Goal: Task Accomplishment & Management: Manage account settings

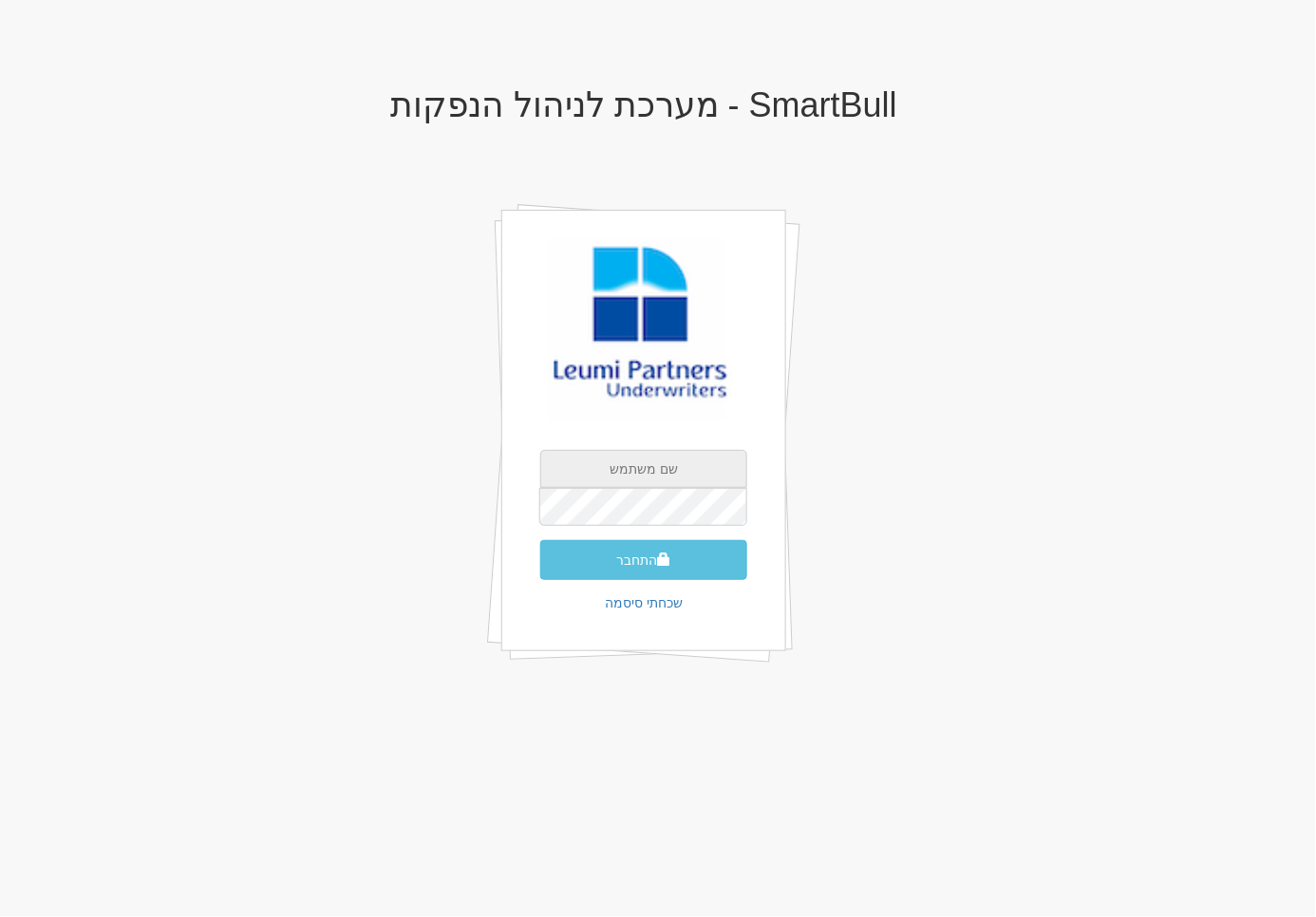
click at [630, 475] on input "text" at bounding box center [643, 469] width 207 height 38
type input "ohad@smartbull.co.il"
click at [540, 539] on button "התחבר" at bounding box center [643, 559] width 207 height 40
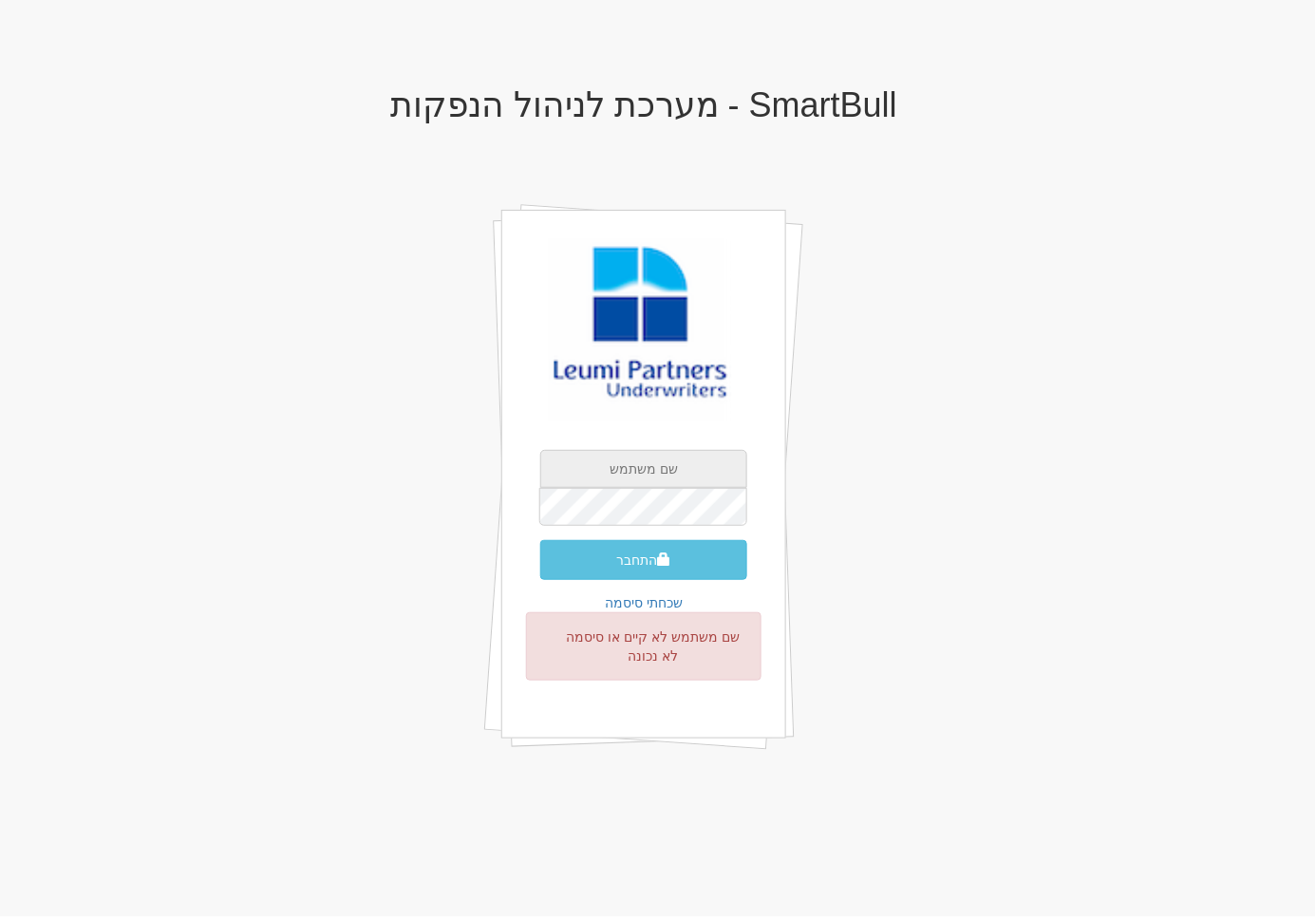
click at [668, 472] on input "text" at bounding box center [643, 469] width 207 height 38
type input "[EMAIL_ADDRESS][DOMAIN_NAME]"
click at [540, 539] on button "התחבר" at bounding box center [643, 559] width 207 height 40
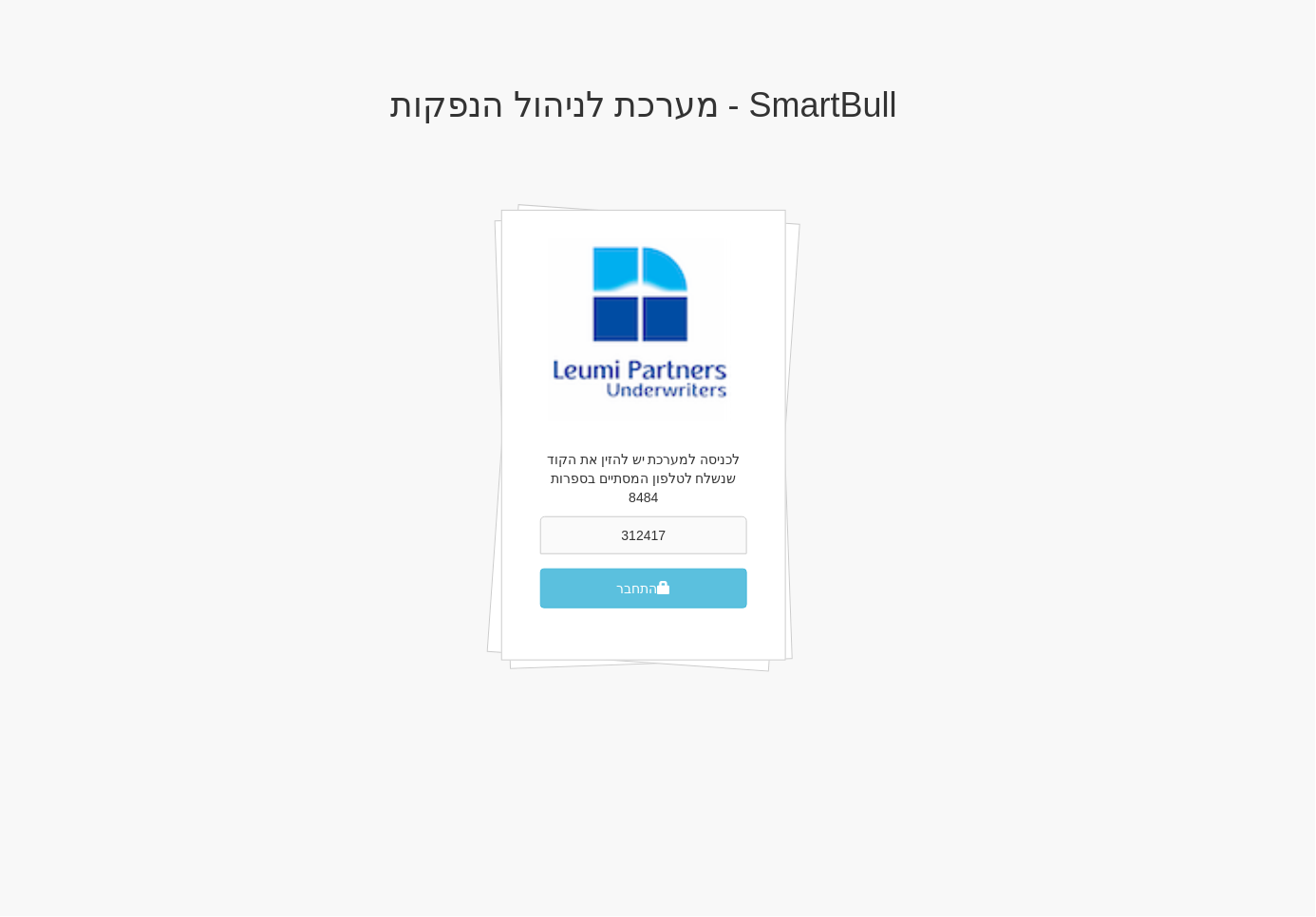
type input "312417"
click at [540, 568] on button "התחבר" at bounding box center [643, 588] width 207 height 40
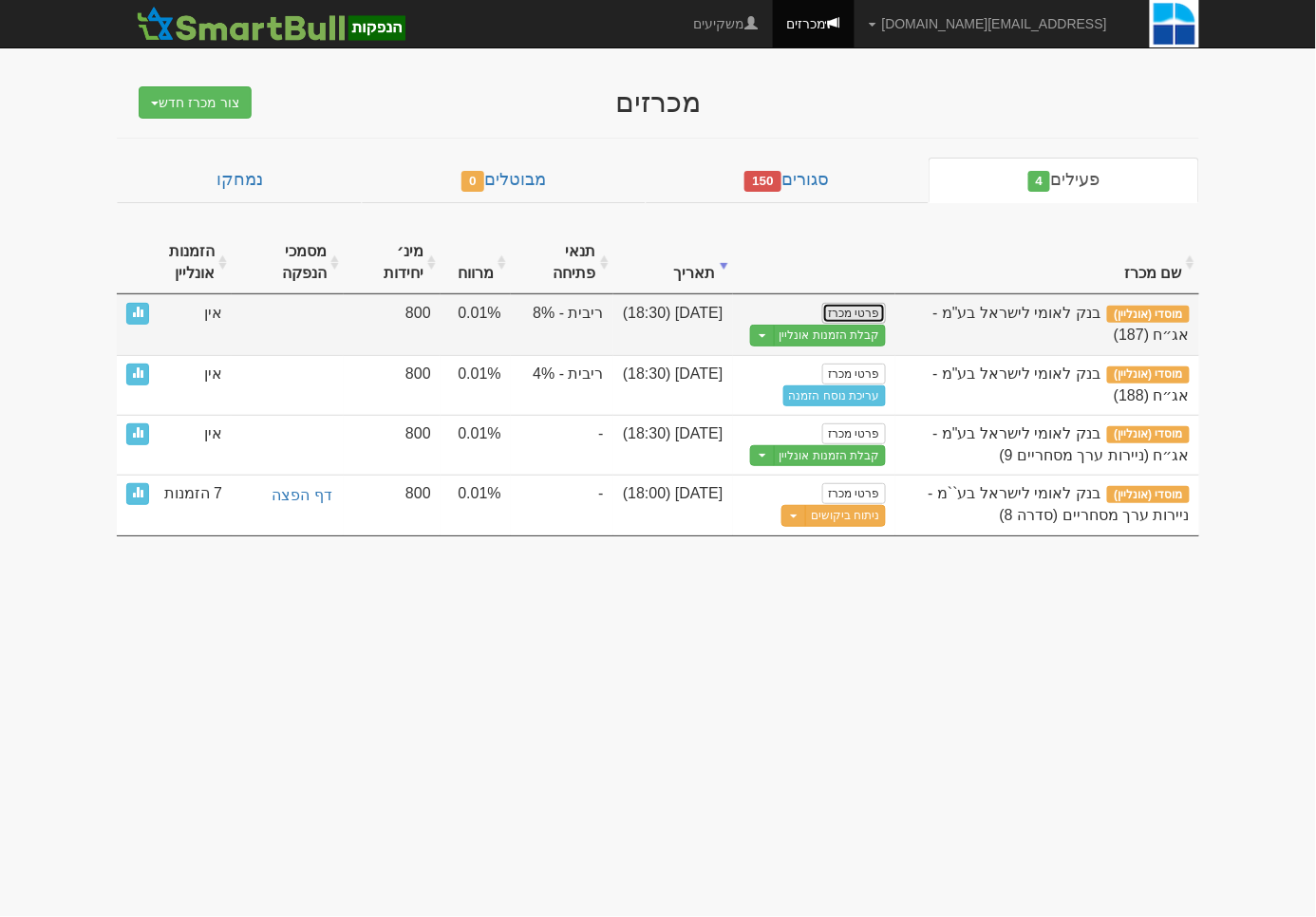
click at [849, 306] on link "פרטי מכרז" at bounding box center [853, 313] width 63 height 21
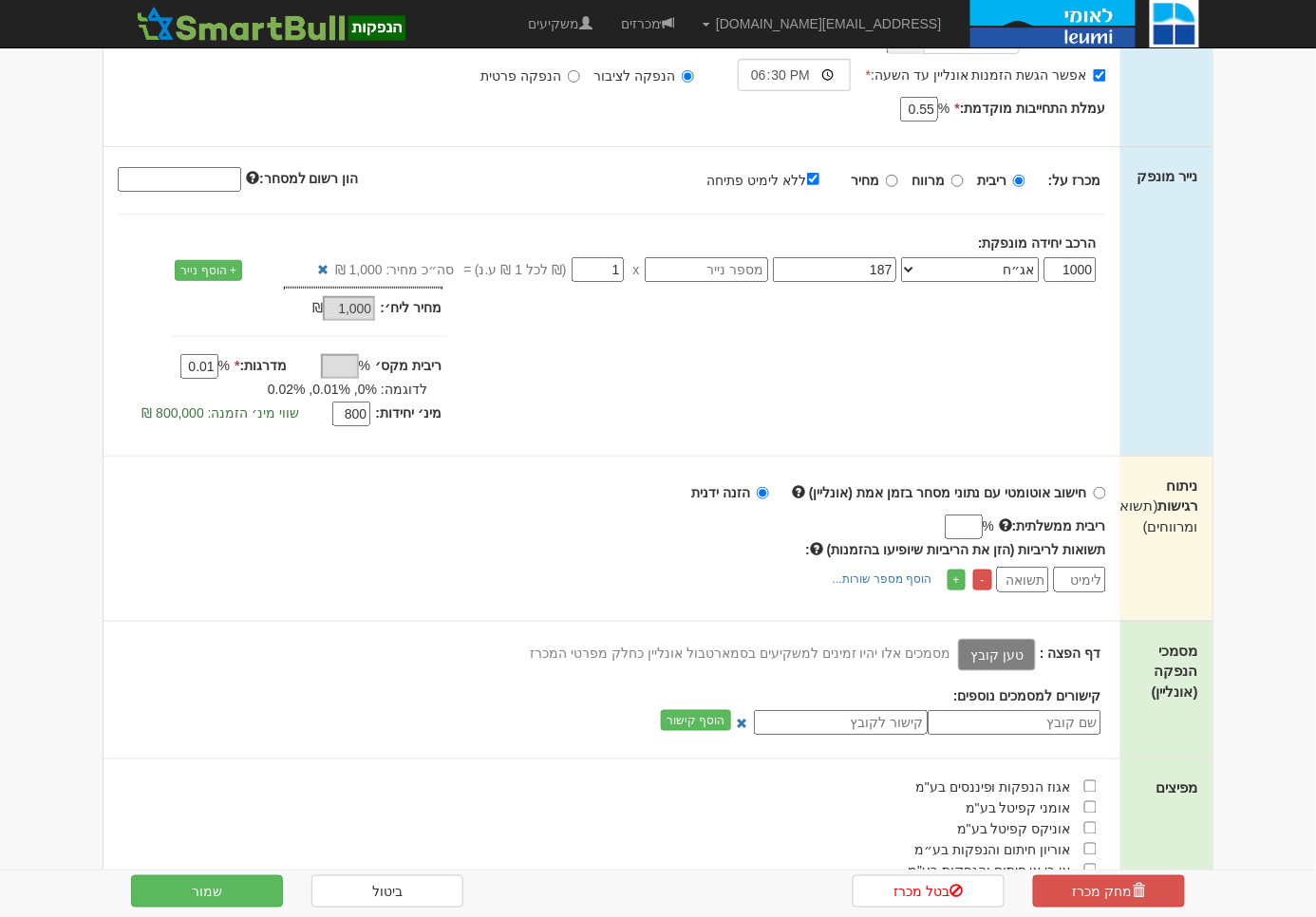
scroll to position [241, 0]
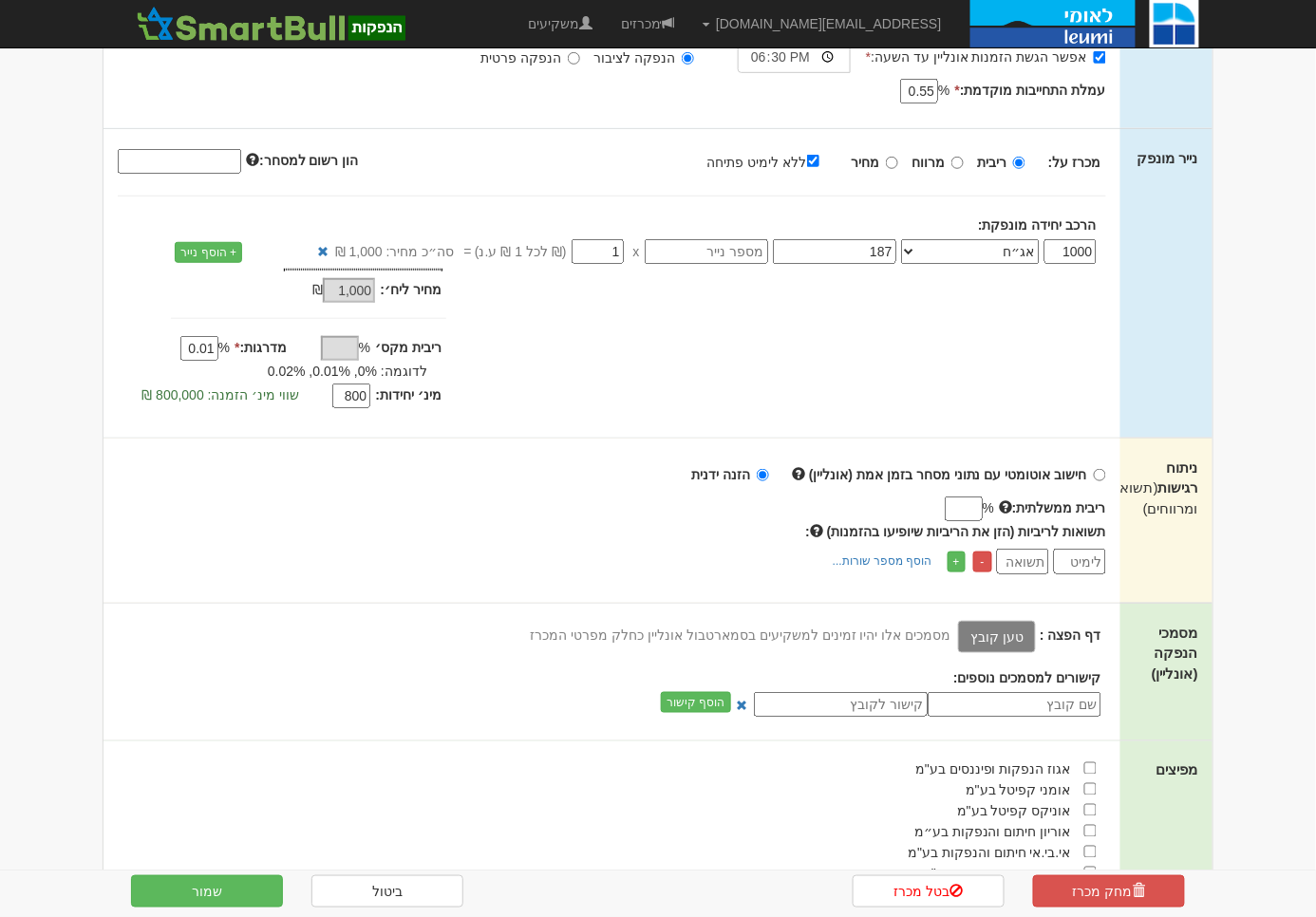
click at [1107, 471] on div "חישוב אוטומטי עם נתוני מסחר בזמן אמת (אונליין) הזנה ידנית ריבית ממשלתית: % -" at bounding box center [611, 520] width 1017 height 164
click at [1105, 471] on input "חישוב אוטומטי עם נתוני מסחר בזמן אמת (אונליין)" at bounding box center [1099, 475] width 12 height 12
radio input "true"
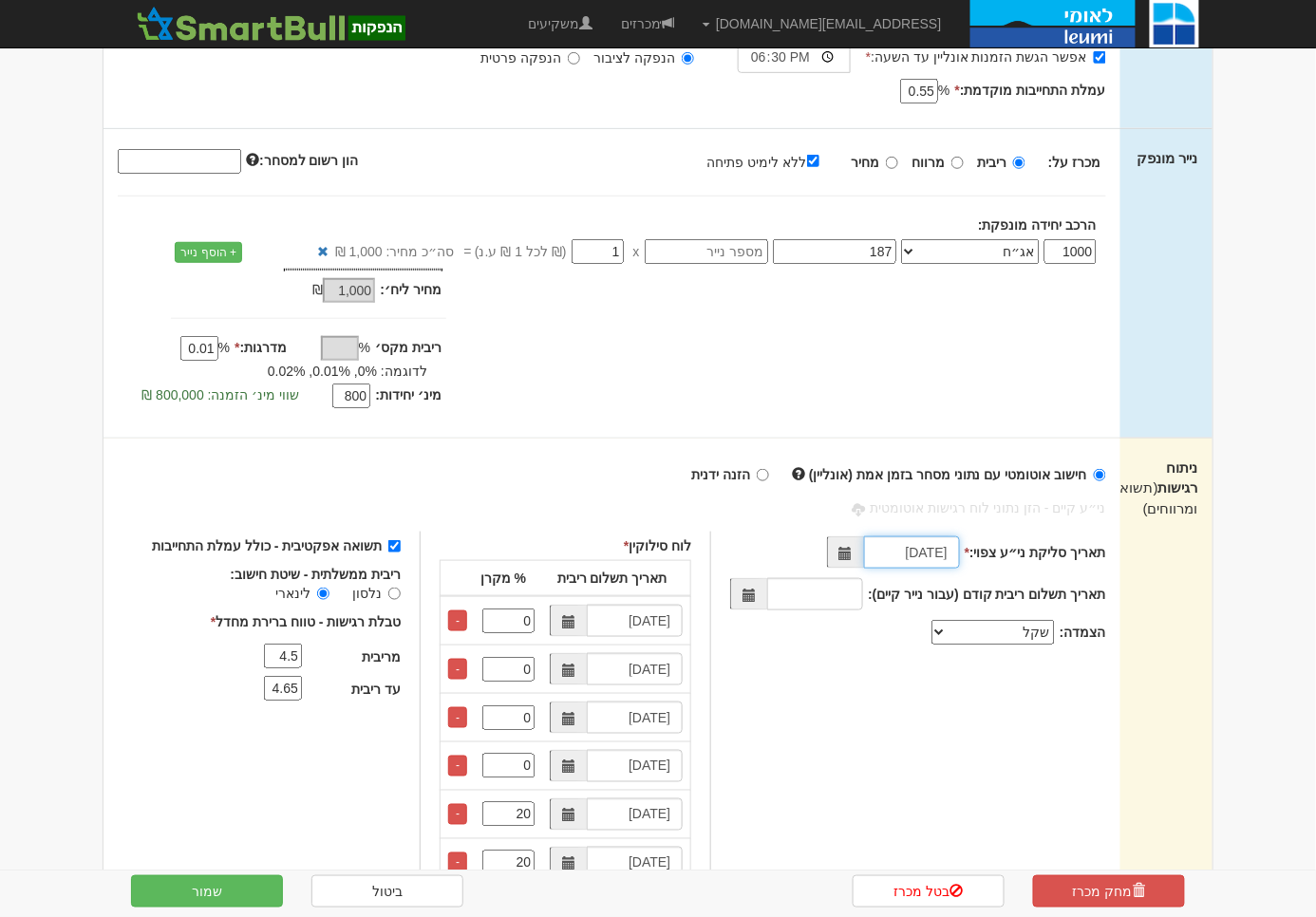
click at [894, 558] on input "08/09/2025" at bounding box center [911, 552] width 95 height 32
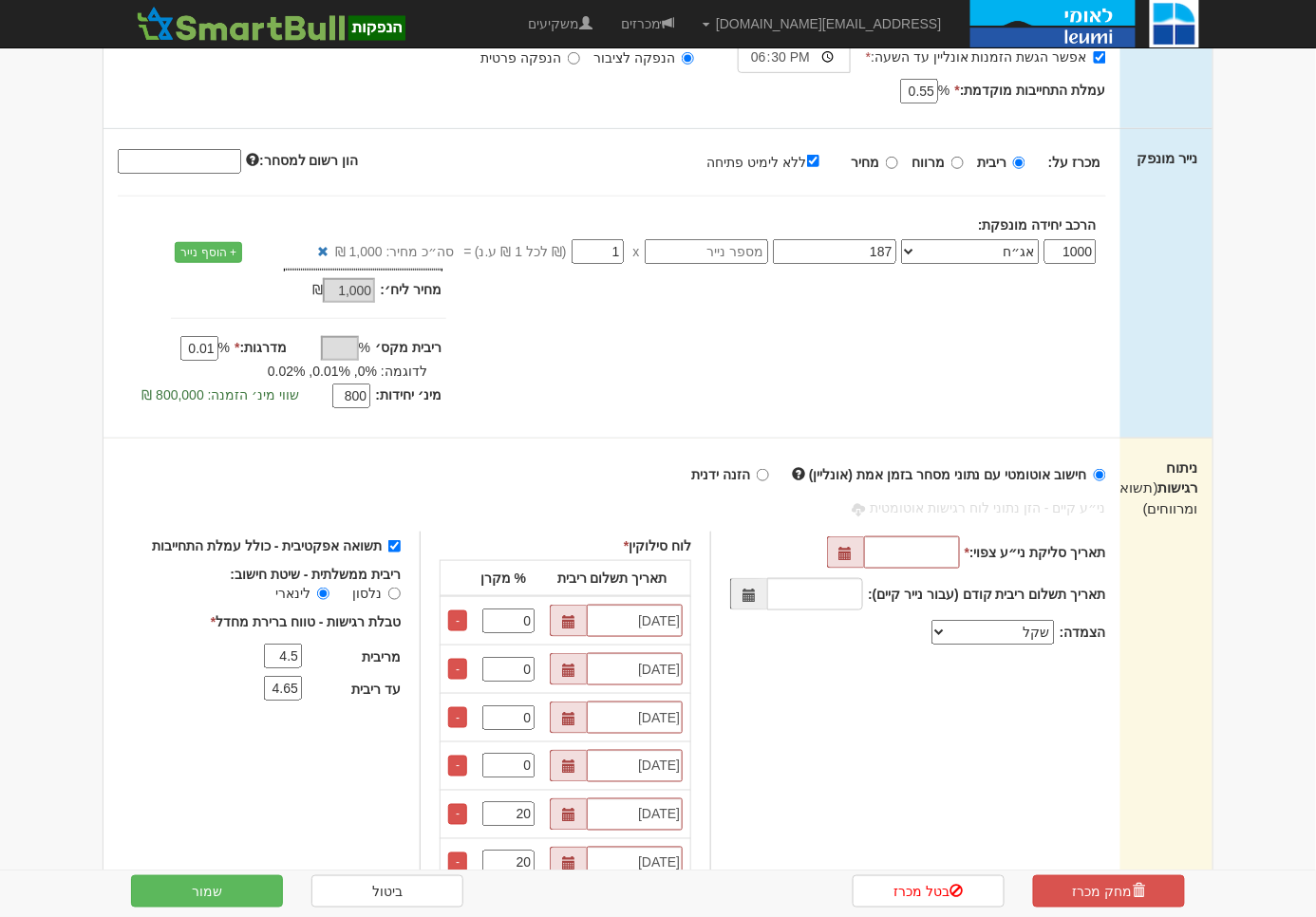
click at [813, 659] on div "תאריך סליקת ני״ע צפוי: * תאריך תשלום ריבית קודם (עבור נייר קיים): הצמדה: *" at bounding box center [906, 836] width 395 height 609
click at [461, 622] on link "-" at bounding box center [457, 620] width 19 height 21
click at [461, 659] on link "-" at bounding box center [457, 669] width 19 height 21
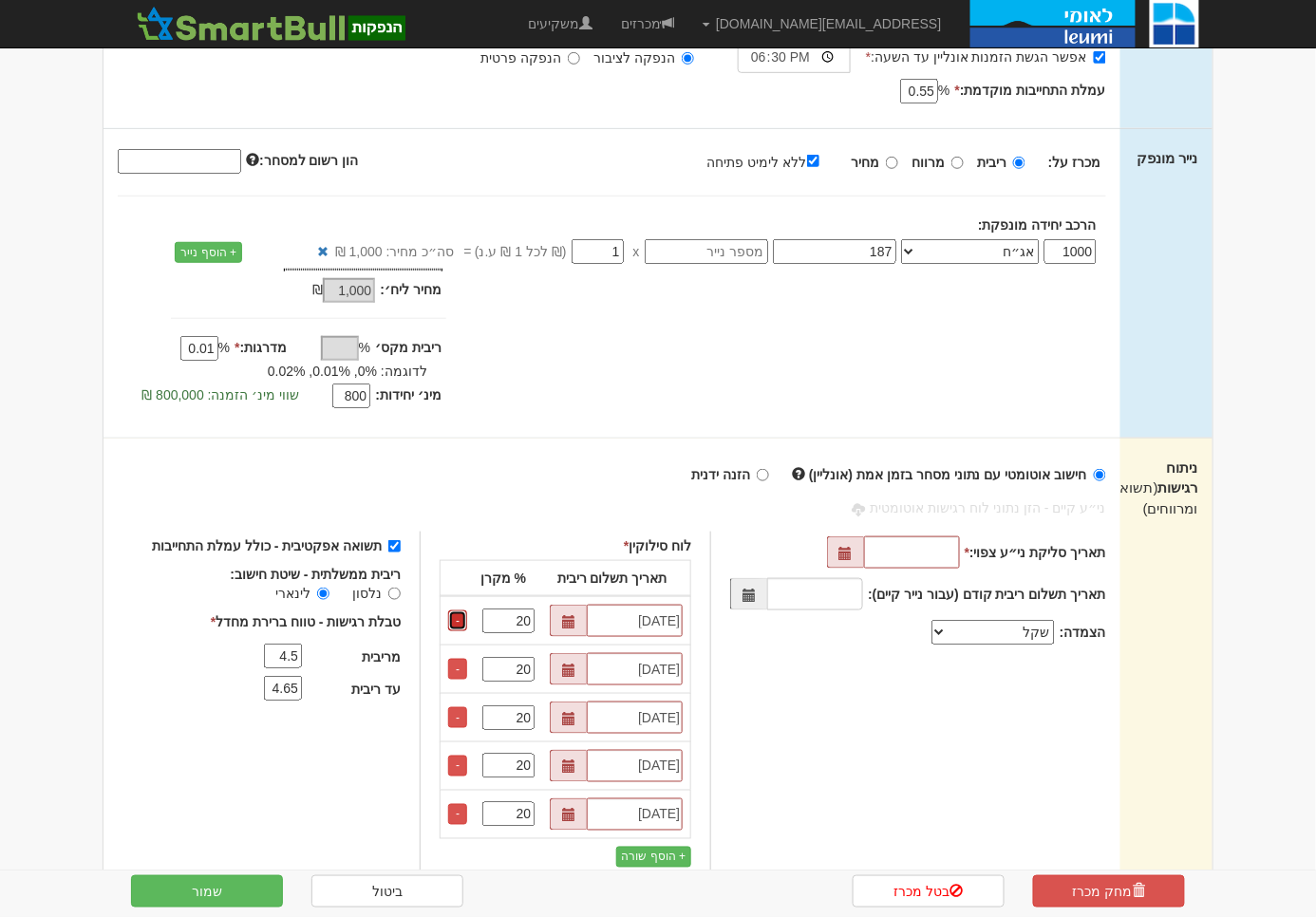
click at [461, 622] on link "-" at bounding box center [457, 620] width 19 height 21
click at [461, 659] on link "-" at bounding box center [457, 669] width 19 height 21
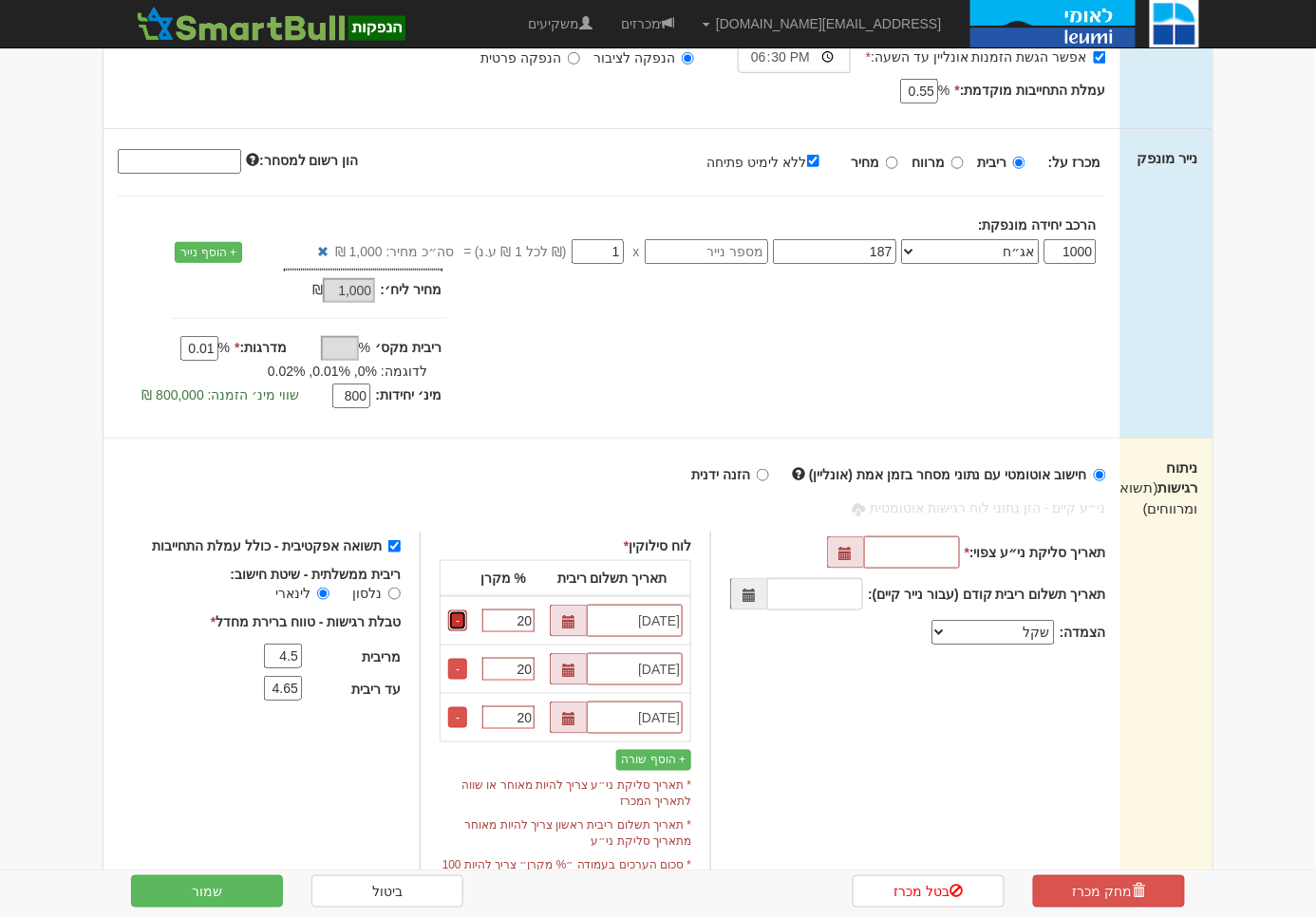
click at [461, 622] on link "-" at bounding box center [457, 620] width 19 height 21
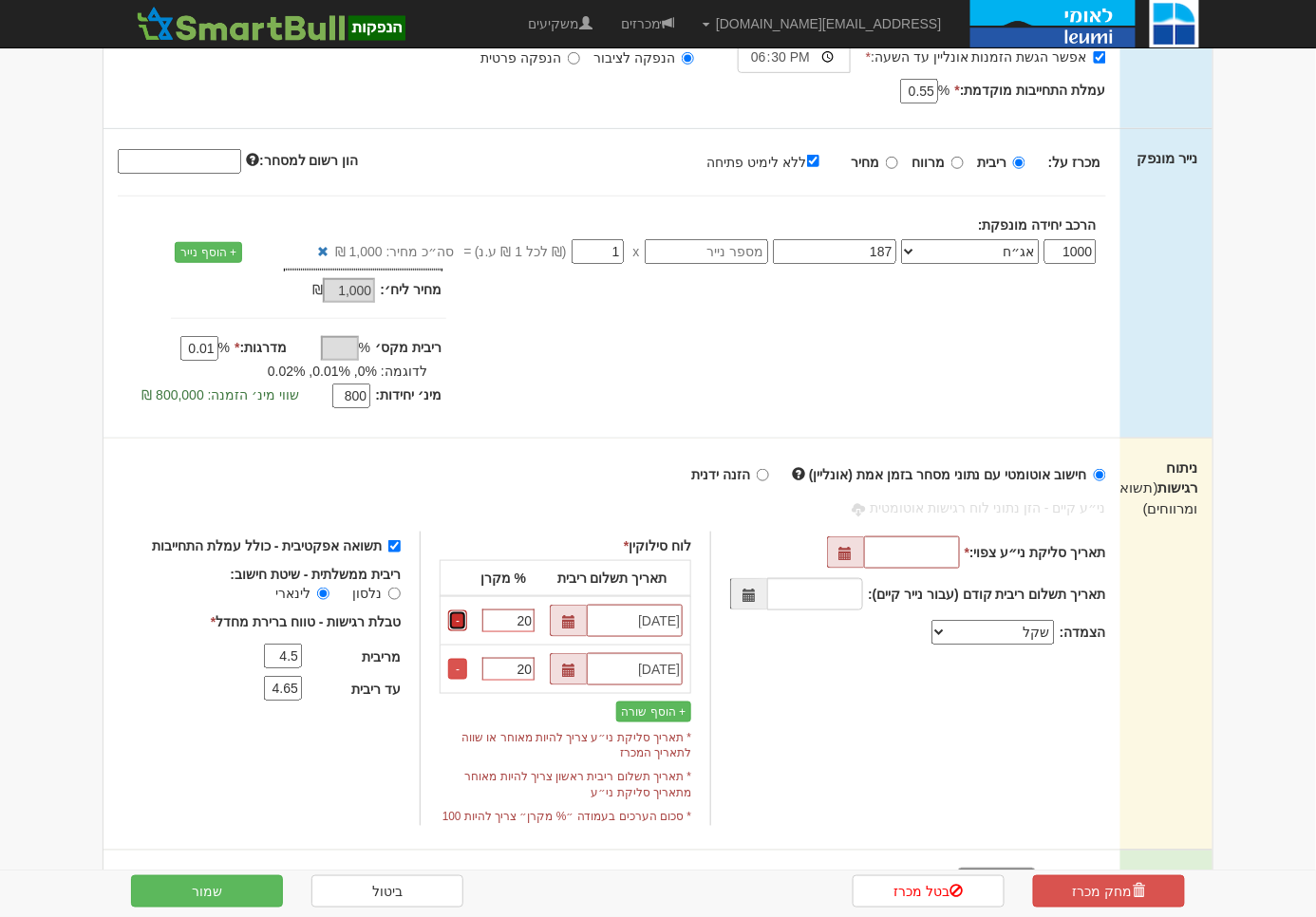
click at [461, 622] on link "-" at bounding box center [457, 620] width 19 height 21
click at [461, 659] on link "-" at bounding box center [457, 669] width 19 height 21
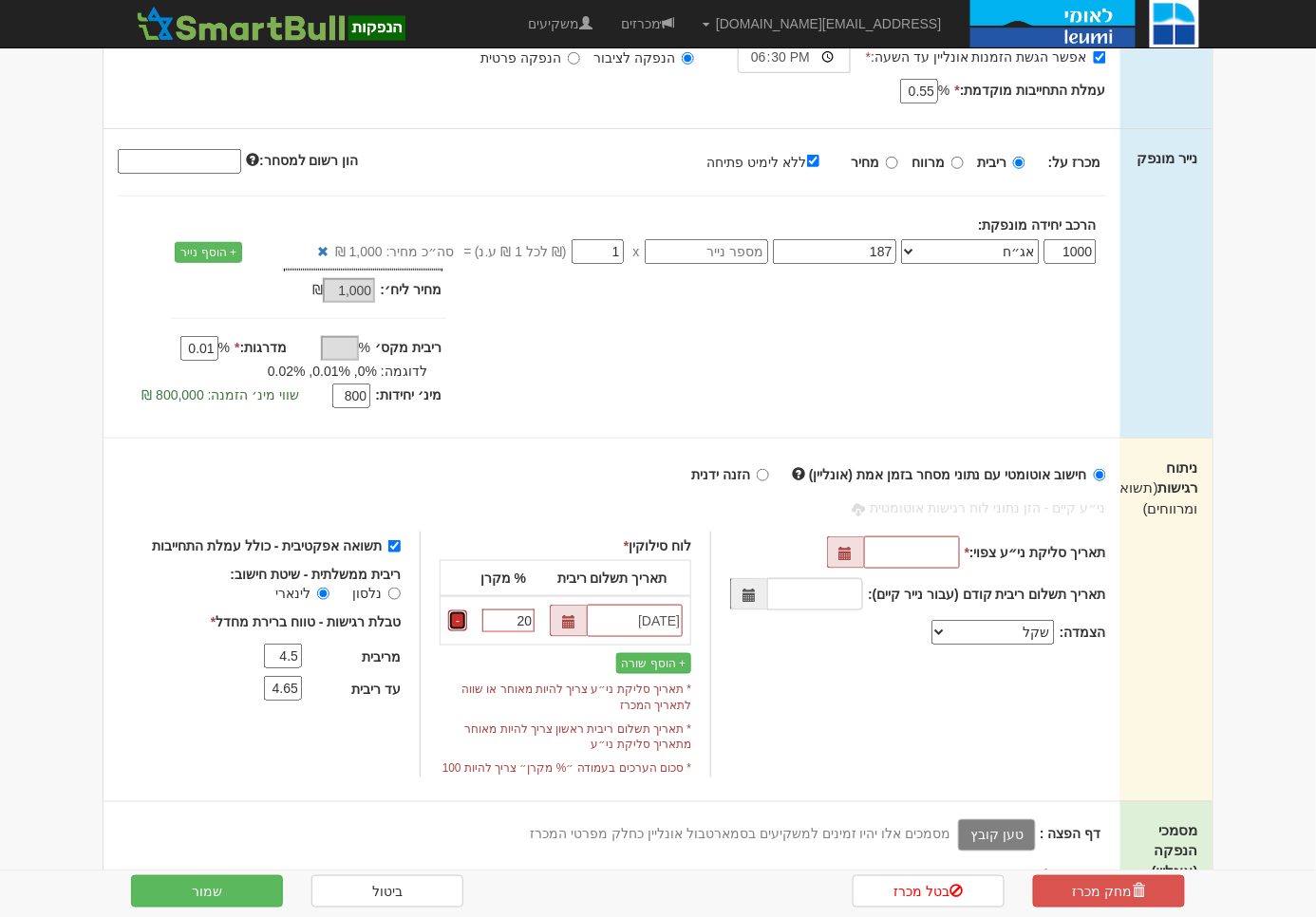
click at [461, 622] on link "-" at bounding box center [457, 620] width 19 height 21
click at [462, 614] on link "-" at bounding box center [457, 620] width 19 height 21
click at [510, 616] on input "20" at bounding box center [508, 620] width 53 height 23
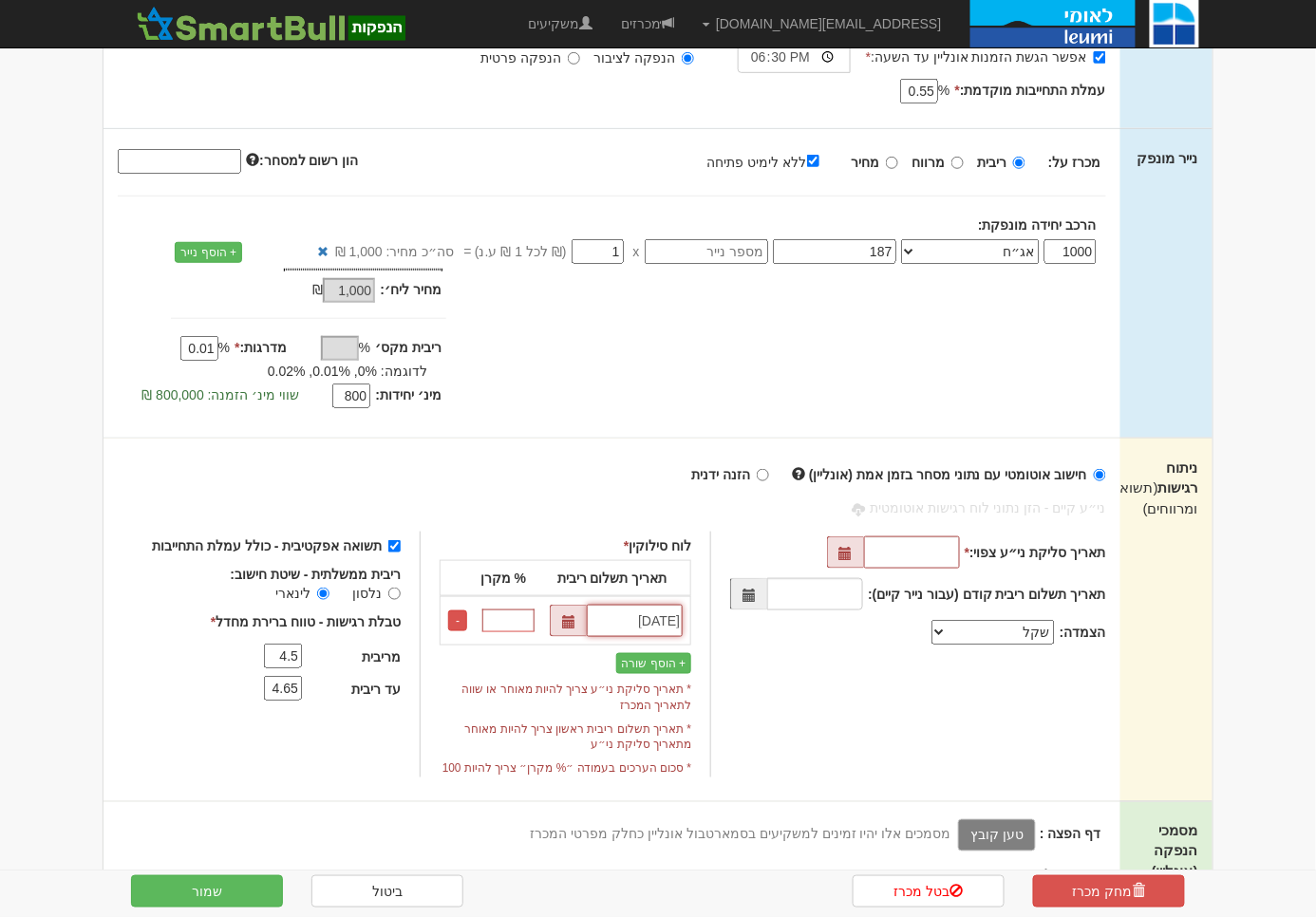
click at [627, 614] on input "01/05/2034" at bounding box center [634, 620] width 95 height 32
click at [602, 674] on span "* תאריך סליקת ני״ע צריך להיות מאוחר או שווה לתאריך המכרז" at bounding box center [565, 693] width 251 height 40
click at [562, 674] on span "* תאריך סליקת ני״ע צריך להיות מאוחר או שווה לתאריך המכרז" at bounding box center [565, 693] width 251 height 40
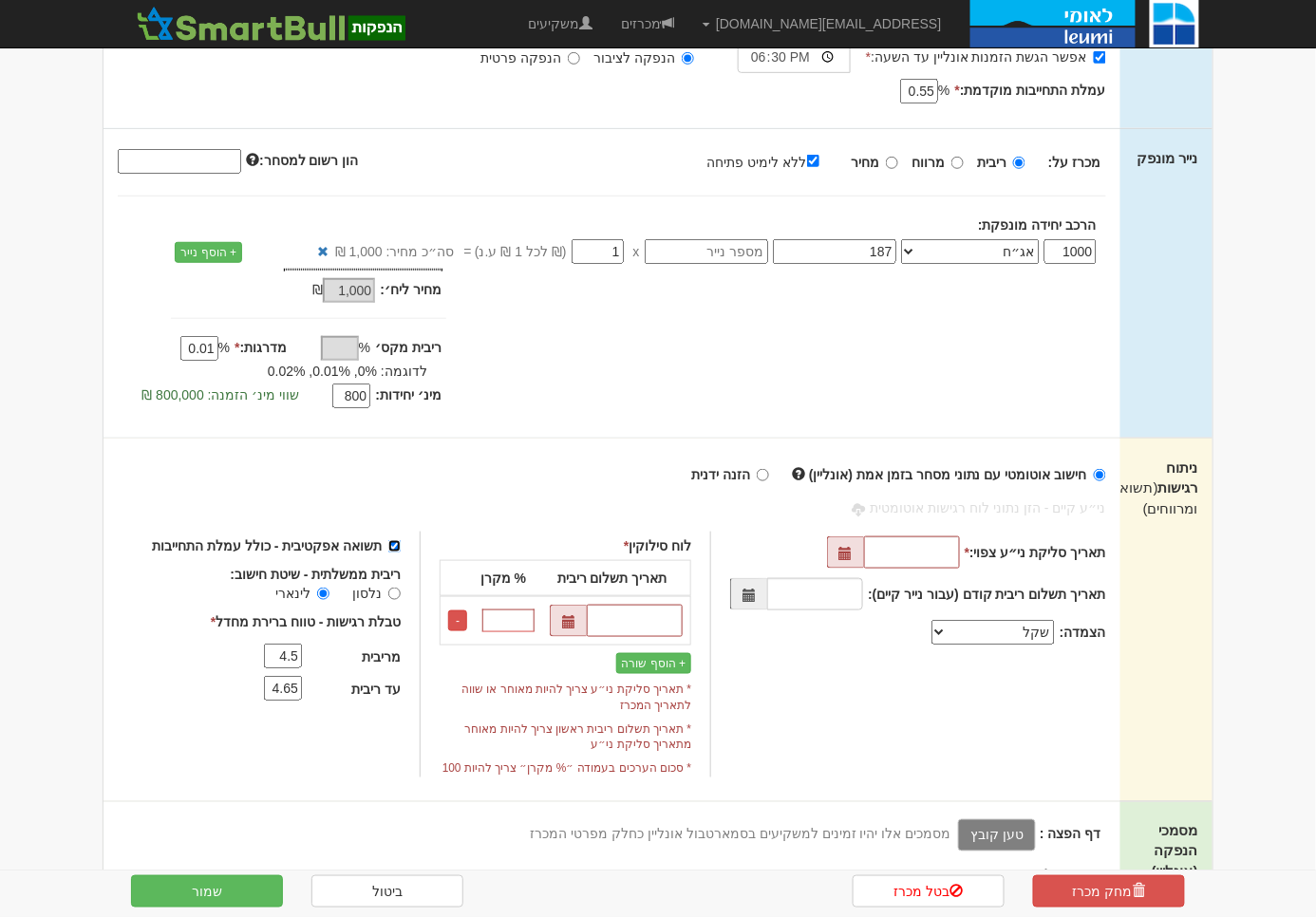
click at [401, 543] on input "תשואה אפקטיבית - כולל עמלת התחייבות" at bounding box center [395, 545] width 12 height 12
checkbox input "false"
click at [296, 655] on input "4.5" at bounding box center [282, 655] width 38 height 25
click at [291, 685] on input "4.65" at bounding box center [282, 688] width 38 height 25
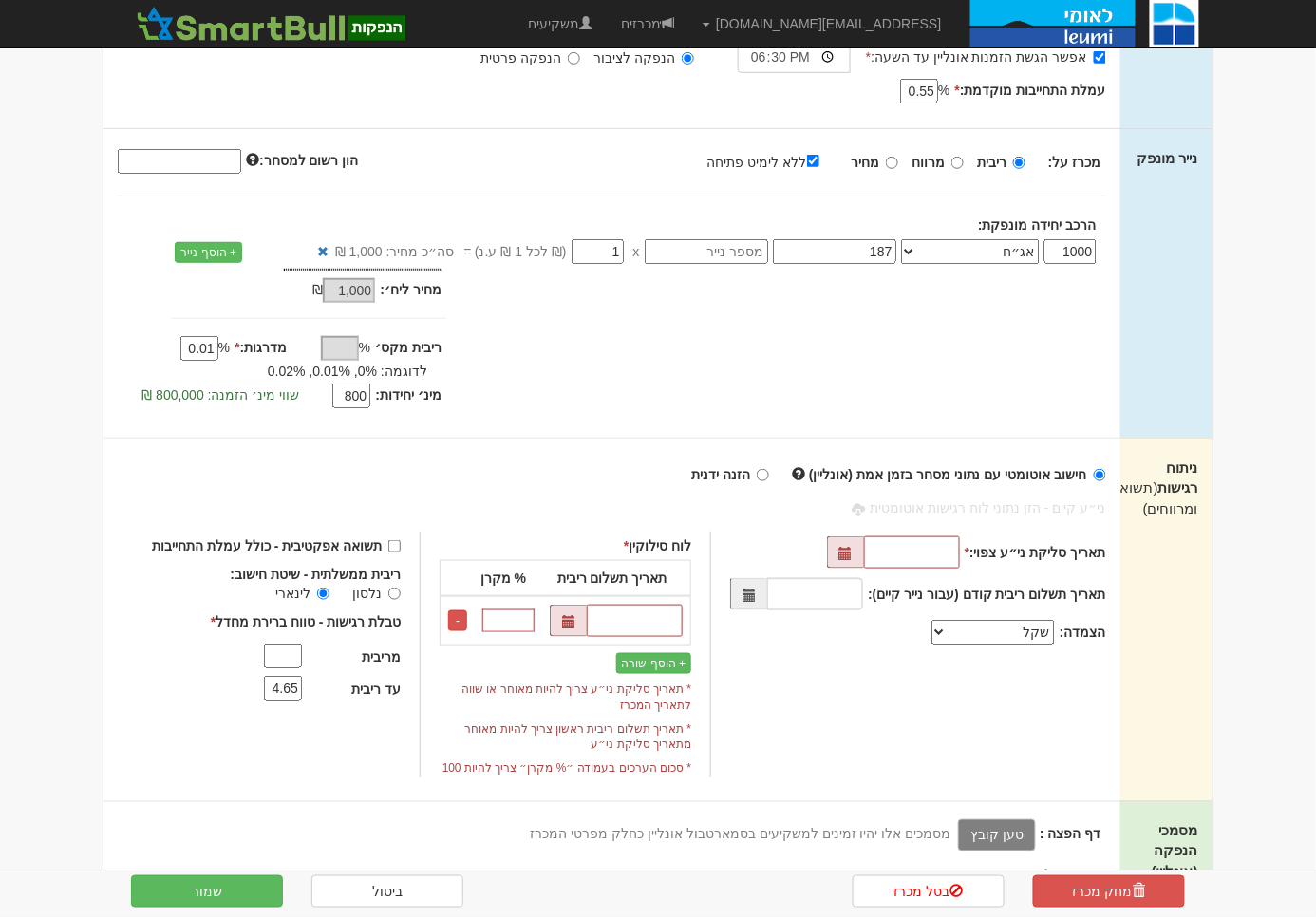
click at [291, 685] on input "4.65" at bounding box center [282, 688] width 38 height 25
click at [322, 756] on div "תשואה אפקטיבית - כולל עמלת התחייבות ריבית ממשלתית - שיטת חישוב: נלסון לינארי *" at bounding box center [285, 654] width 267 height 245
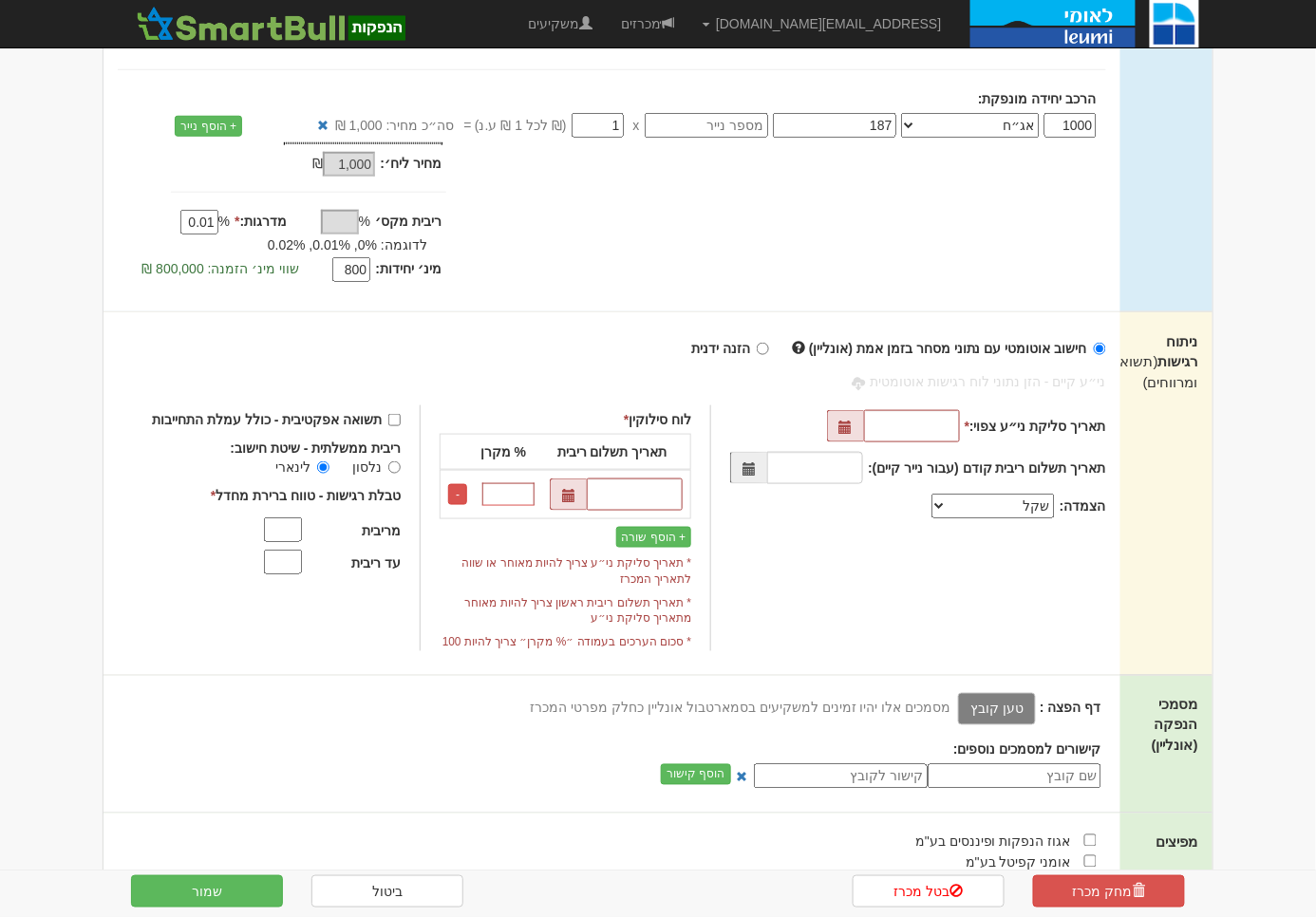
scroll to position [380, 0]
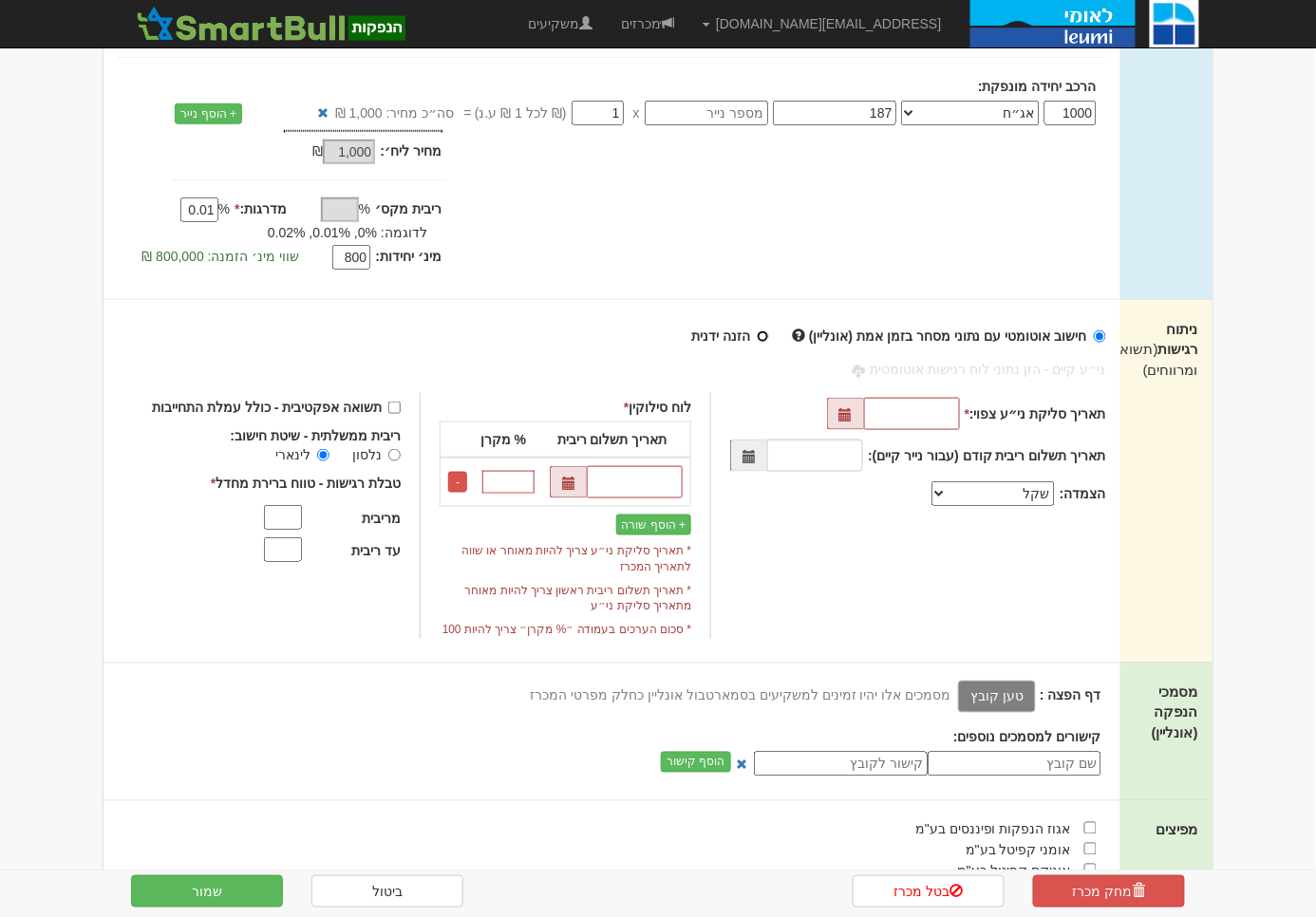
click at [769, 330] on input "הזנה ידנית" at bounding box center [762, 336] width 12 height 12
radio input "true"
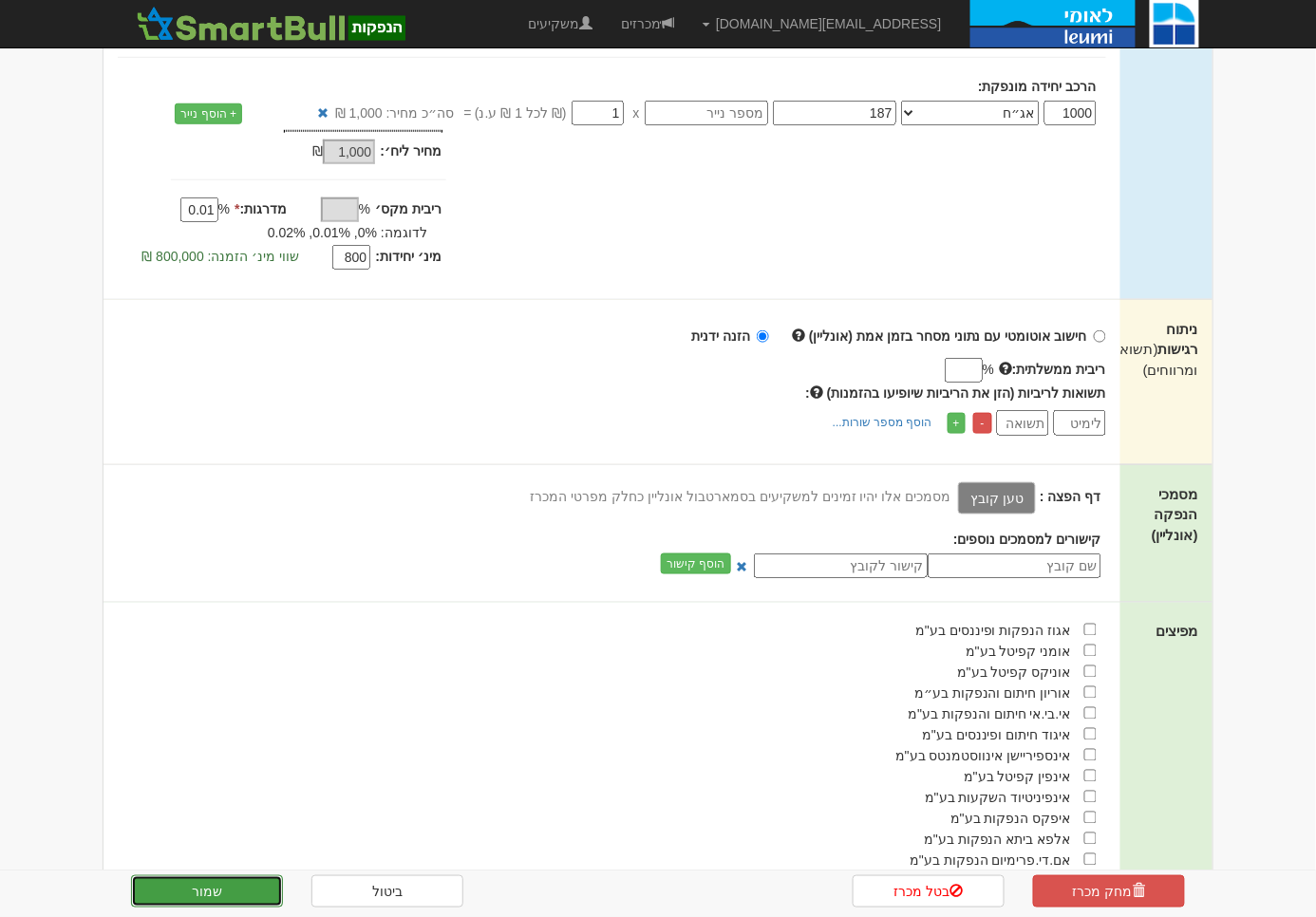
click at [199, 896] on button "שמור" at bounding box center [207, 890] width 152 height 32
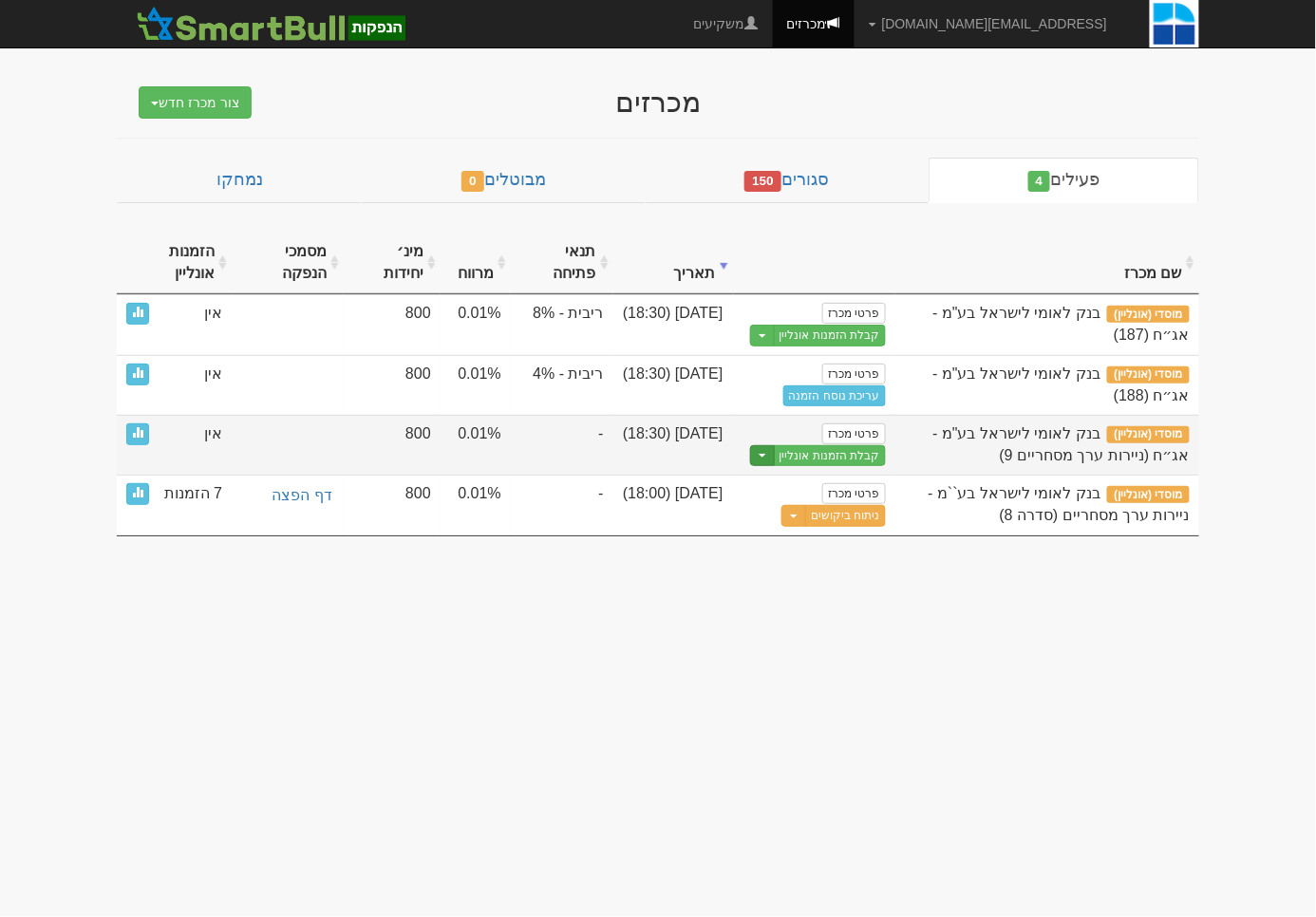
click at [749, 463] on button "Toggle Dropdown" at bounding box center [761, 456] width 25 height 22
click at [792, 524] on link "עריכת נוסח הזמנה" at bounding box center [794, 511] width 180 height 25
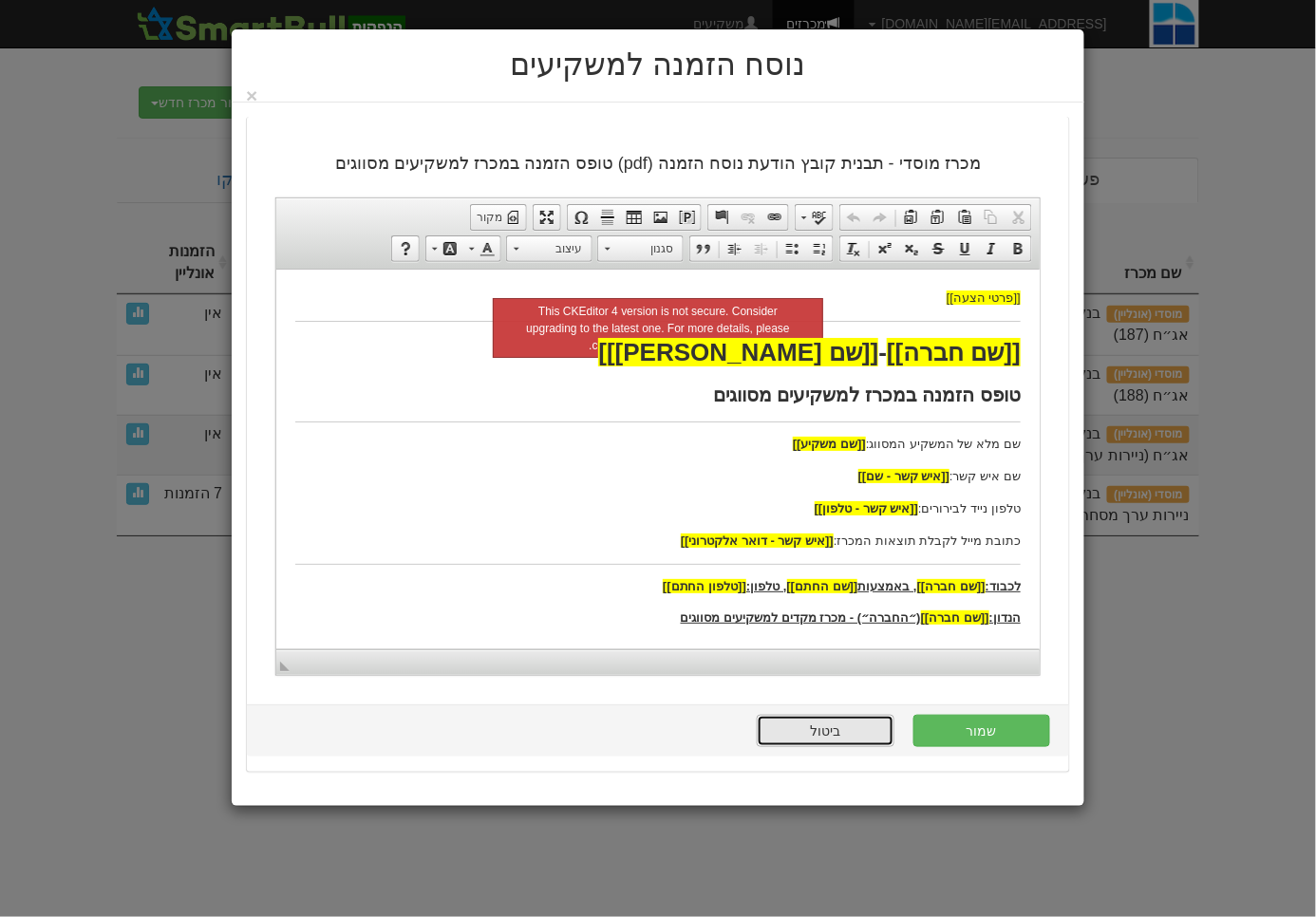
click at [821, 735] on link "ביטול" at bounding box center [825, 730] width 137 height 32
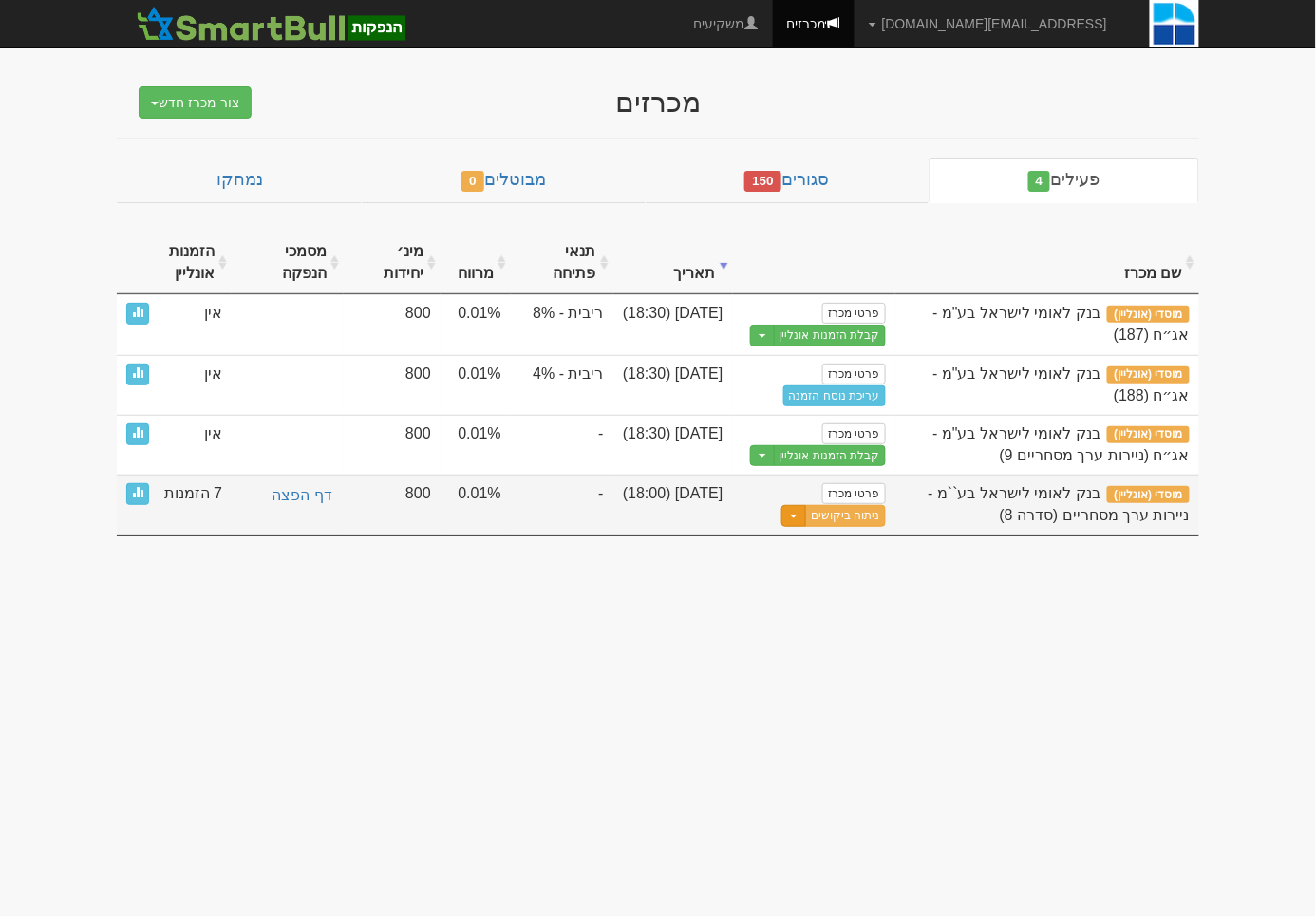
click at [789, 527] on button "Toggle Dropdown" at bounding box center [793, 516] width 25 height 22
click at [777, 600] on link "הצג טופס הזמנה לדוגמה" at bounding box center [794, 596] width 180 height 25
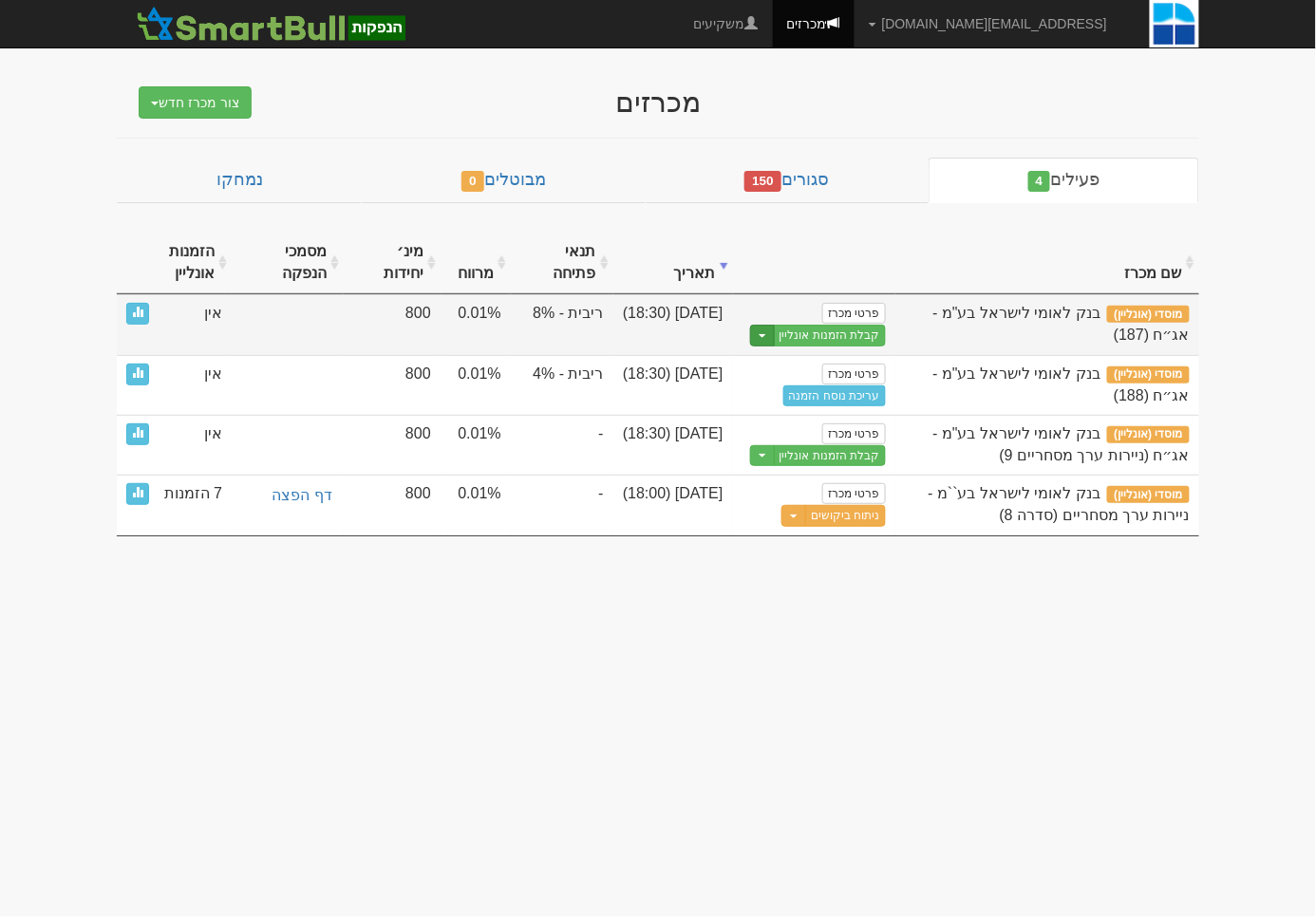
click at [758, 334] on span "button" at bounding box center [762, 336] width 8 height 4
click at [768, 387] on link "עריכת נוסח הזמנה" at bounding box center [794, 391] width 180 height 25
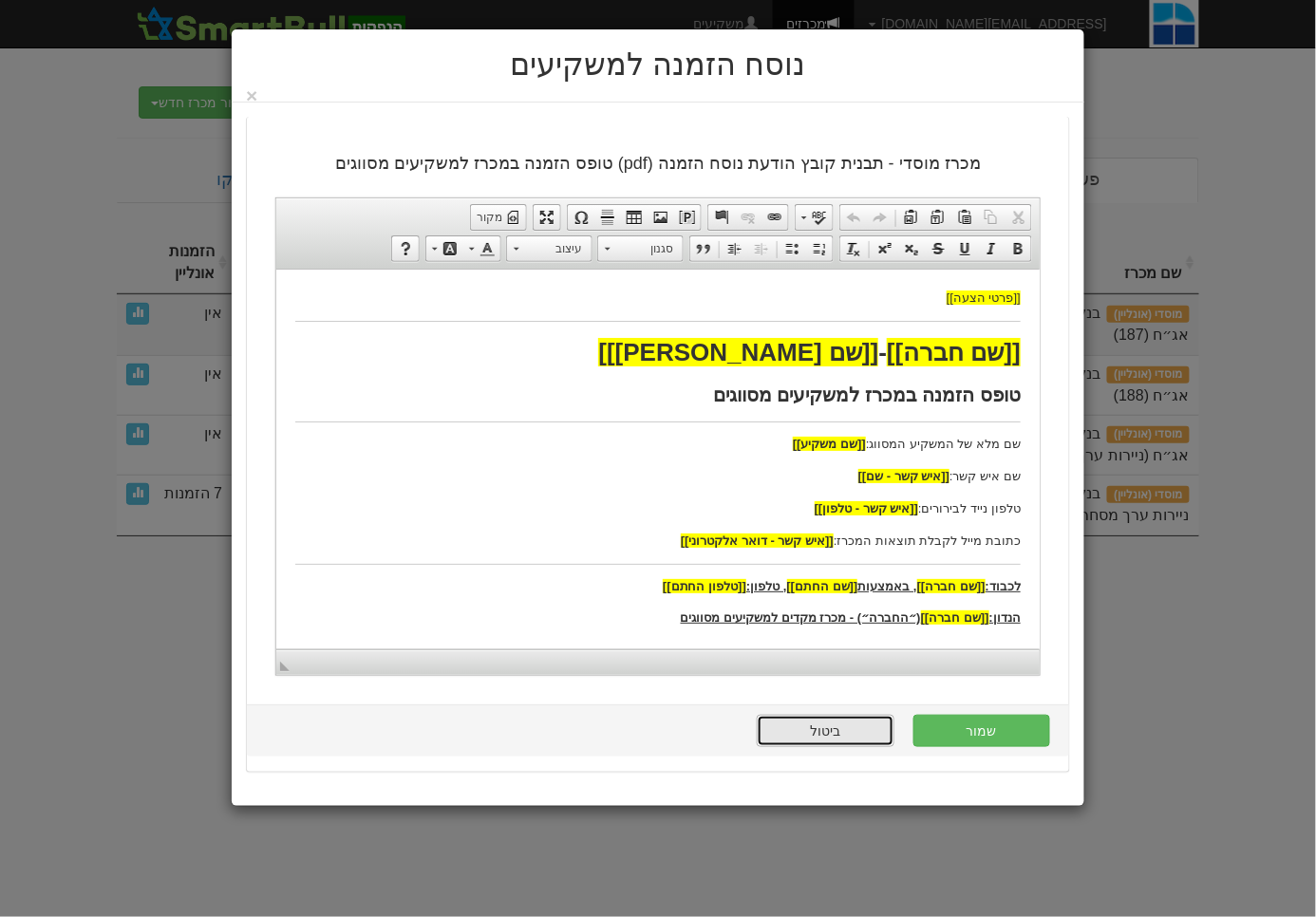
click at [828, 738] on link "ביטול" at bounding box center [825, 730] width 137 height 32
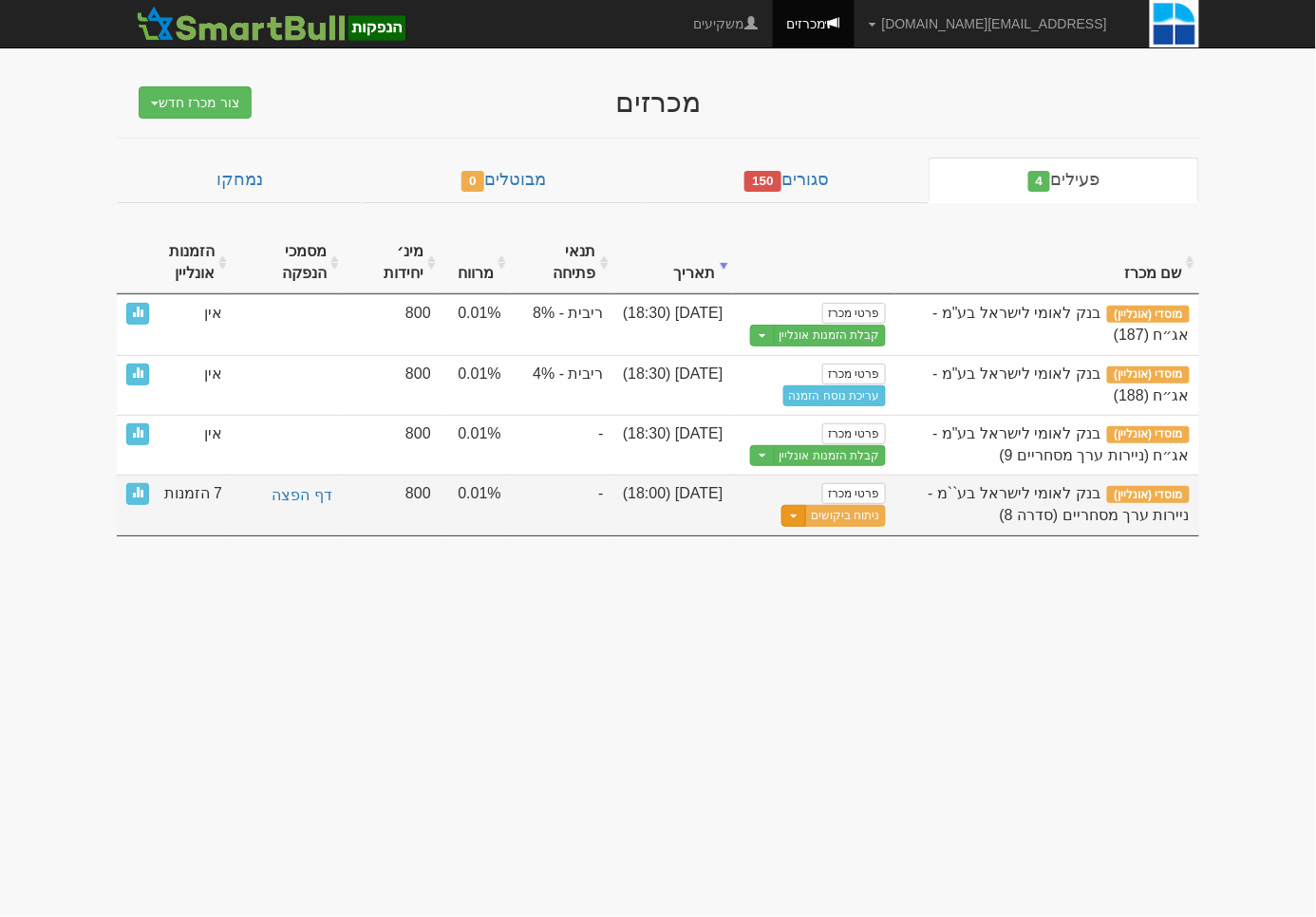
click at [797, 525] on button "Toggle Dropdown" at bounding box center [793, 516] width 25 height 22
click at [797, 609] on link "הצג טופס הזמנה לדוגמה" at bounding box center [794, 596] width 180 height 25
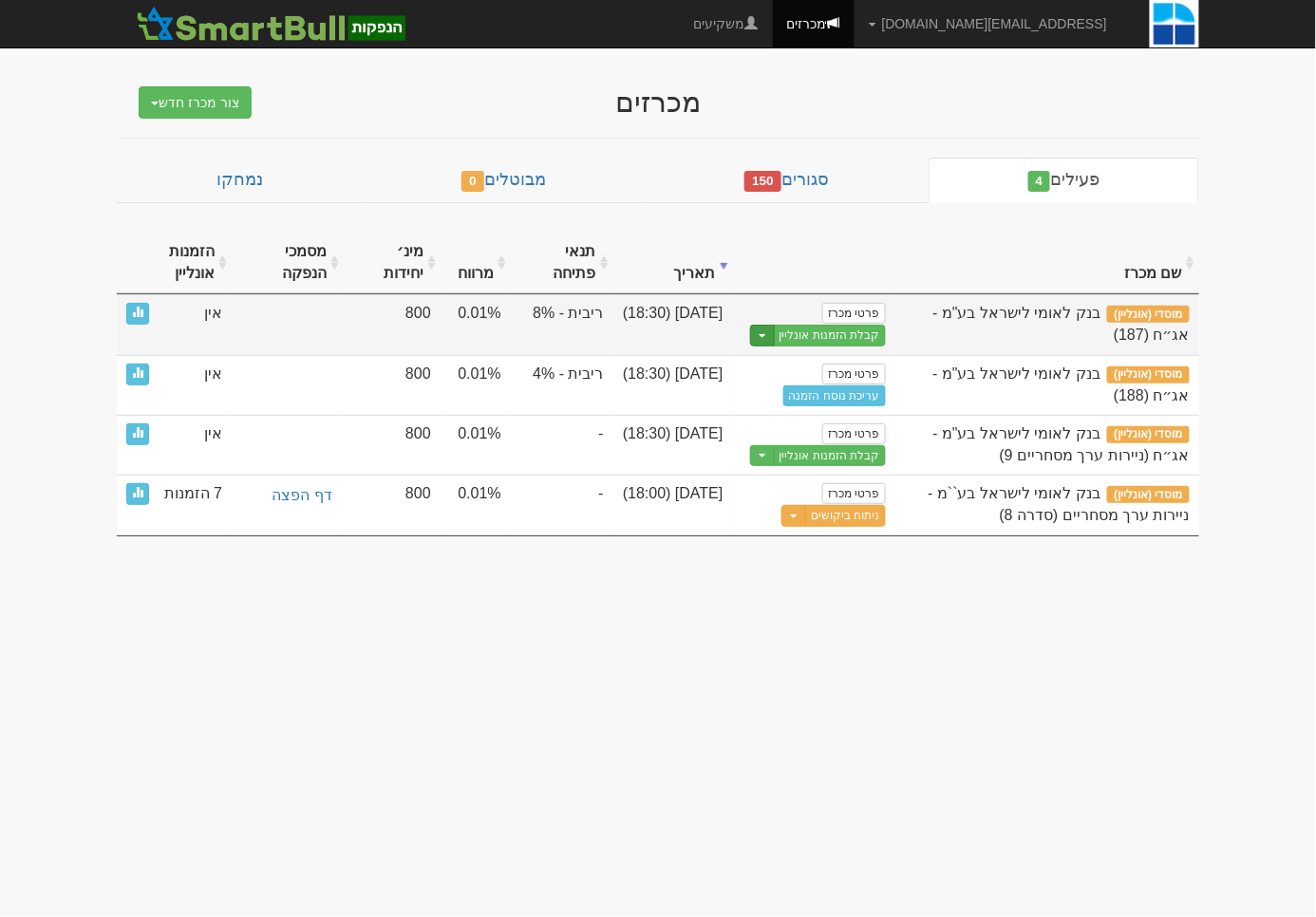
click at [749, 332] on button "Toggle Dropdown" at bounding box center [761, 336] width 25 height 22
click at [758, 369] on link "הצג טופס הזמנה לדוגמה" at bounding box center [794, 367] width 180 height 25
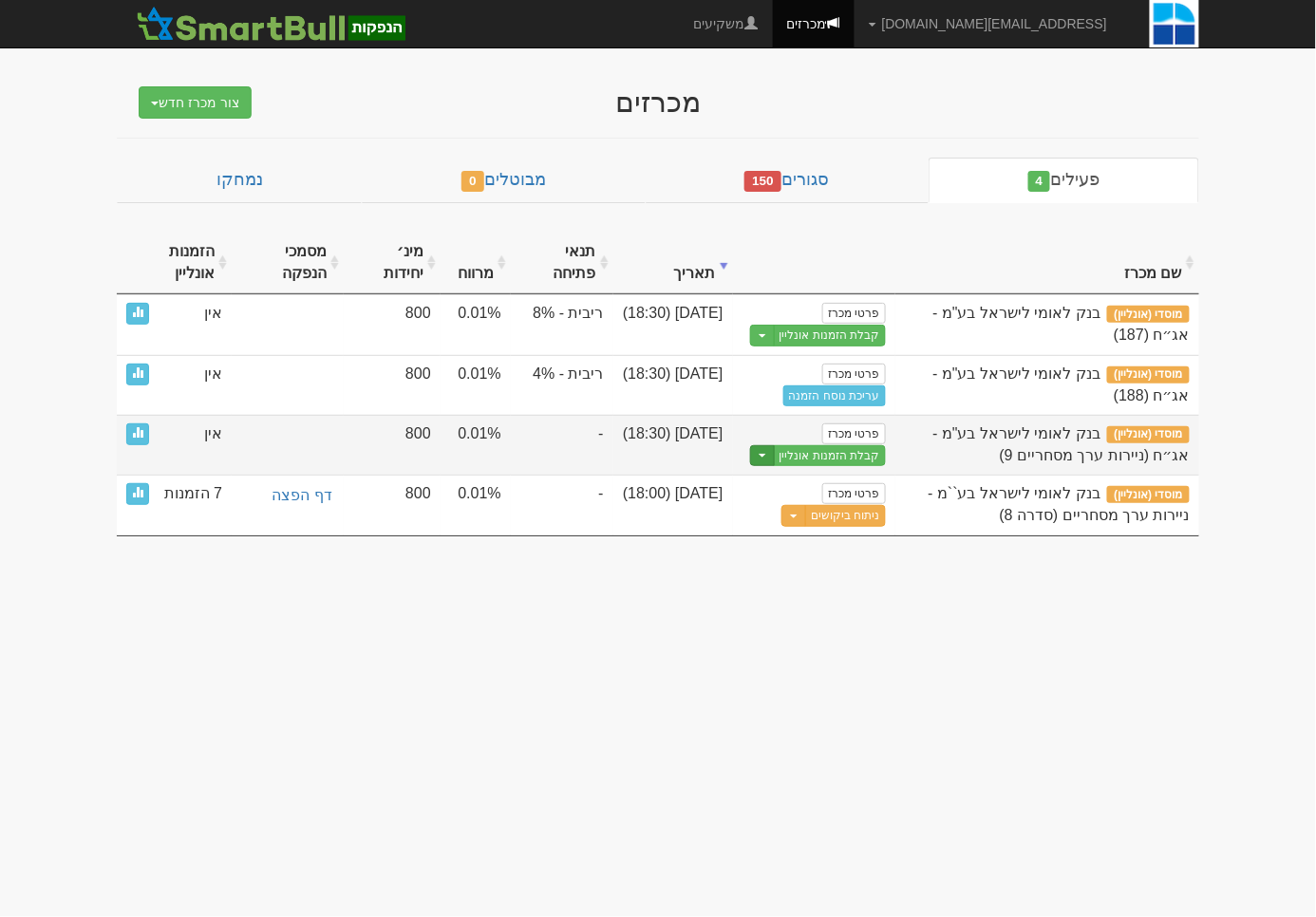
click at [755, 456] on button "Toggle Dropdown" at bounding box center [761, 456] width 25 height 22
click at [786, 495] on link "הצג טופס הזמנה לדוגמה" at bounding box center [794, 486] width 180 height 25
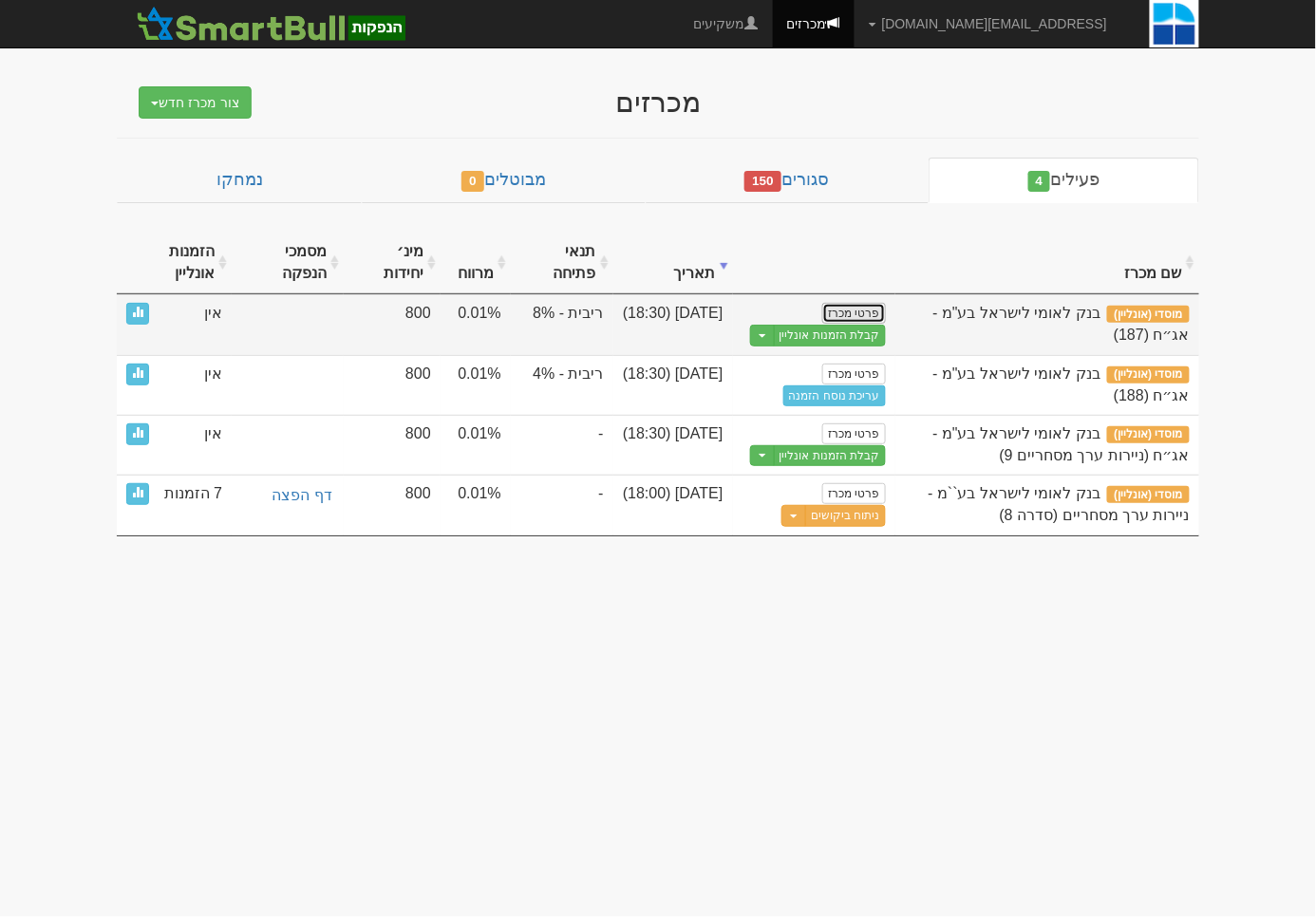
click at [867, 306] on link "פרטי מכרז" at bounding box center [853, 313] width 63 height 21
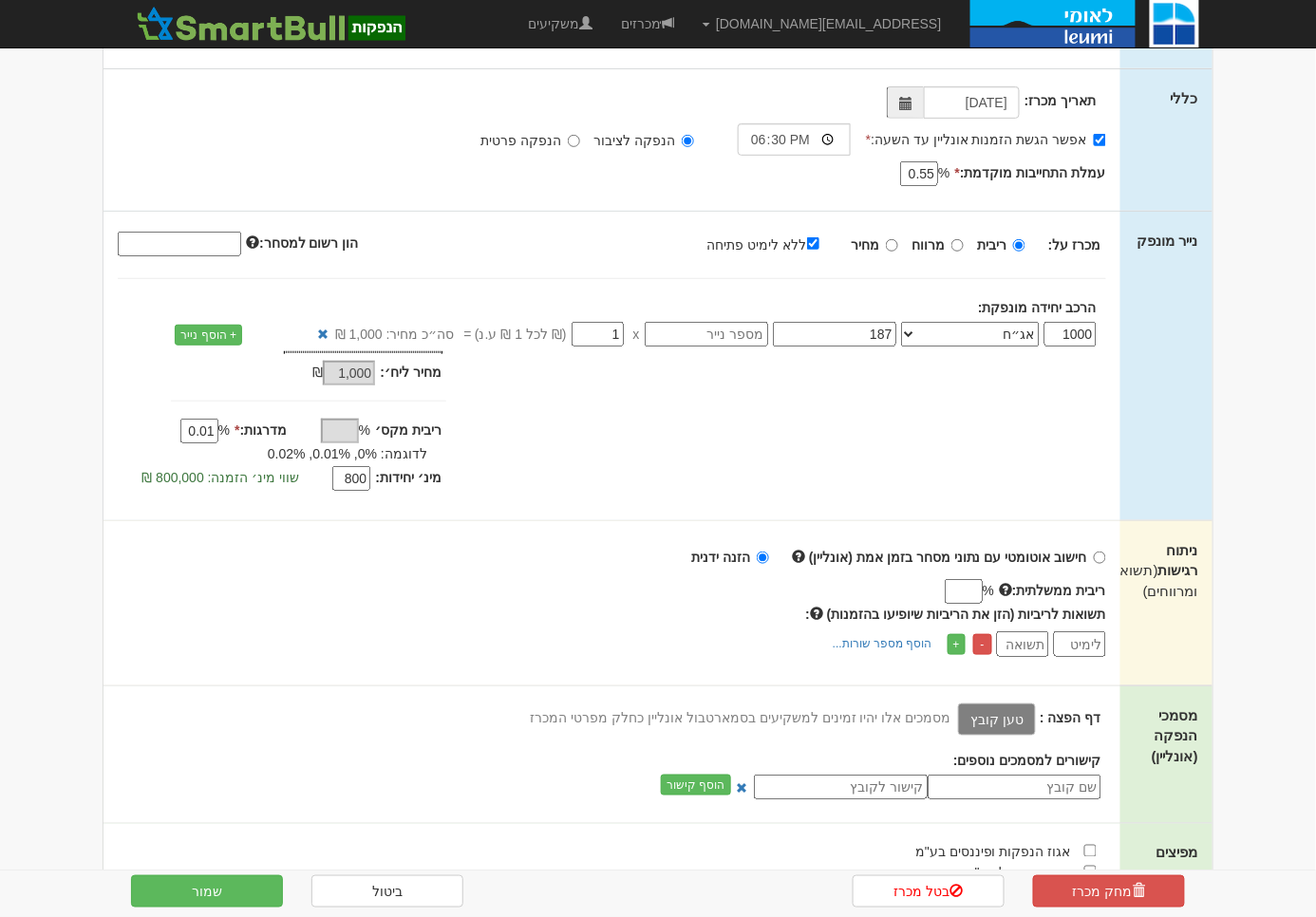
scroll to position [188, 0]
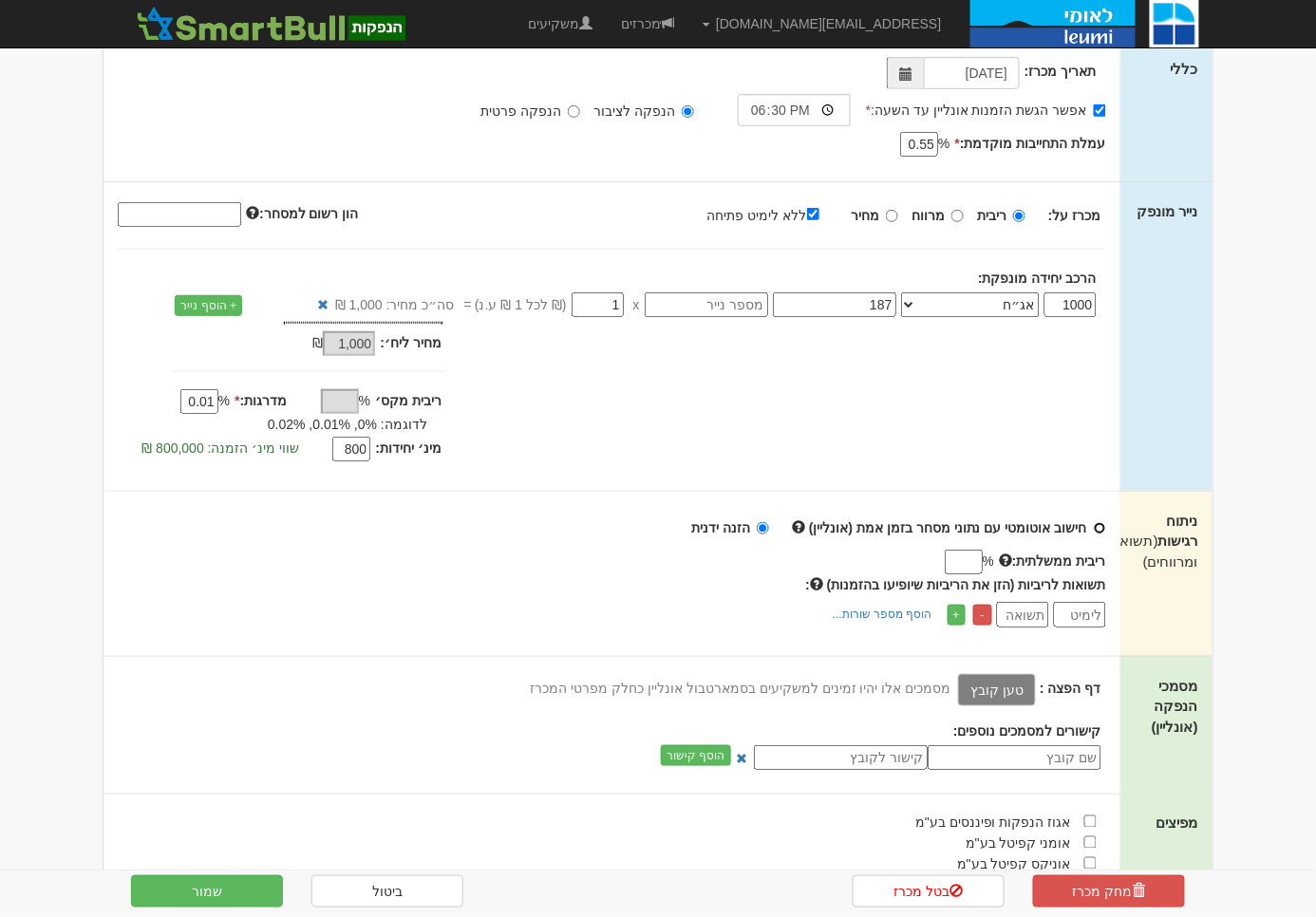
click at [1096, 525] on input "חישוב אוטומטי עם נתוני מסחר בזמן אמת (אונליין)" at bounding box center [1099, 528] width 12 height 12
radio input "true"
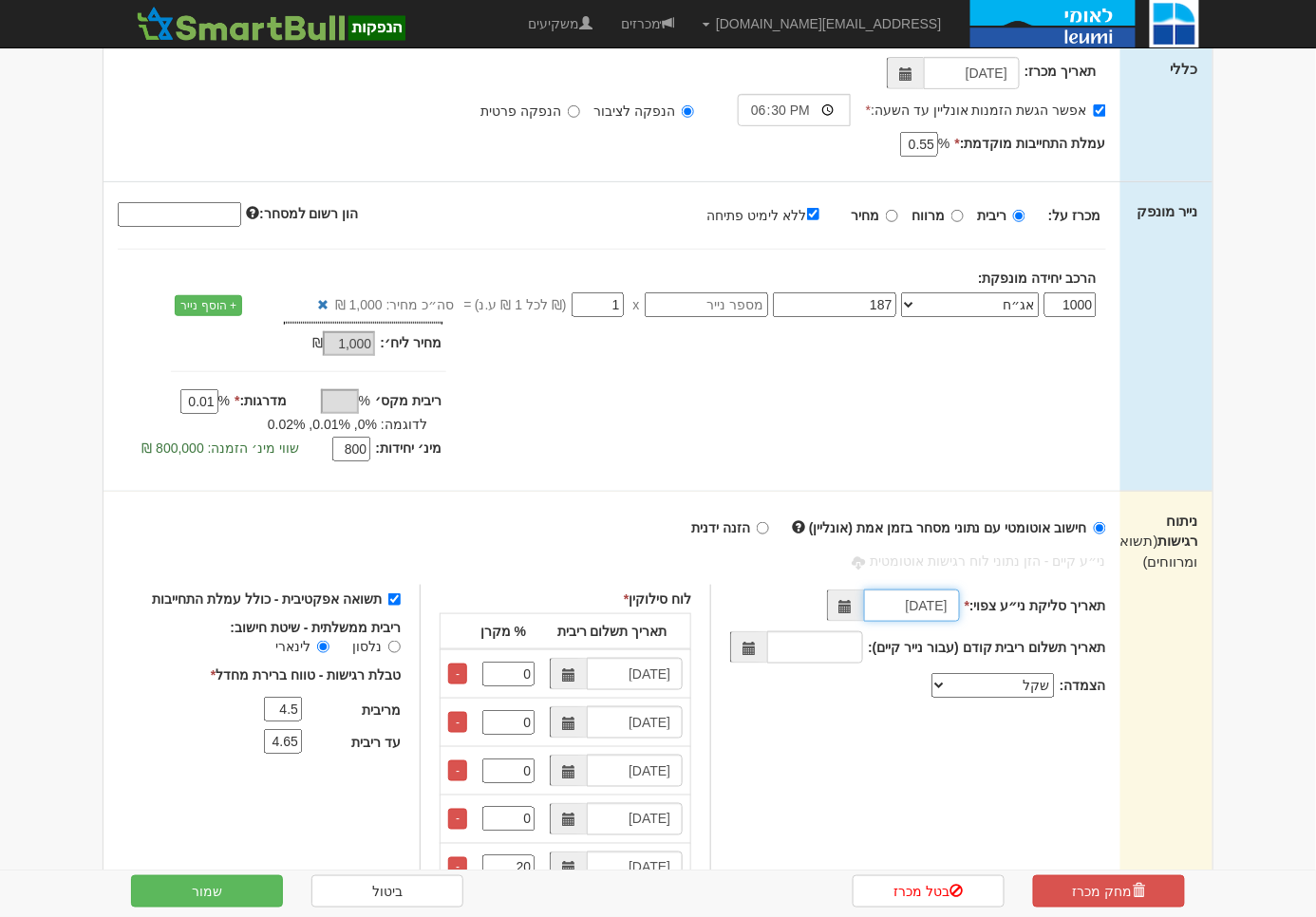
click at [896, 604] on input "[DATE]" at bounding box center [911, 605] width 95 height 32
type input "0809/2025"
click at [914, 601] on input "0809/2025" at bounding box center [911, 605] width 95 height 32
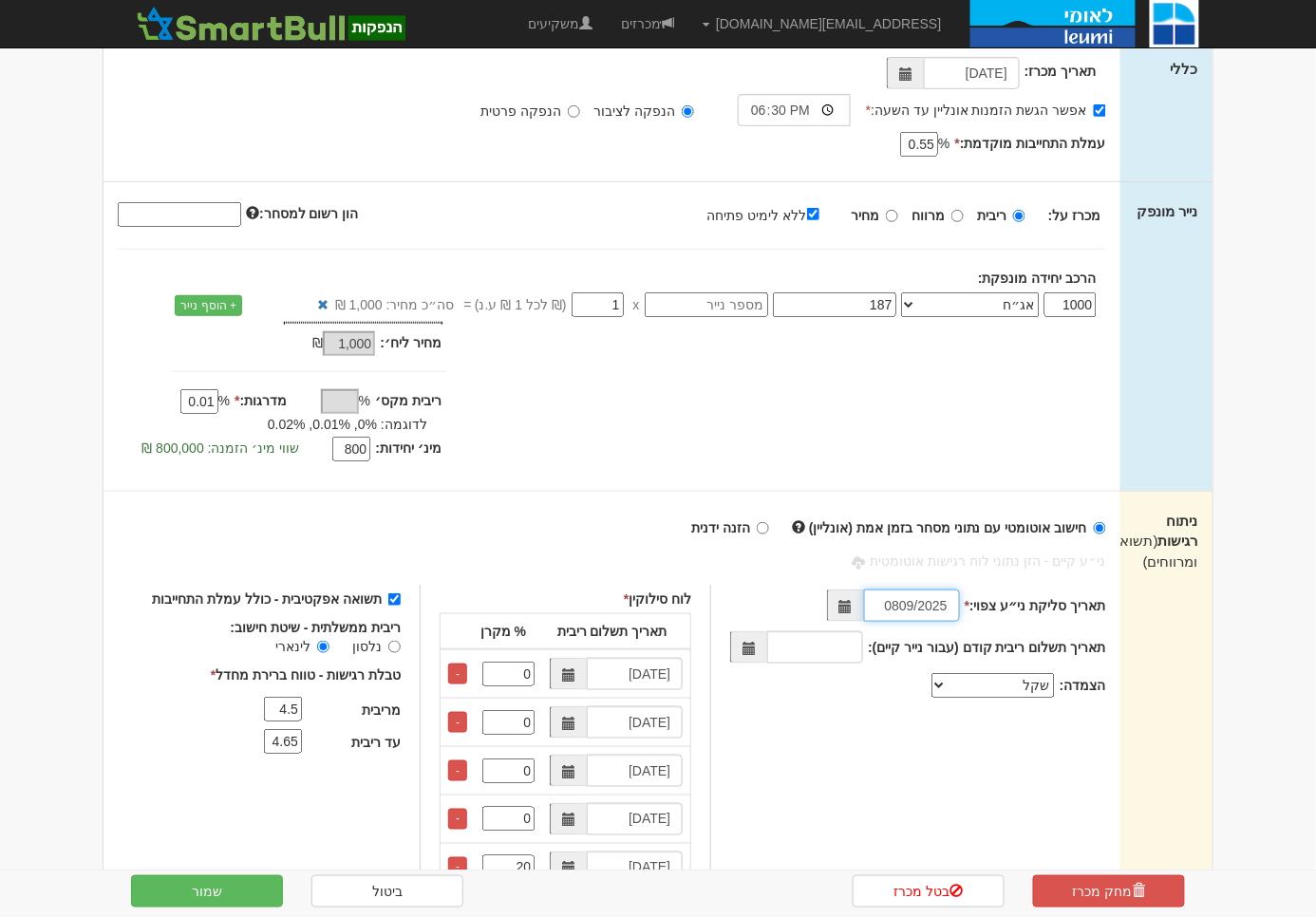
click at [914, 601] on input "0809/2025" at bounding box center [911, 605] width 95 height 32
click at [969, 688] on select "שקל מדד" at bounding box center [993, 685] width 123 height 25
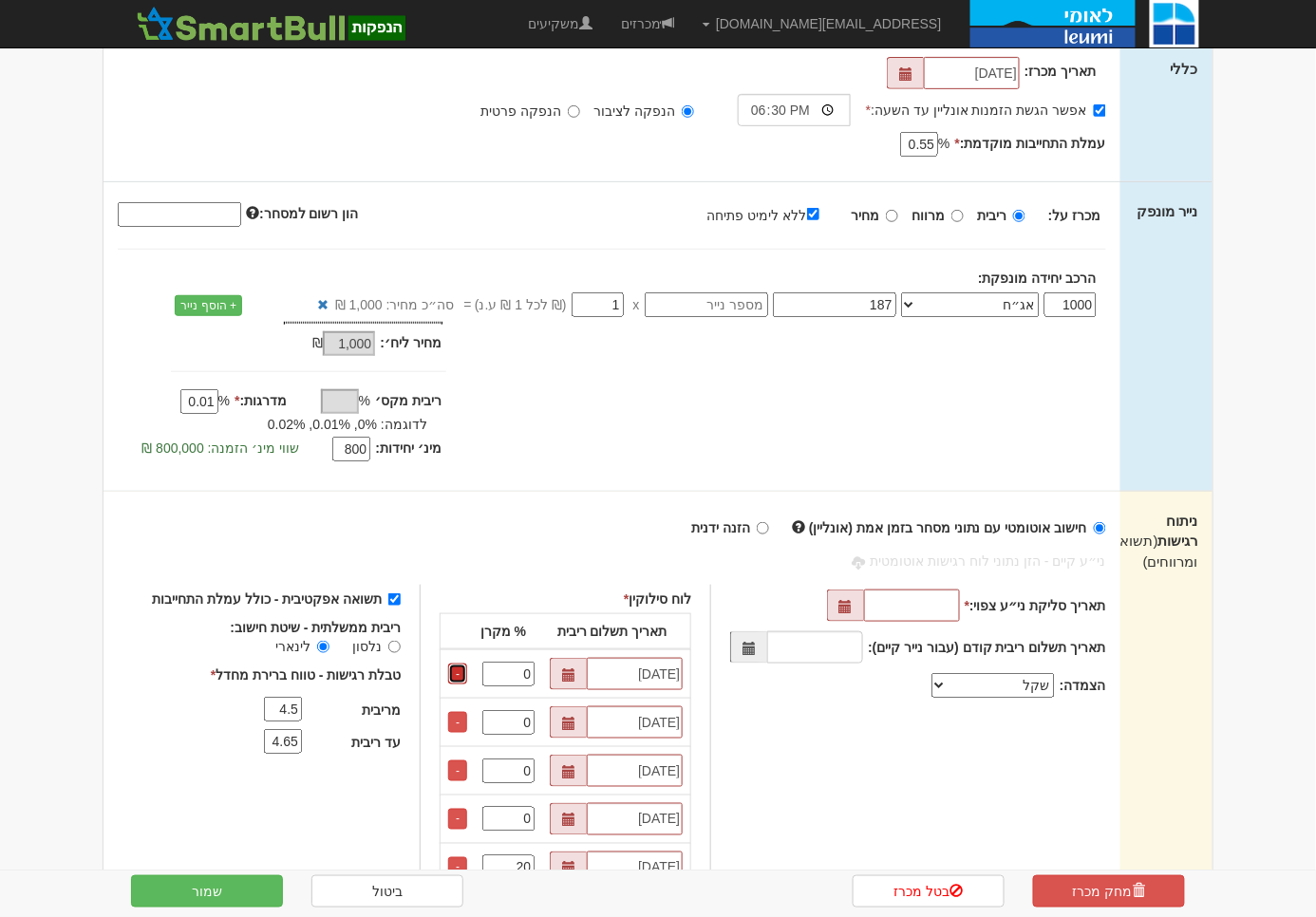
click at [467, 673] on link "-" at bounding box center [457, 674] width 19 height 21
click at [467, 711] on link "-" at bounding box center [457, 721] width 19 height 21
click at [467, 673] on link "-" at bounding box center [457, 674] width 19 height 21
click at [467, 711] on link "-" at bounding box center [457, 721] width 19 height 21
click at [467, 673] on link "-" at bounding box center [457, 674] width 19 height 21
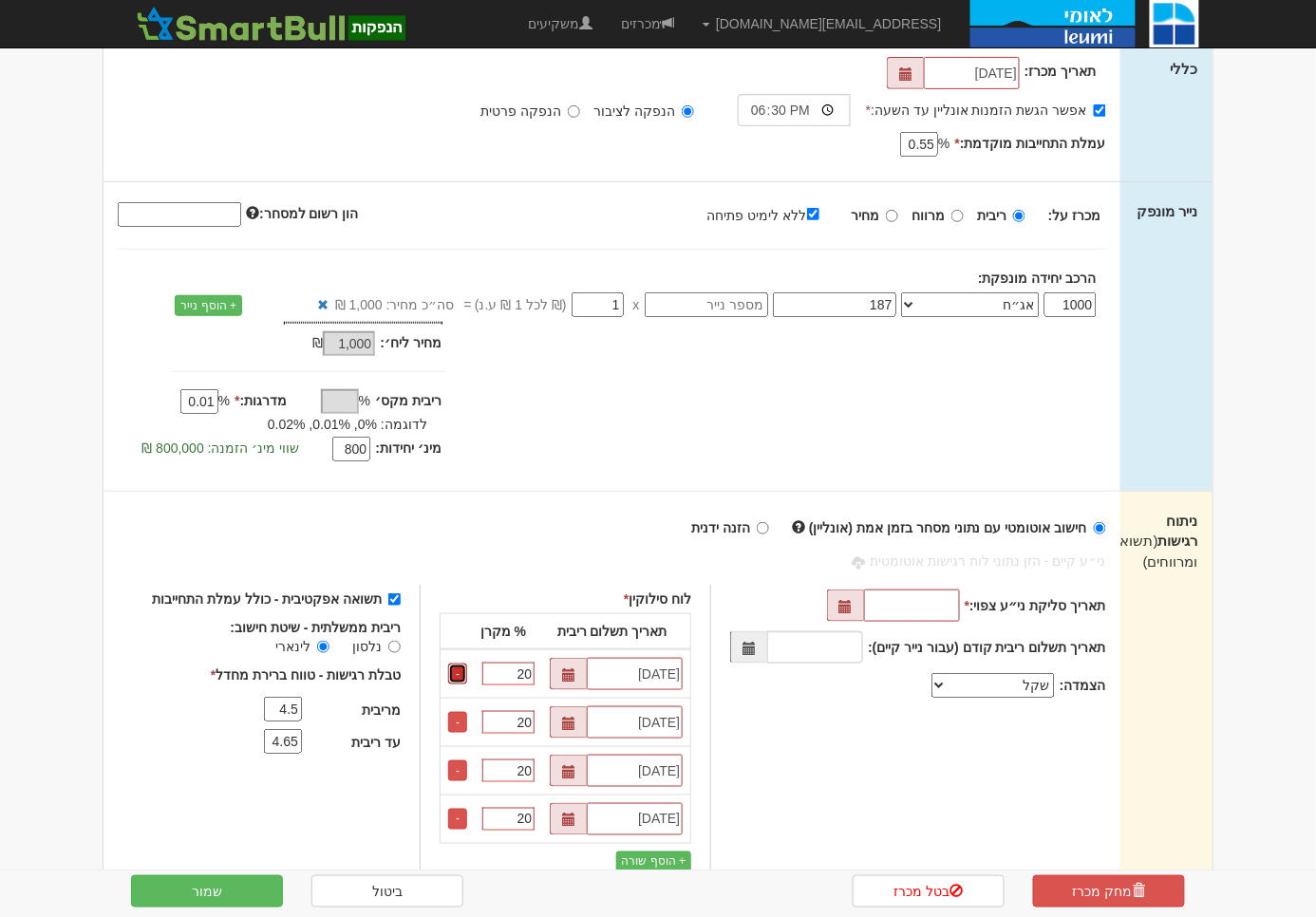
click at [467, 673] on link "-" at bounding box center [457, 674] width 19 height 21
click at [467, 711] on link "-" at bounding box center [457, 721] width 19 height 21
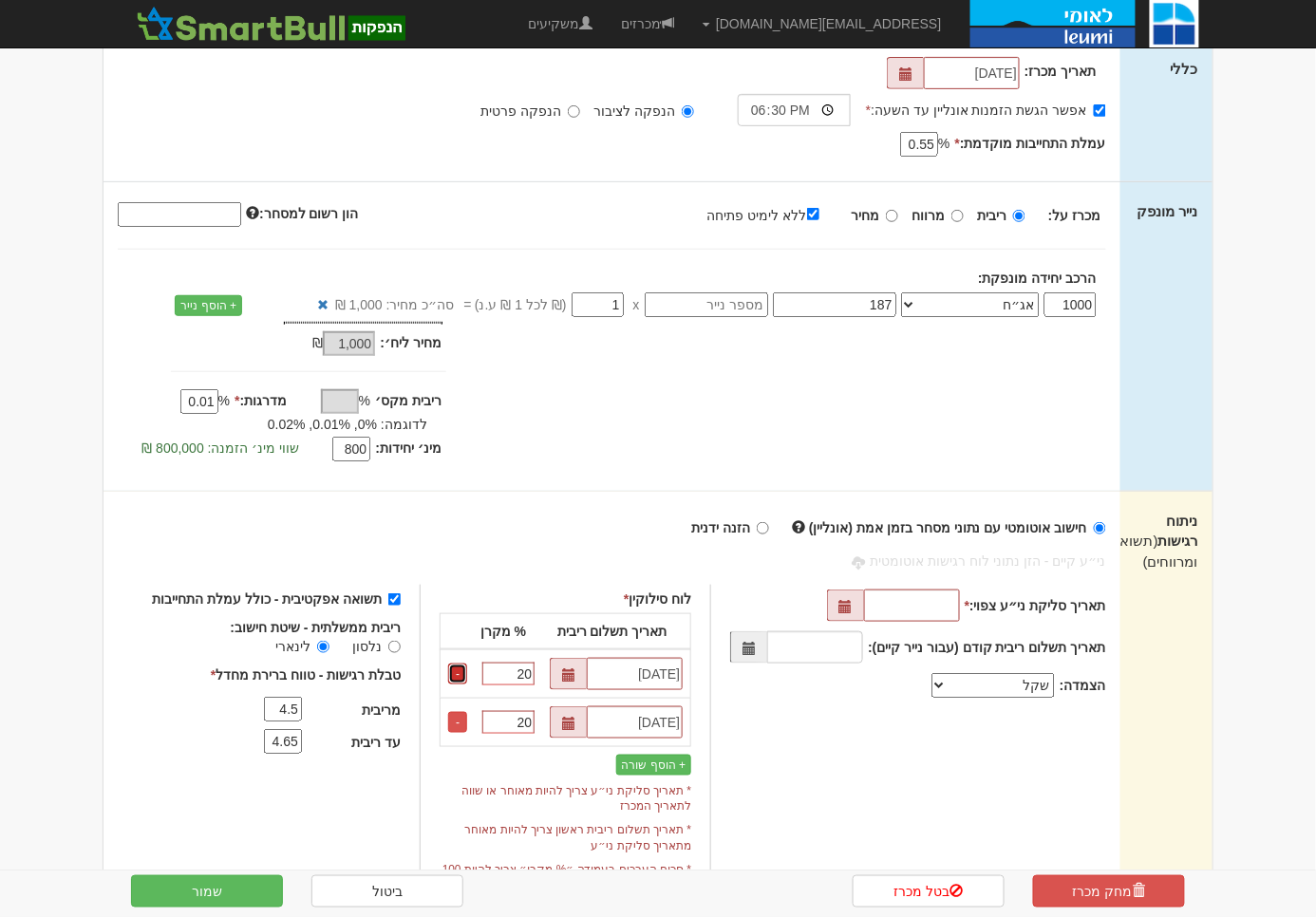
click at [467, 673] on link "-" at bounding box center [457, 674] width 19 height 21
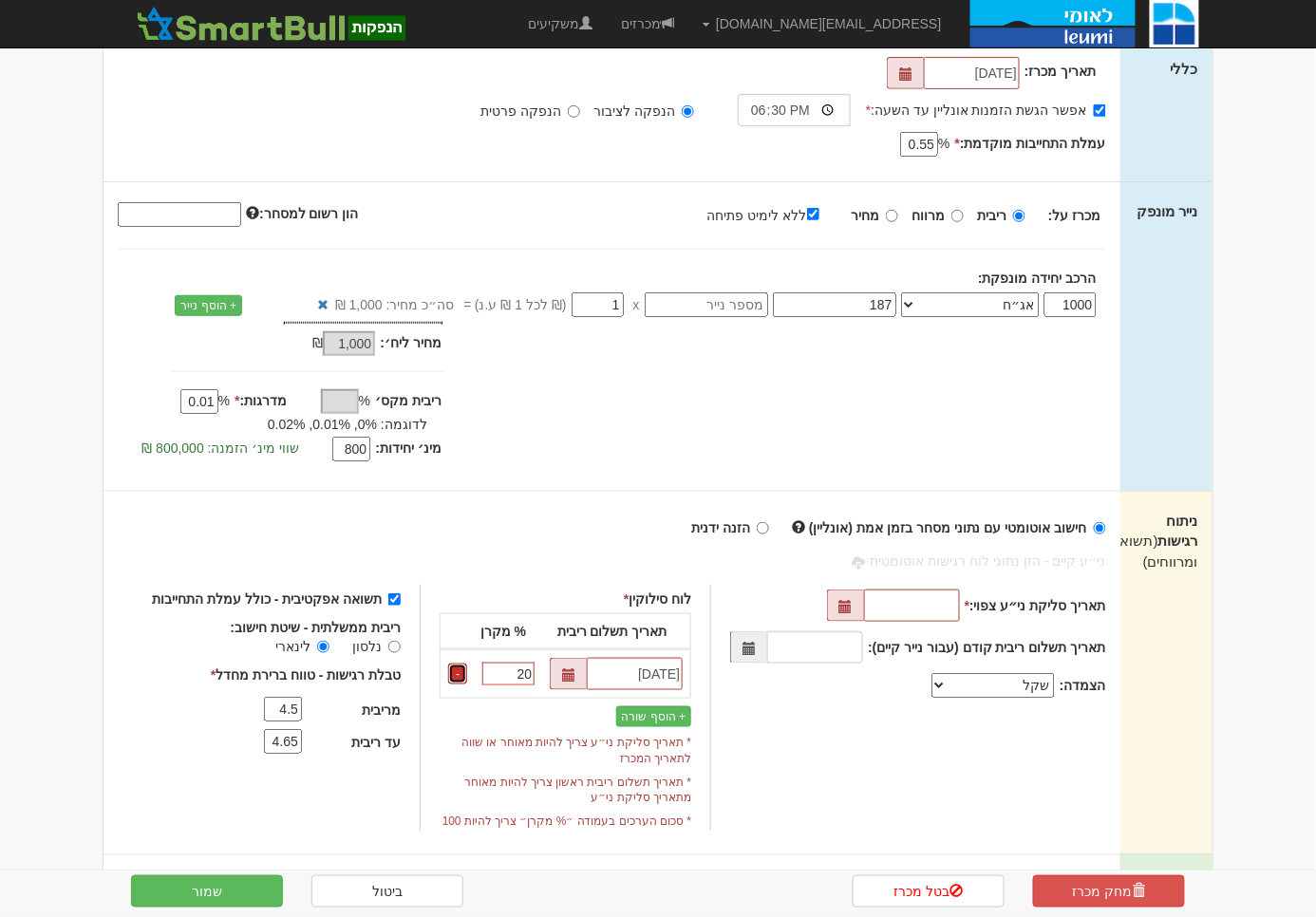
click at [467, 673] on link "-" at bounding box center [457, 674] width 19 height 21
click at [511, 671] on input "20" at bounding box center [508, 674] width 53 height 23
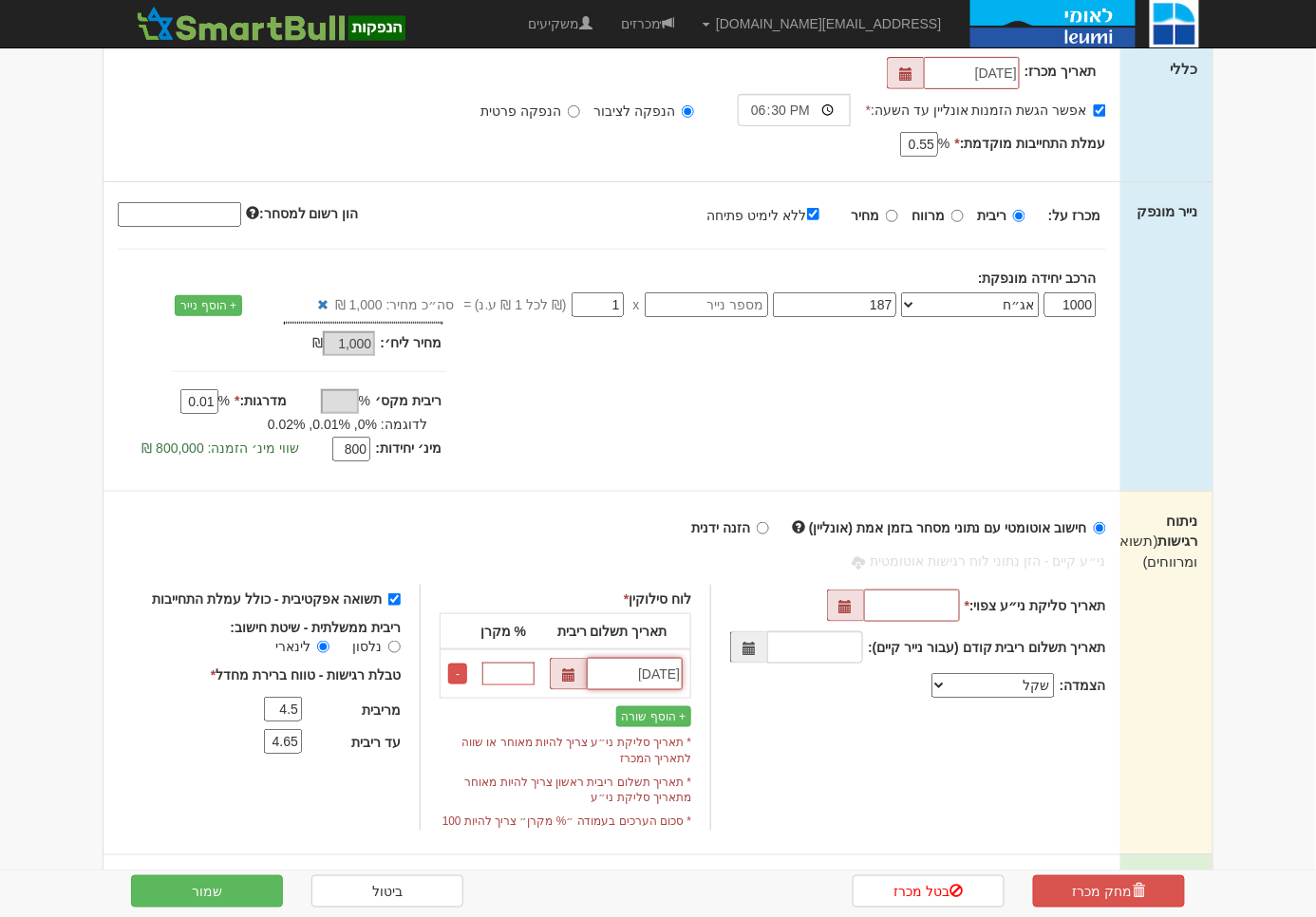
click at [637, 658] on input "01/05/2034" at bounding box center [634, 674] width 95 height 32
click at [401, 597] on input "תשואה אפקטיבית - כולל עמלת התחייבות" at bounding box center [395, 599] width 12 height 12
checkbox input "false"
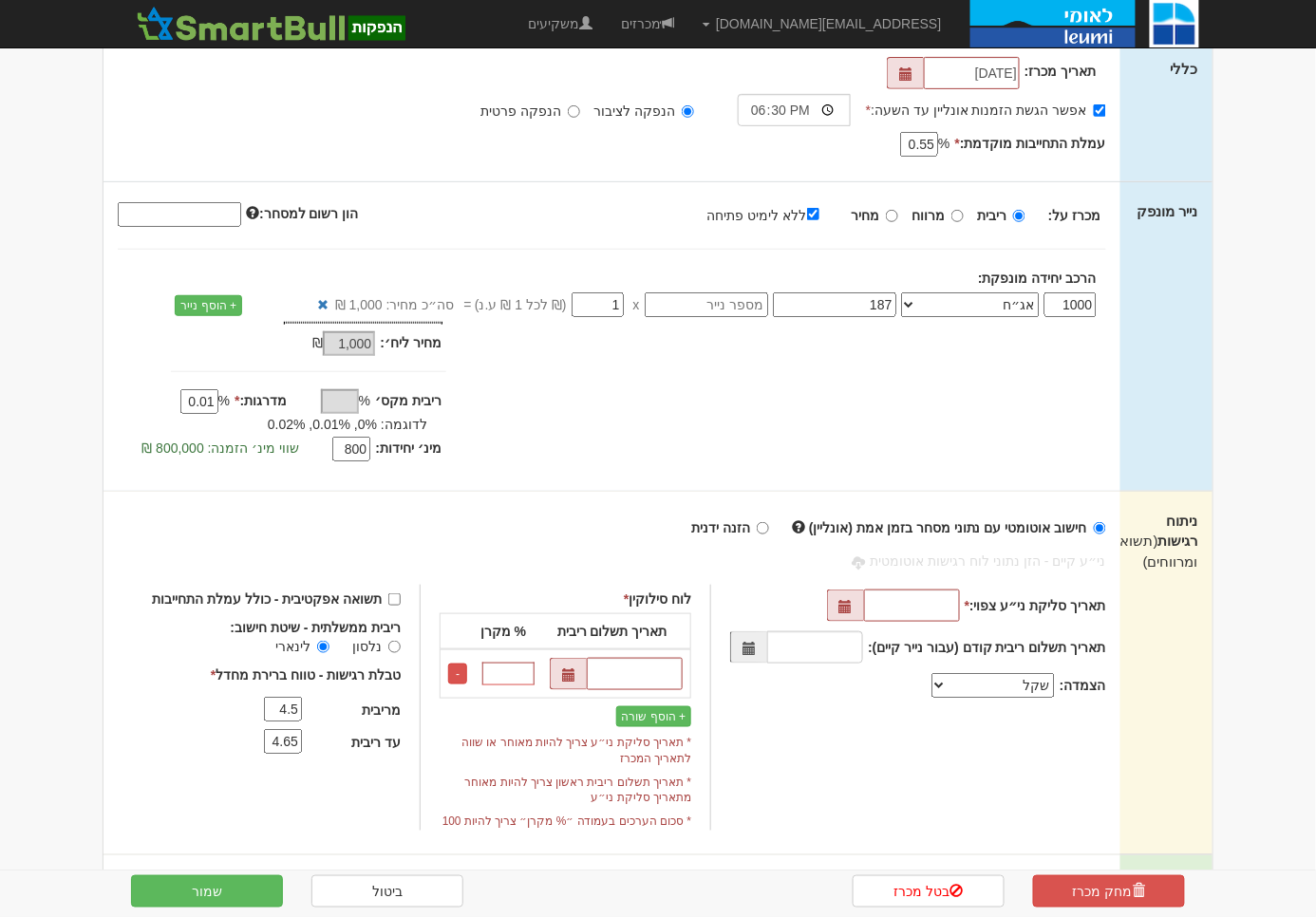
click at [296, 706] on input "4.5" at bounding box center [282, 708] width 38 height 25
click at [301, 734] on input "4.65" at bounding box center [282, 740] width 38 height 25
click at [769, 522] on input "הזנה ידנית" at bounding box center [762, 528] width 12 height 12
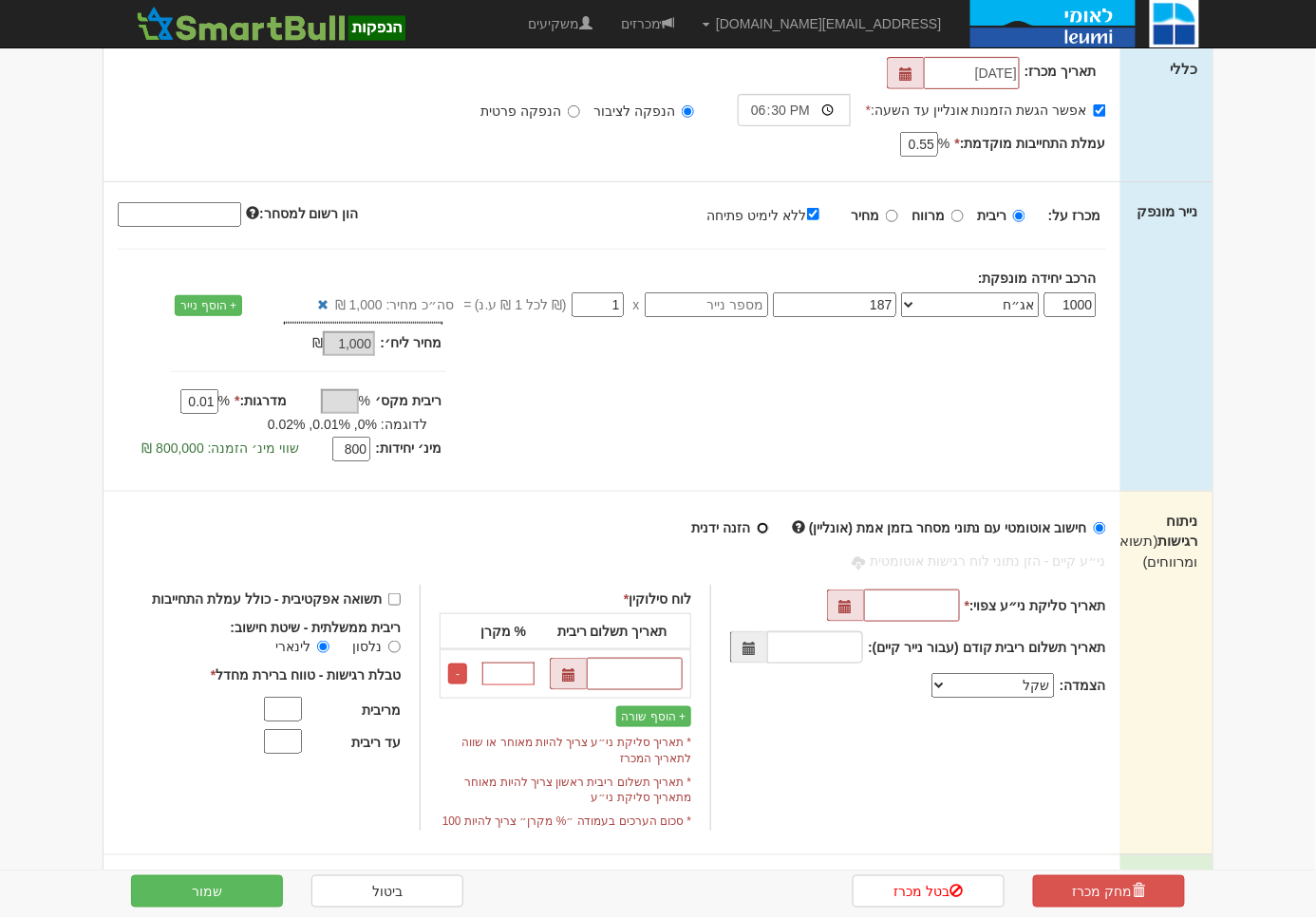
radio input "true"
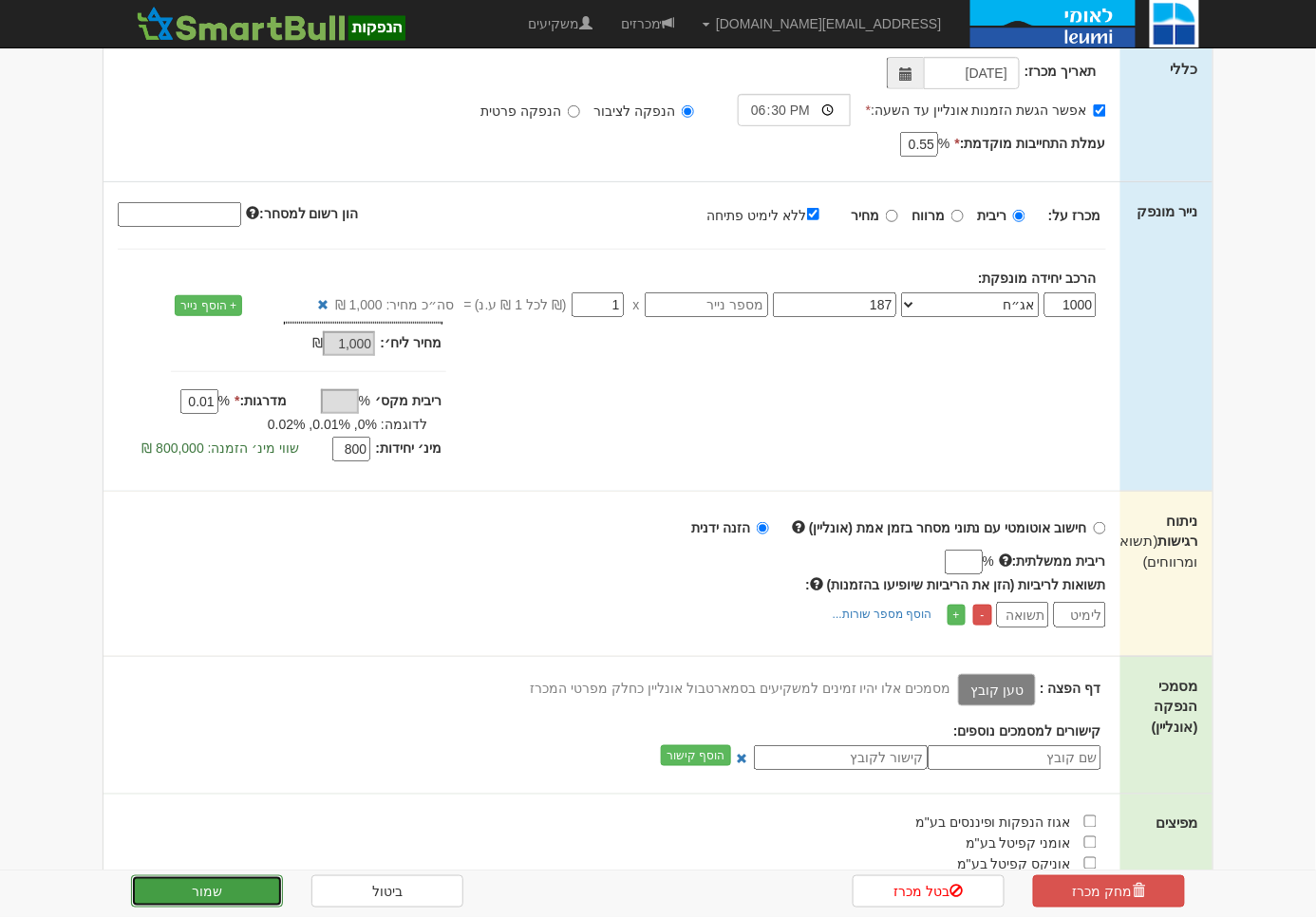
click at [235, 880] on button "שמור" at bounding box center [207, 890] width 152 height 32
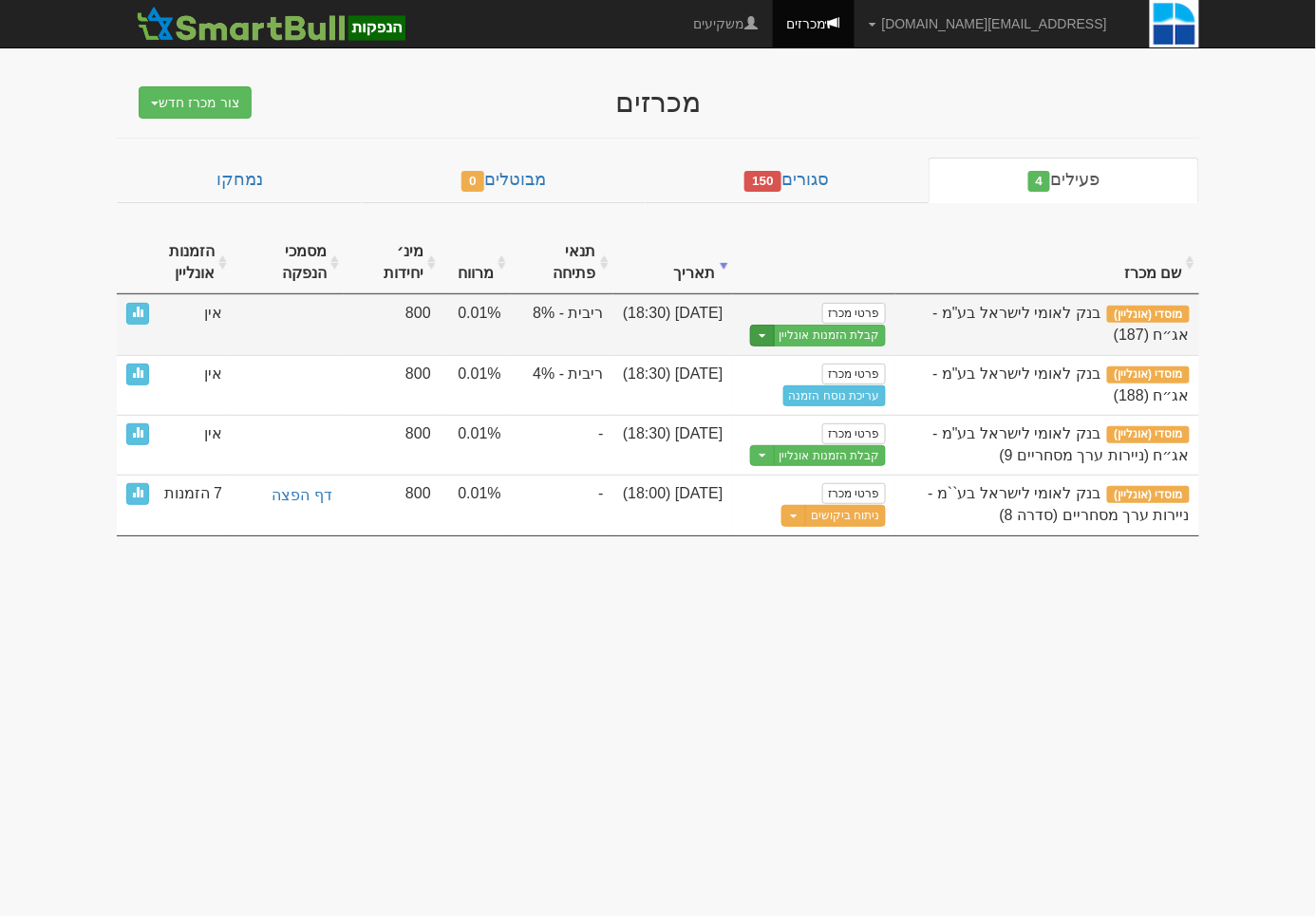
click at [754, 340] on button "Toggle Dropdown" at bounding box center [761, 336] width 25 height 22
click at [760, 366] on link "הצג טופס הזמנה לדוגמה" at bounding box center [794, 367] width 180 height 25
click at [855, 311] on link "פרטי מכרז" at bounding box center [853, 313] width 63 height 21
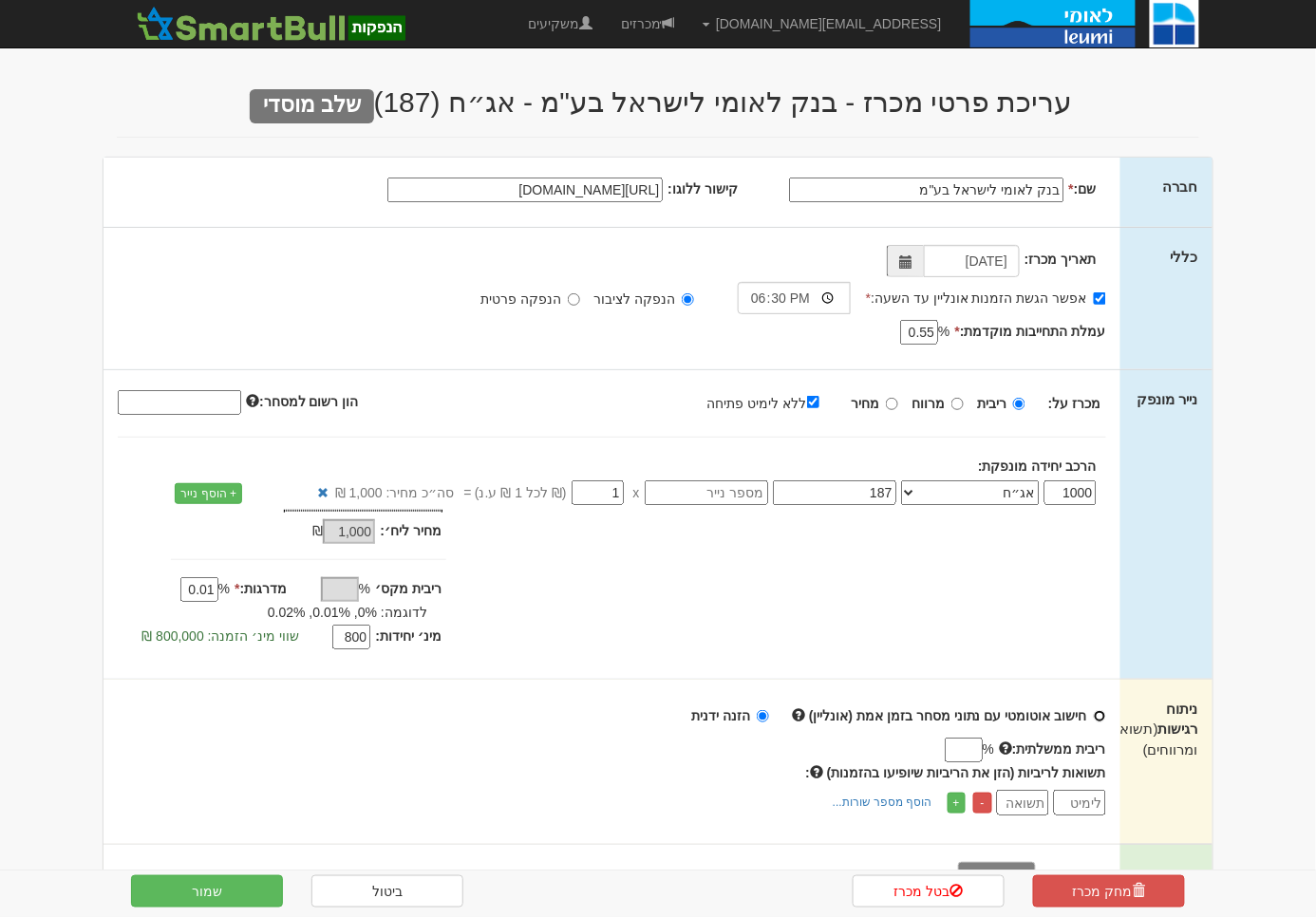
click at [1100, 710] on input "חישוב אוטומטי עם נתוני מסחר בזמן אמת (אונליין)" at bounding box center [1099, 715] width 12 height 12
radio input "true"
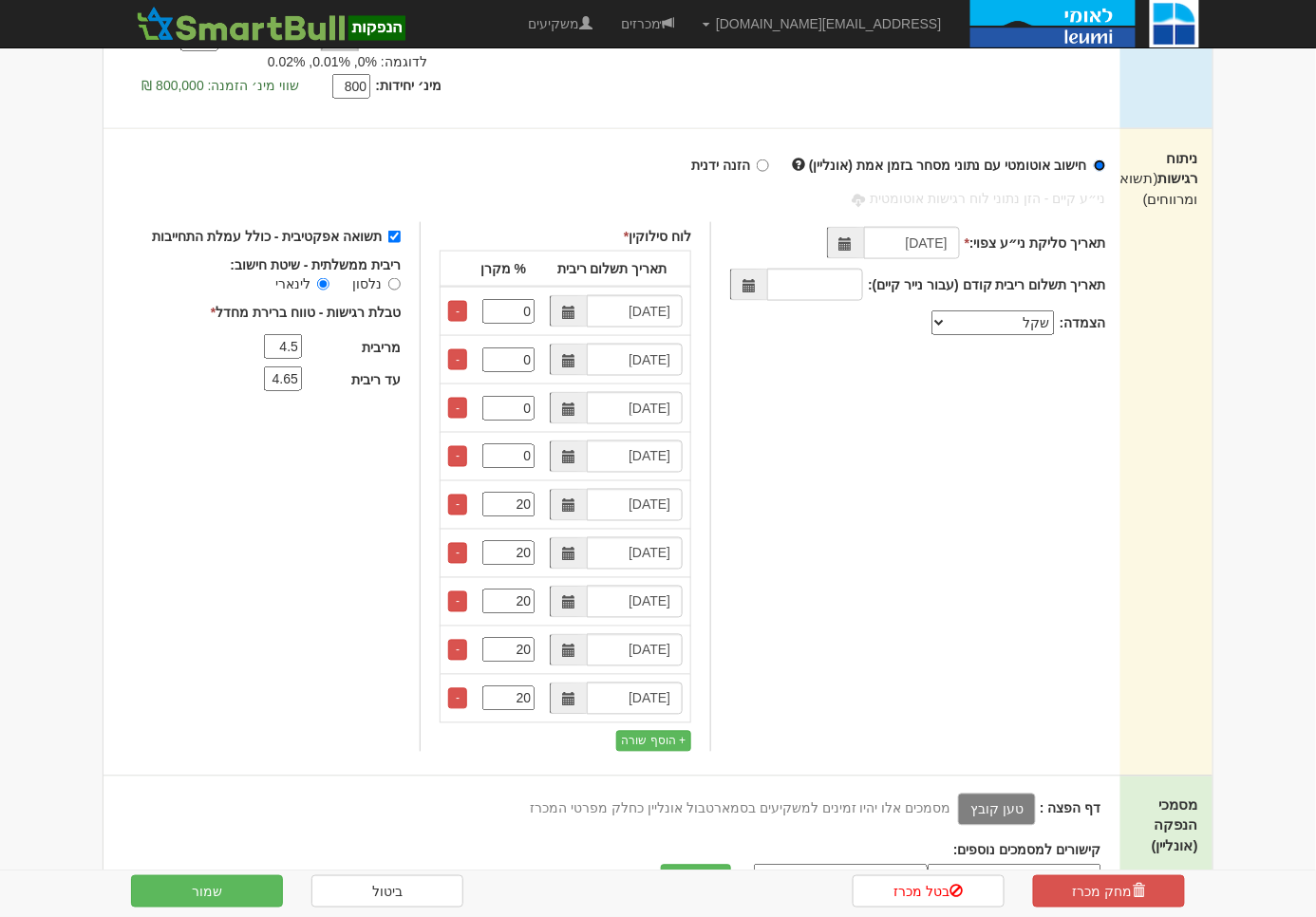
scroll to position [554, 0]
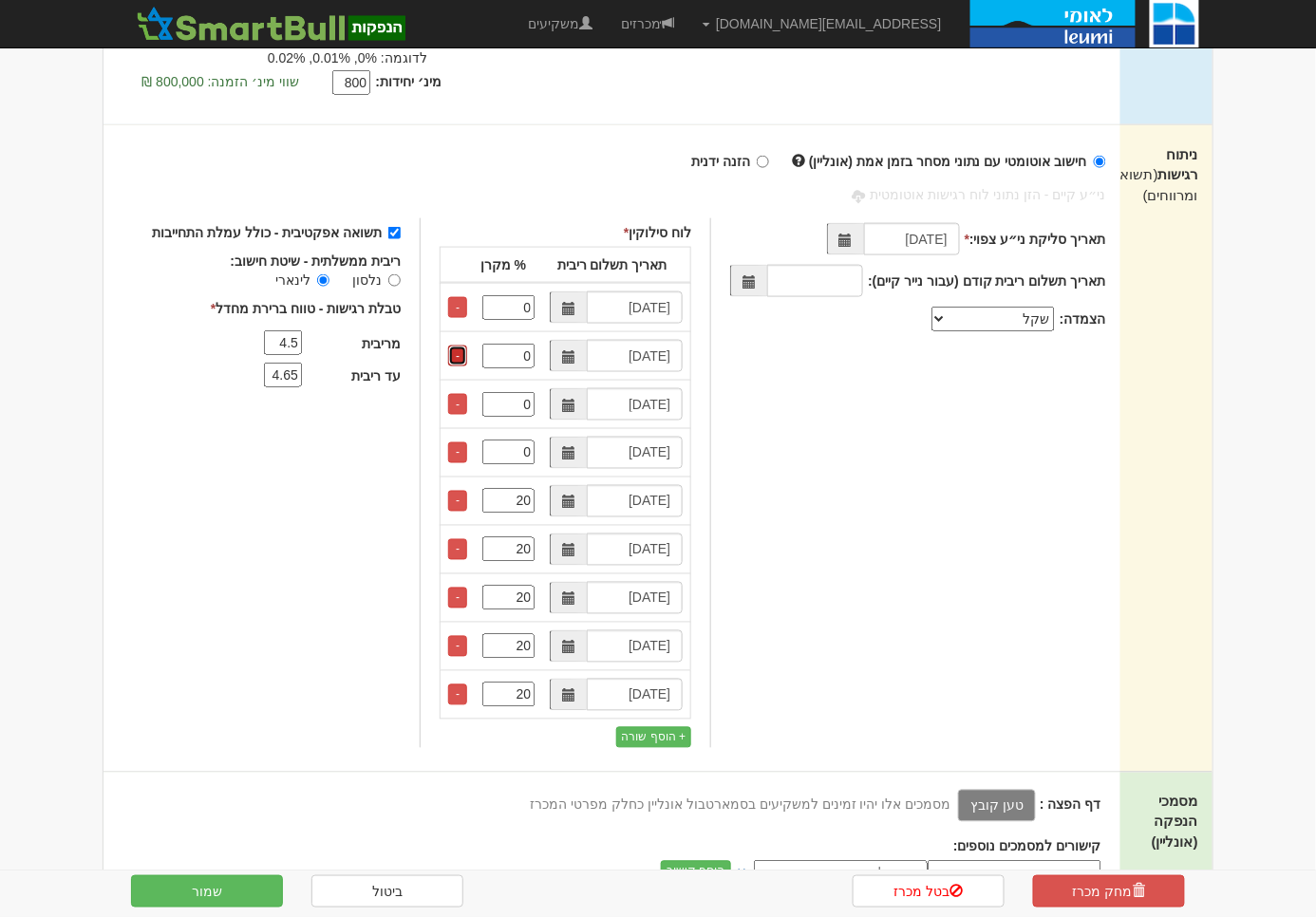
click at [463, 352] on link "-" at bounding box center [457, 356] width 19 height 21
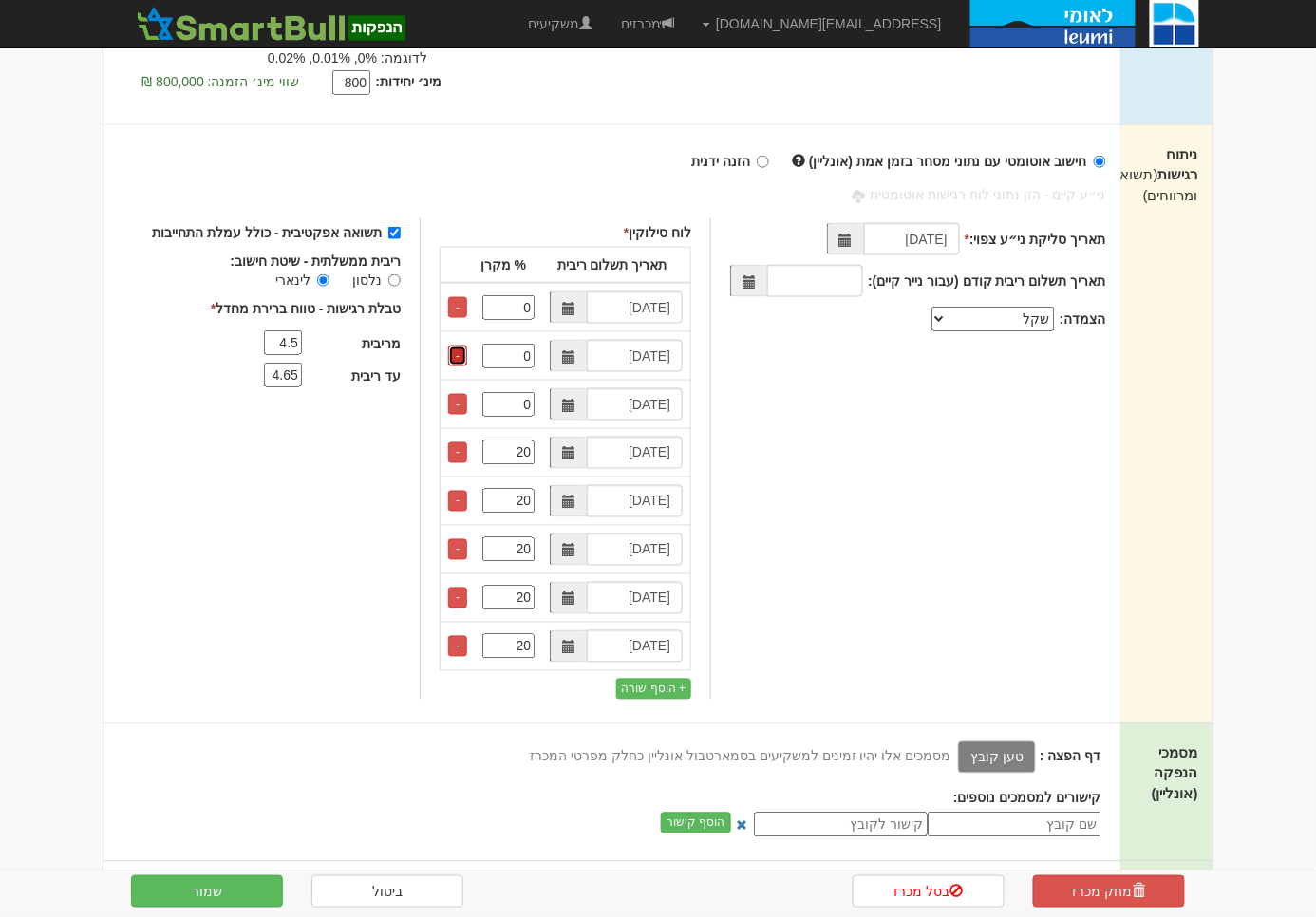
click at [463, 352] on link "-" at bounding box center [457, 356] width 19 height 21
click at [463, 393] on link "-" at bounding box center [457, 403] width 19 height 21
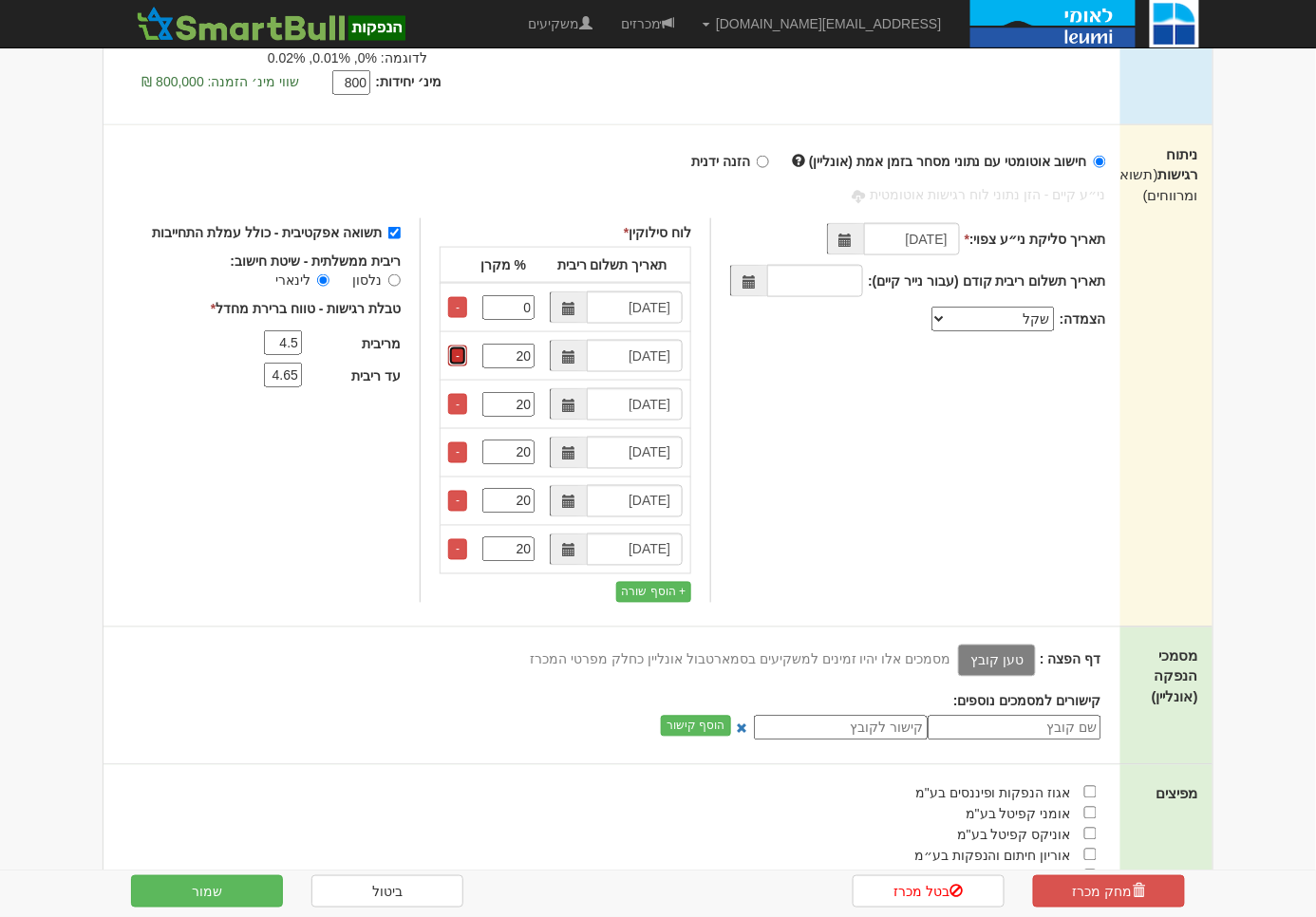
click at [463, 352] on link "-" at bounding box center [457, 356] width 19 height 21
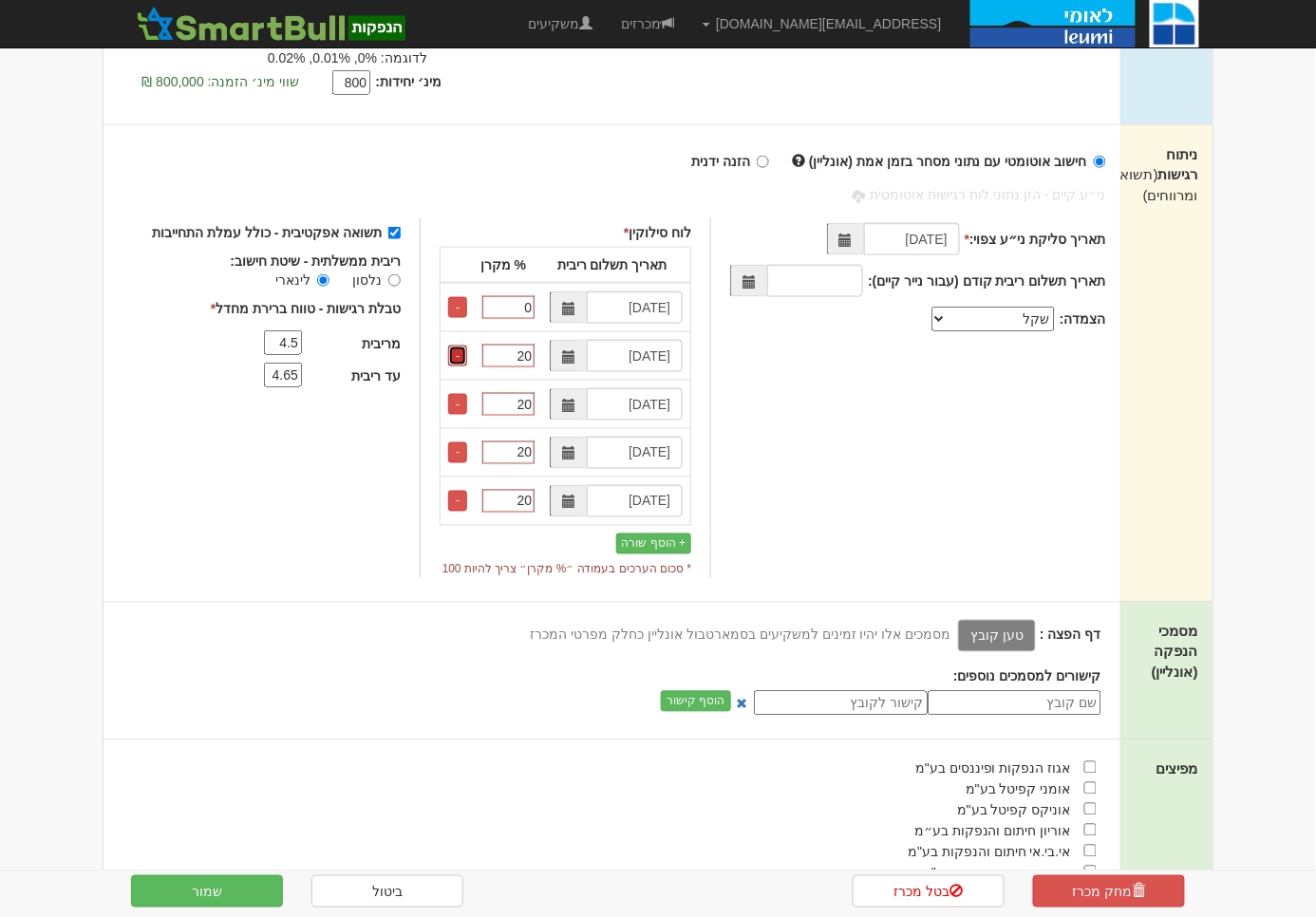
click at [463, 352] on link "-" at bounding box center [457, 356] width 19 height 21
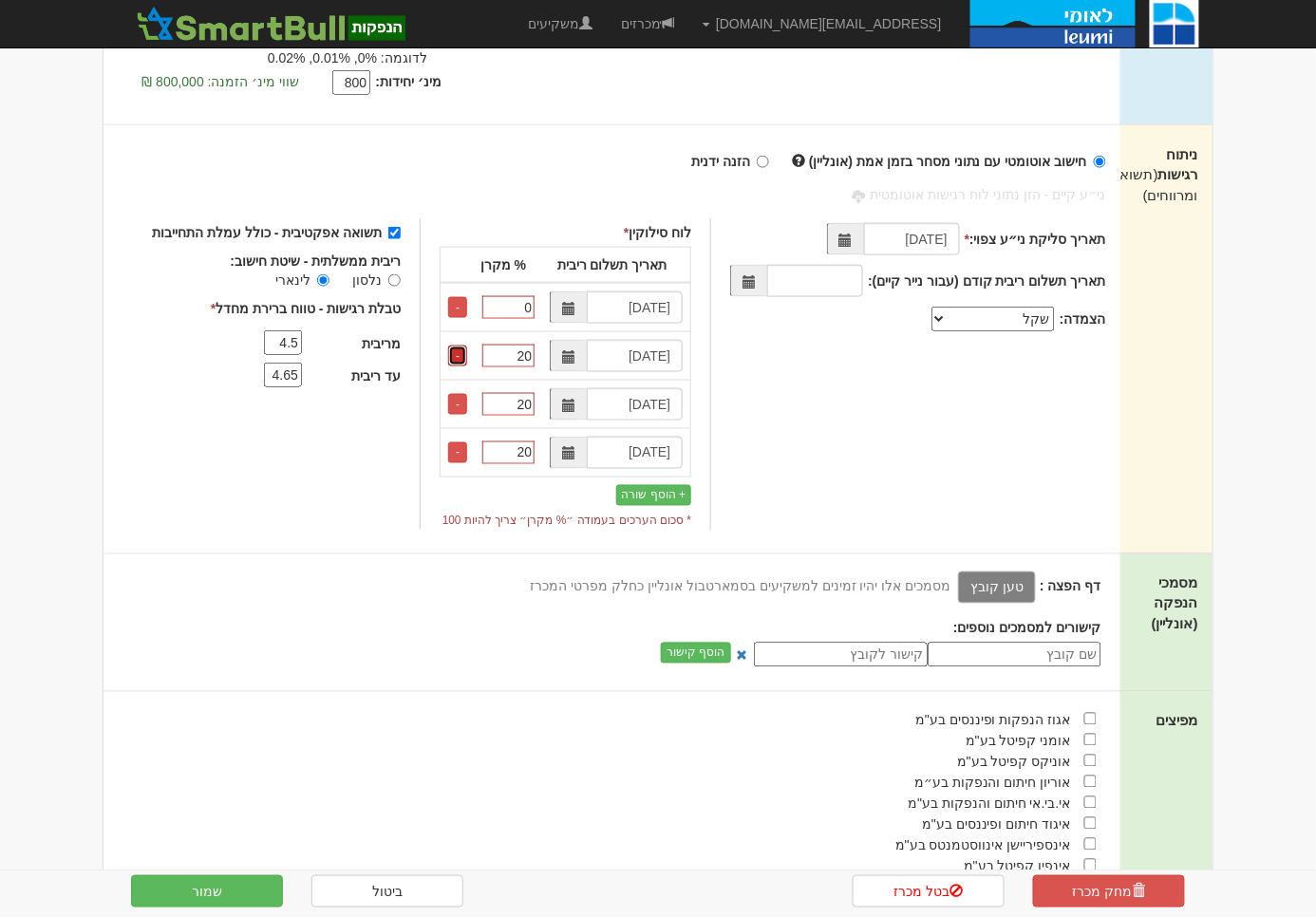
click at [463, 352] on link "-" at bounding box center [457, 356] width 19 height 21
click at [463, 393] on link "-" at bounding box center [457, 403] width 19 height 21
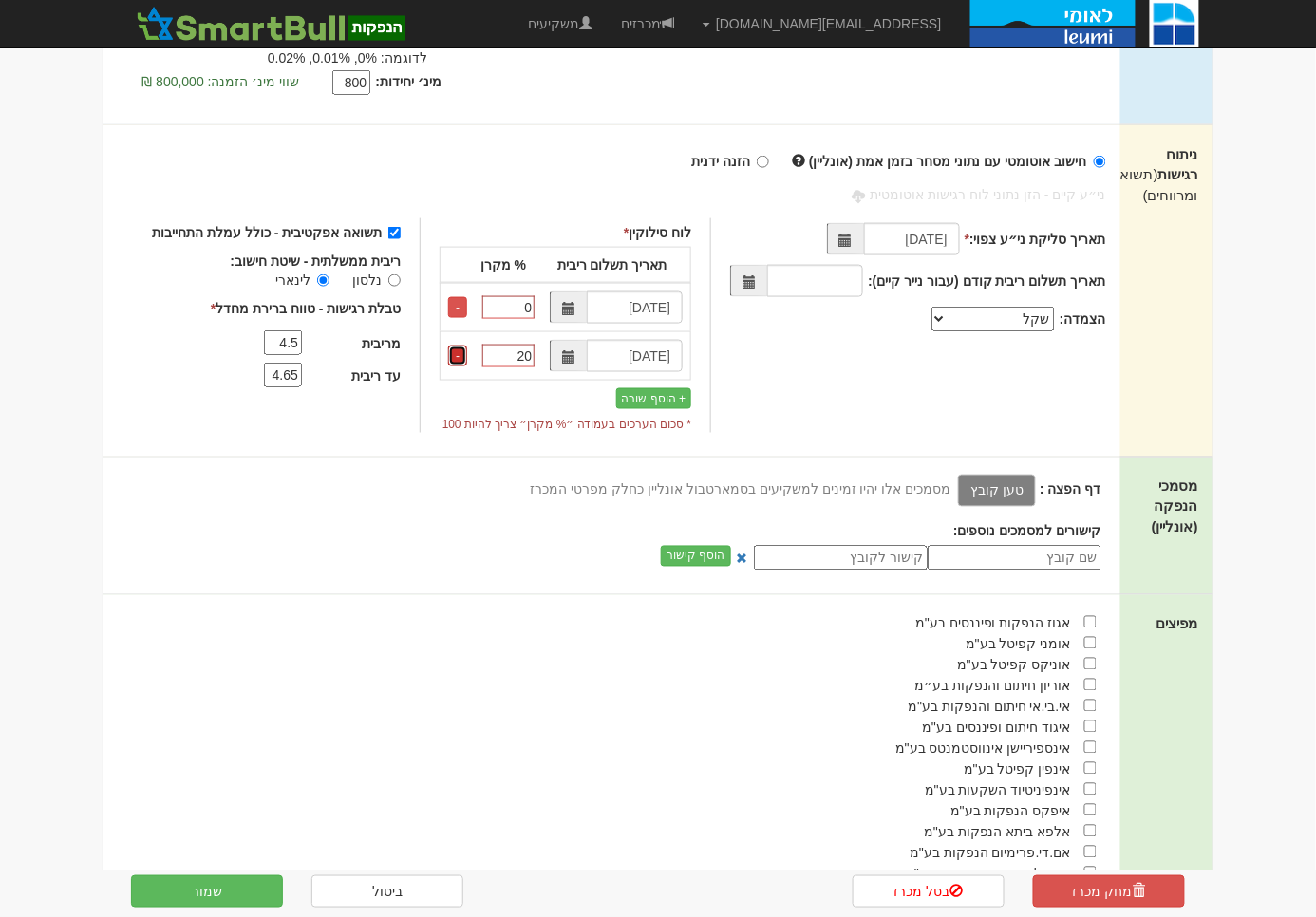
click at [463, 352] on link "-" at bounding box center [457, 356] width 19 height 21
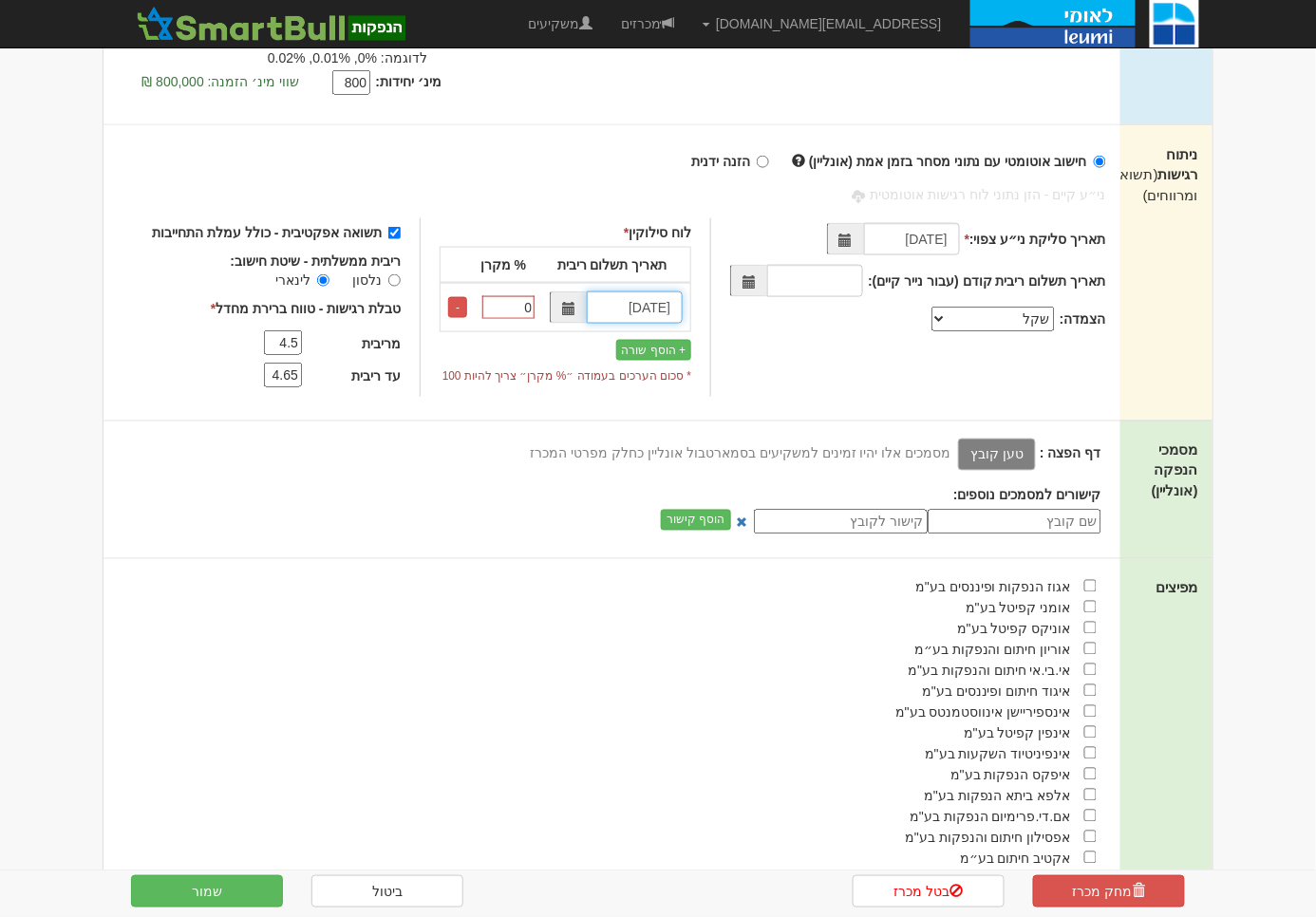
click at [611, 296] on input "01/05/2026" at bounding box center [634, 307] width 95 height 32
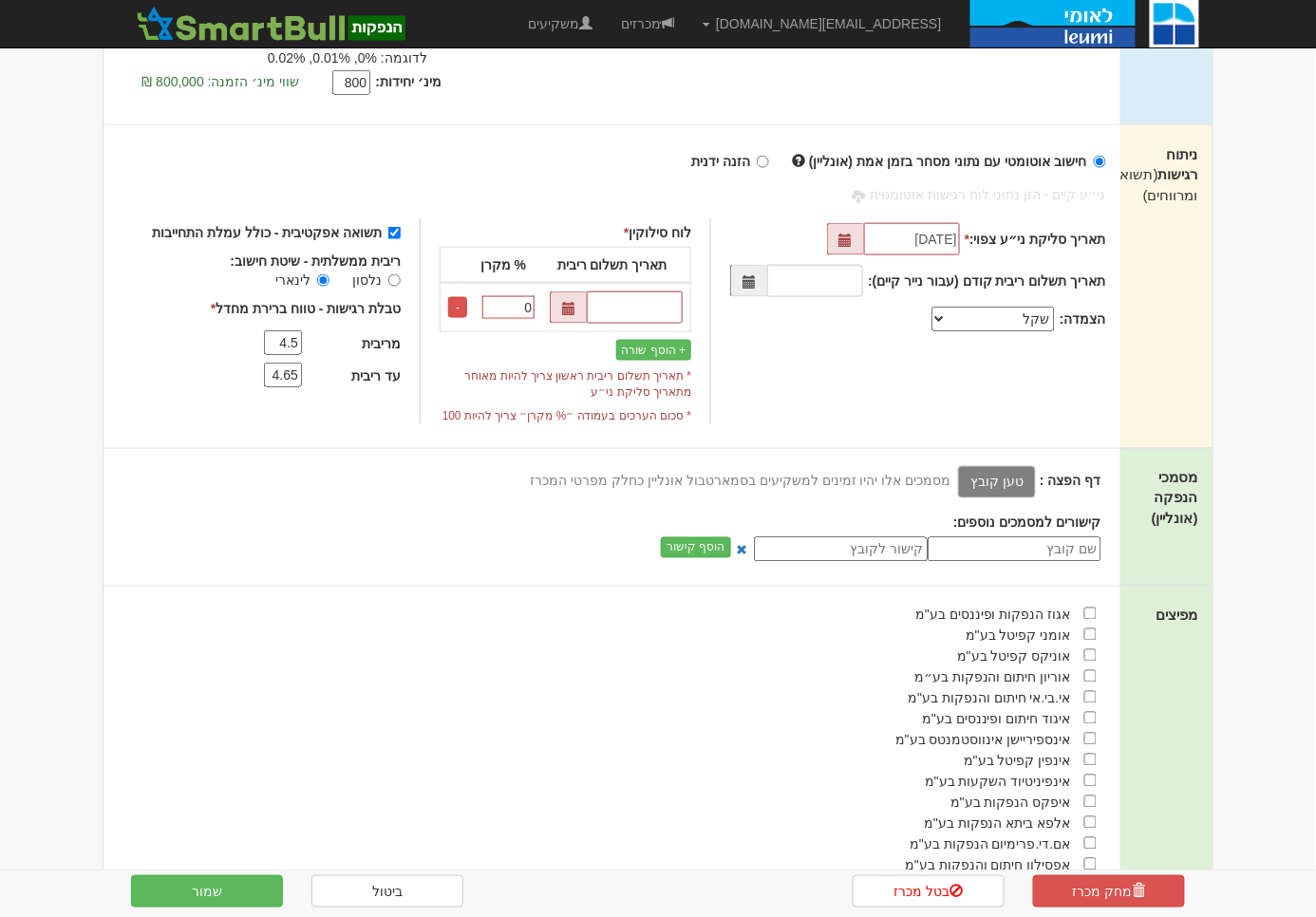
click at [302, 344] on input "4.5" at bounding box center [282, 342] width 38 height 25
click at [298, 364] on input "4.65" at bounding box center [282, 375] width 38 height 25
click at [396, 229] on label "תשואה אפקטיבית - כולל עמלת התחייבות" at bounding box center [276, 231] width 248 height 19
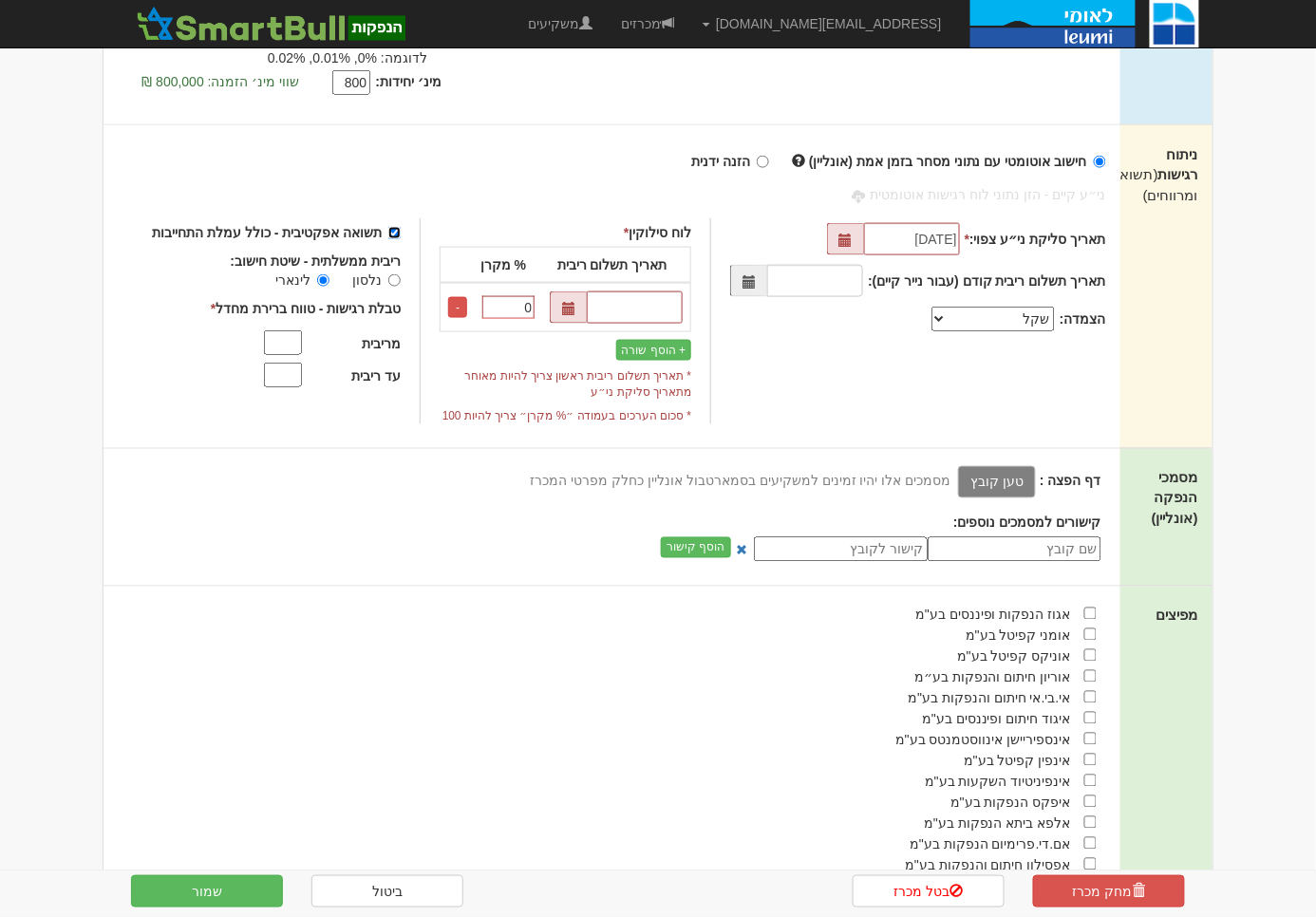
click at [396, 229] on input "תשואה אפקטיבית - כולל עמלת התחייבות" at bounding box center [395, 232] width 12 height 12
checkbox input "false"
click at [899, 240] on input "08/09/2025" at bounding box center [911, 238] width 95 height 32
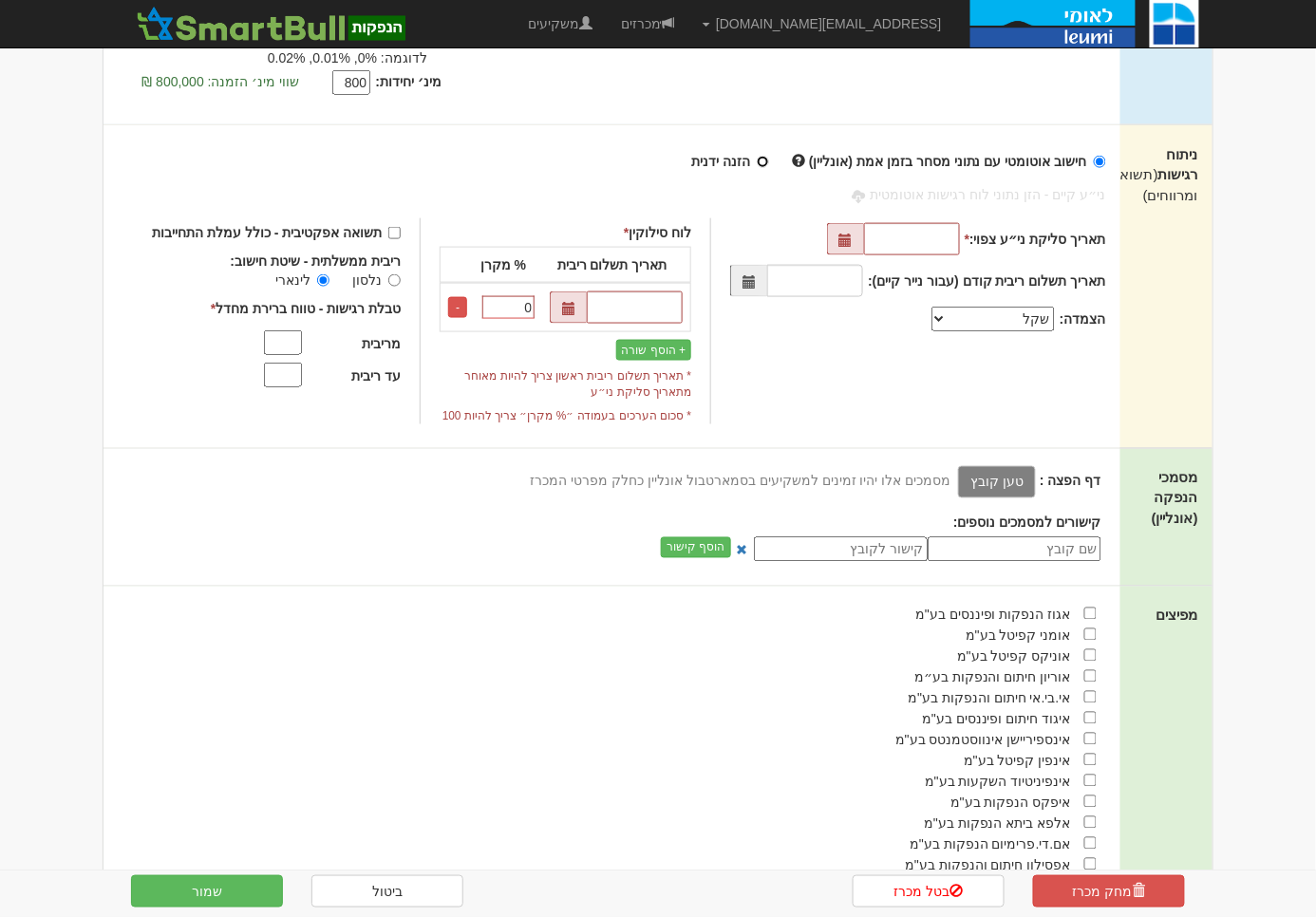
click at [769, 156] on input "הזנה ידנית" at bounding box center [762, 162] width 12 height 12
radio input "true"
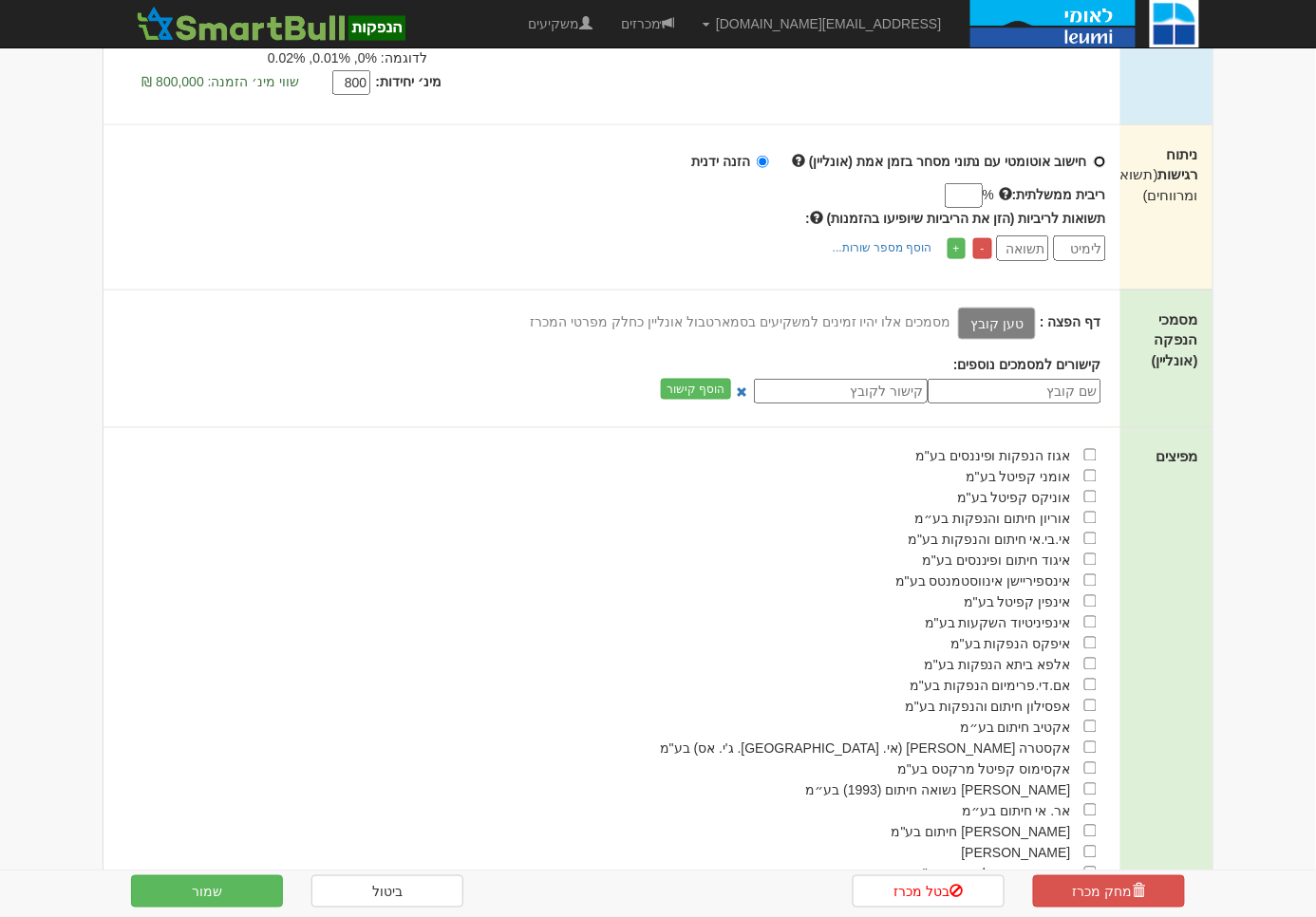
click at [1098, 159] on input "חישוב אוטומטי עם נתוני מסחר בזמן אמת (אונליין)" at bounding box center [1099, 162] width 12 height 12
radio input "true"
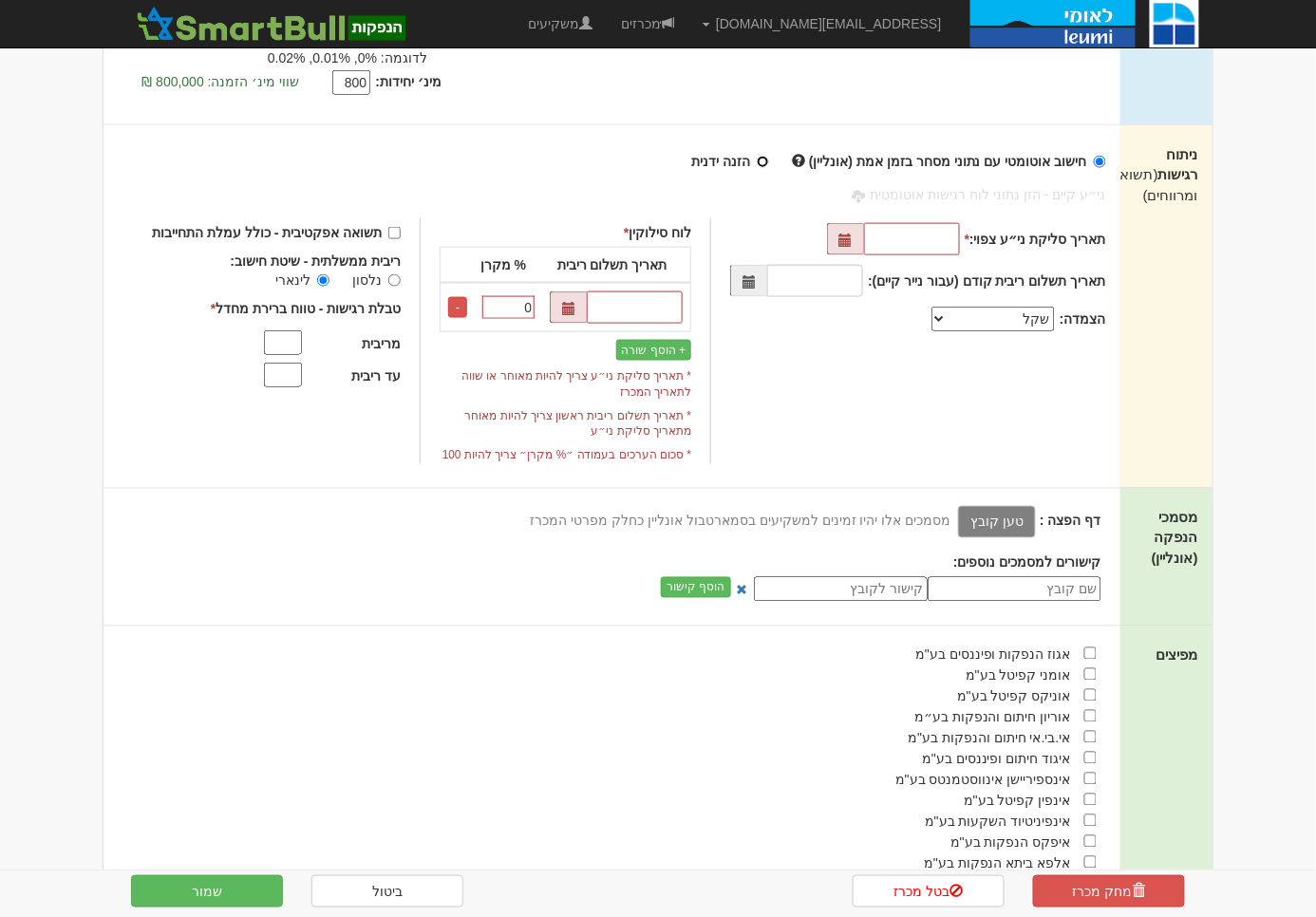
click at [769, 156] on input "הזנה ידנית" at bounding box center [762, 162] width 12 height 12
radio input "true"
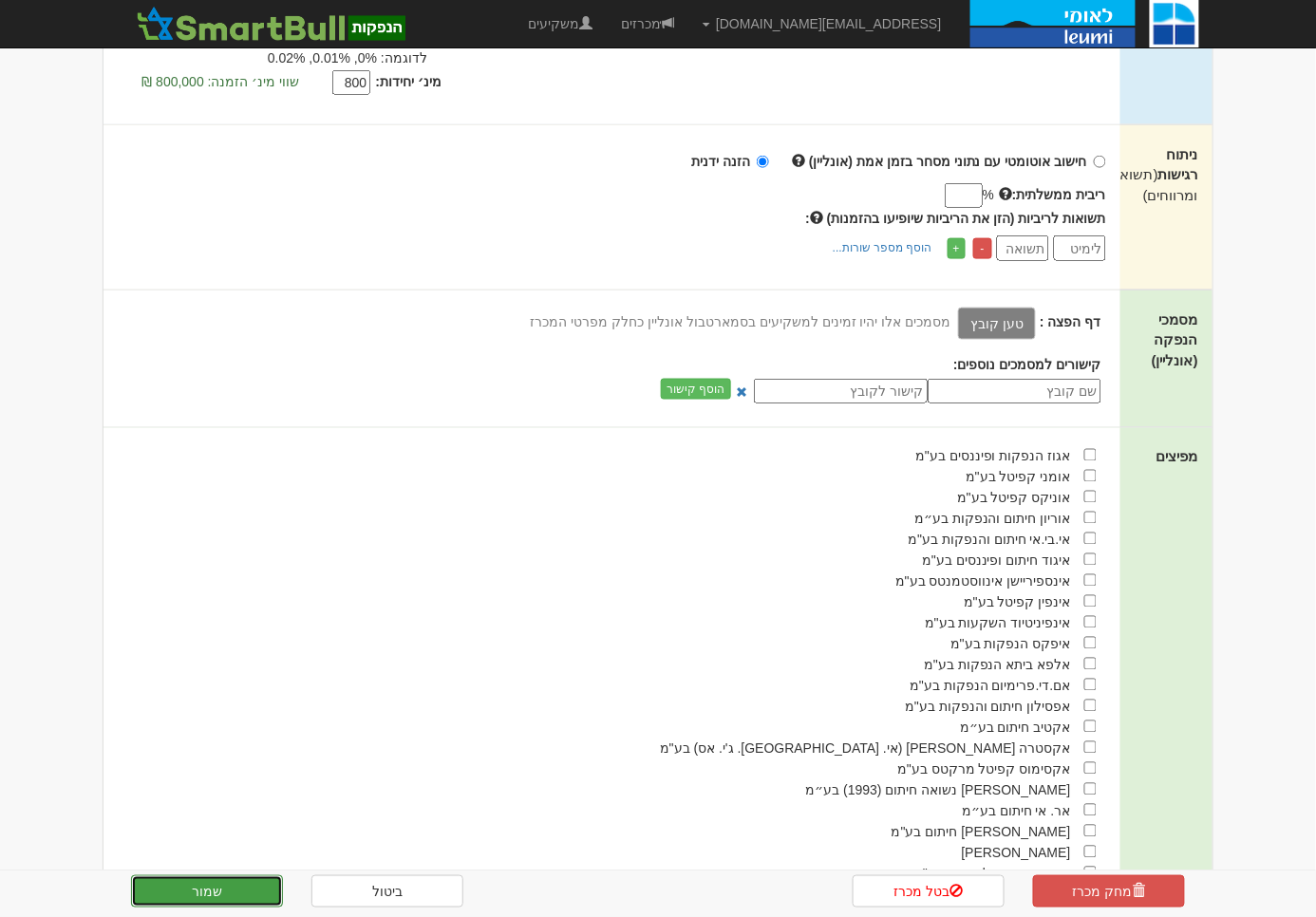
click at [228, 880] on button "שמור" at bounding box center [207, 890] width 152 height 32
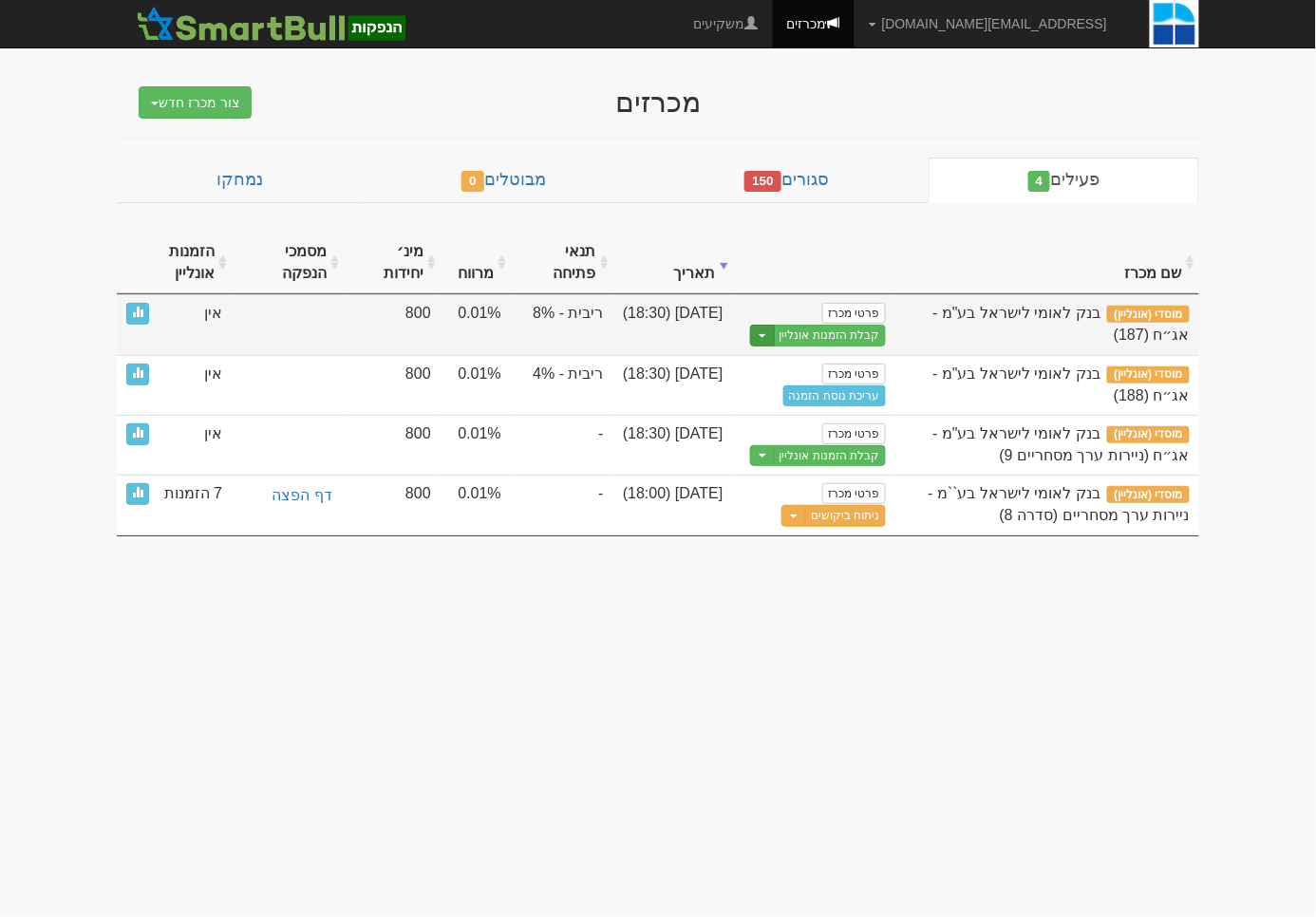
click at [753, 340] on button "Toggle Dropdown" at bounding box center [761, 336] width 25 height 22
click at [769, 363] on link "הצג טופס הזמנה לדוגמה" at bounding box center [794, 367] width 180 height 25
click at [751, 338] on button "Toggle Dropdown" at bounding box center [761, 336] width 25 height 22
click at [756, 367] on link "הצג טופס הזמנה לדוגמה" at bounding box center [794, 367] width 180 height 25
click at [762, 336] on button "Toggle Dropdown" at bounding box center [761, 336] width 25 height 22
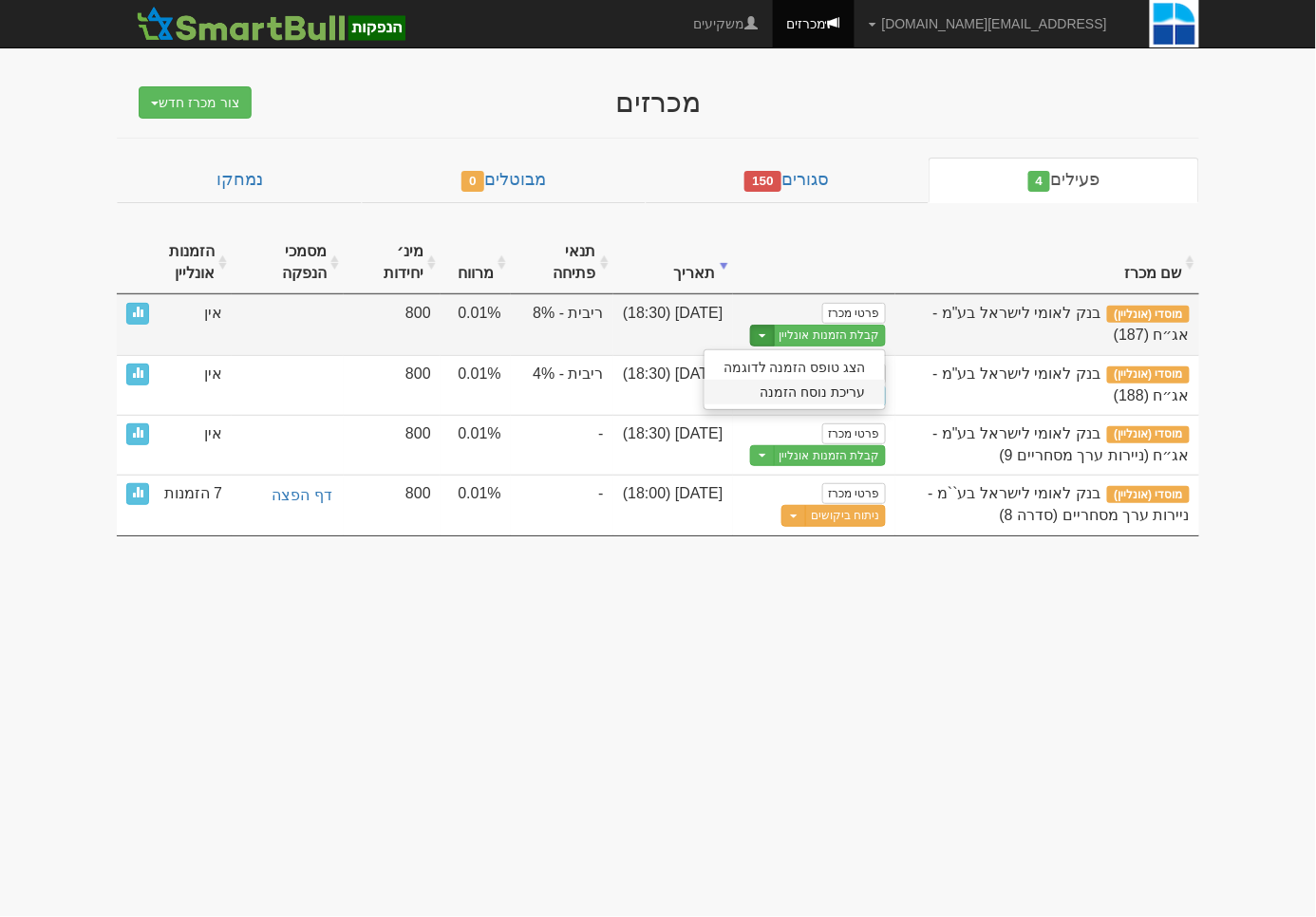
click at [763, 387] on link "עריכת נוסח הזמנה" at bounding box center [794, 391] width 180 height 25
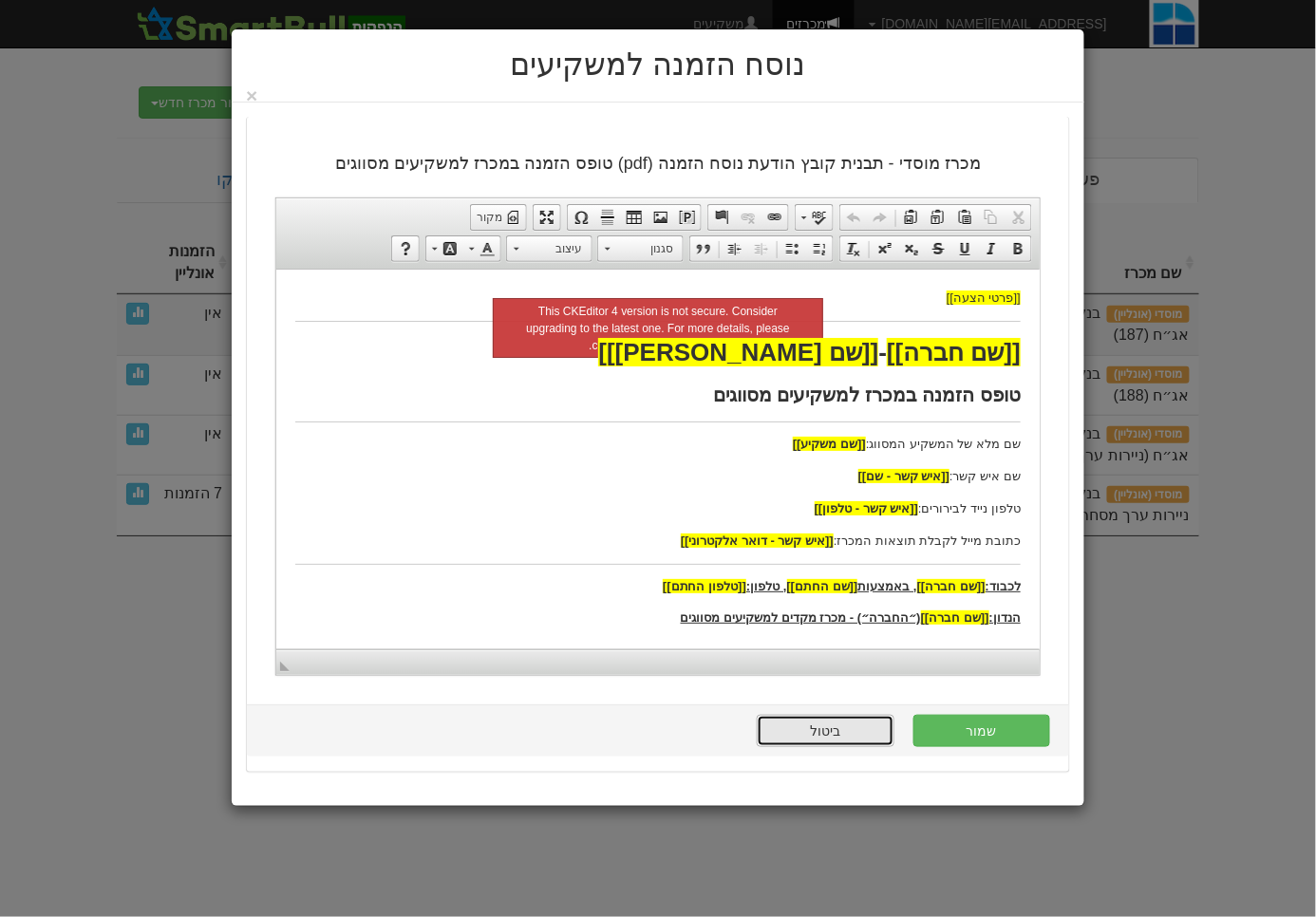
click at [851, 735] on link "ביטול" at bounding box center [825, 730] width 137 height 32
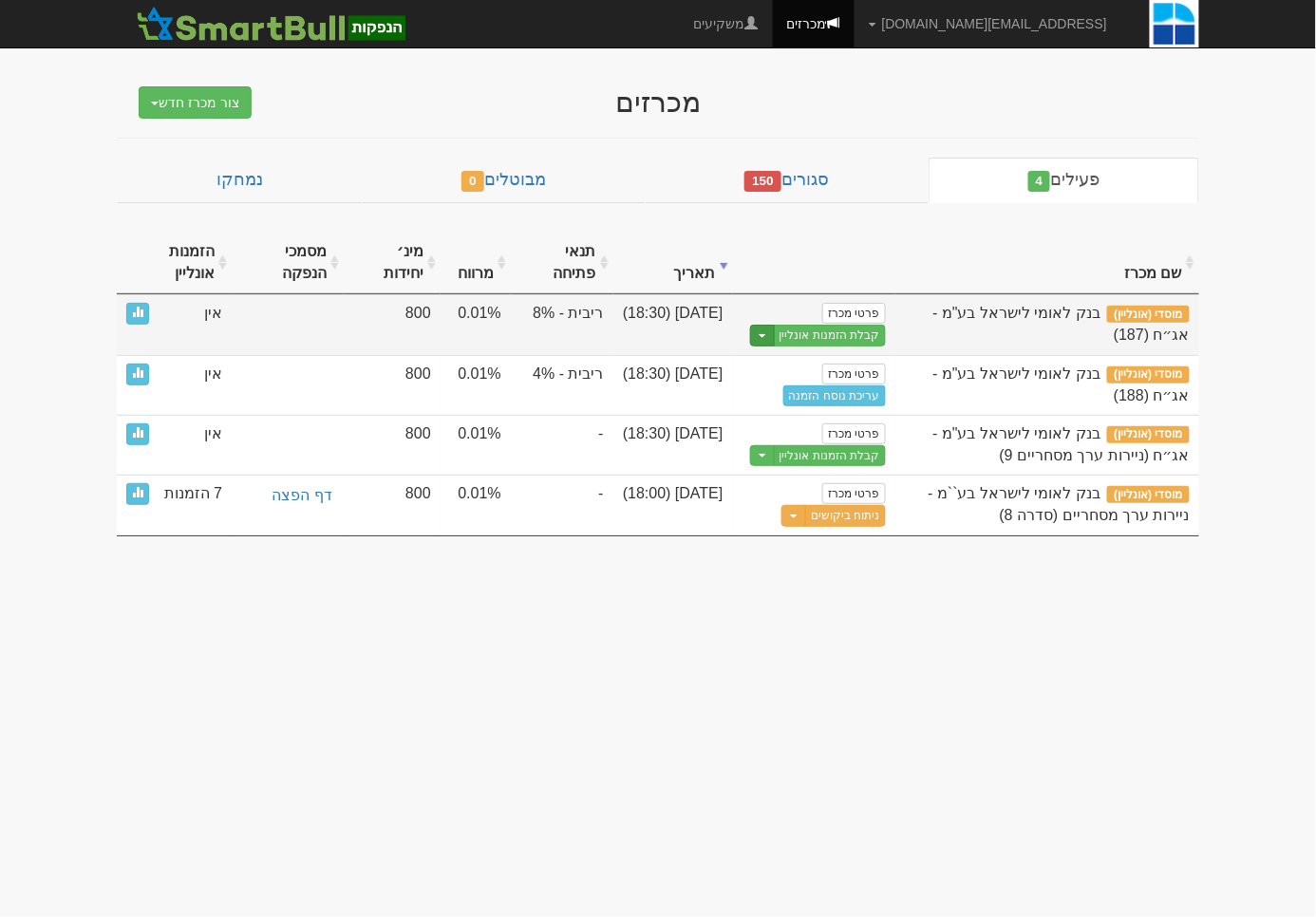
click at [751, 334] on button "Toggle Dropdown" at bounding box center [761, 336] width 25 height 22
click at [756, 360] on link "הצג טופס הזמנה לדוגמה" at bounding box center [794, 367] width 180 height 25
click at [752, 340] on button "Toggle Dropdown" at bounding box center [761, 336] width 25 height 22
click at [768, 364] on link "הצג טופס הזמנה לדוגמה" at bounding box center [794, 367] width 180 height 25
click at [750, 333] on button "Toggle Dropdown" at bounding box center [761, 336] width 25 height 22
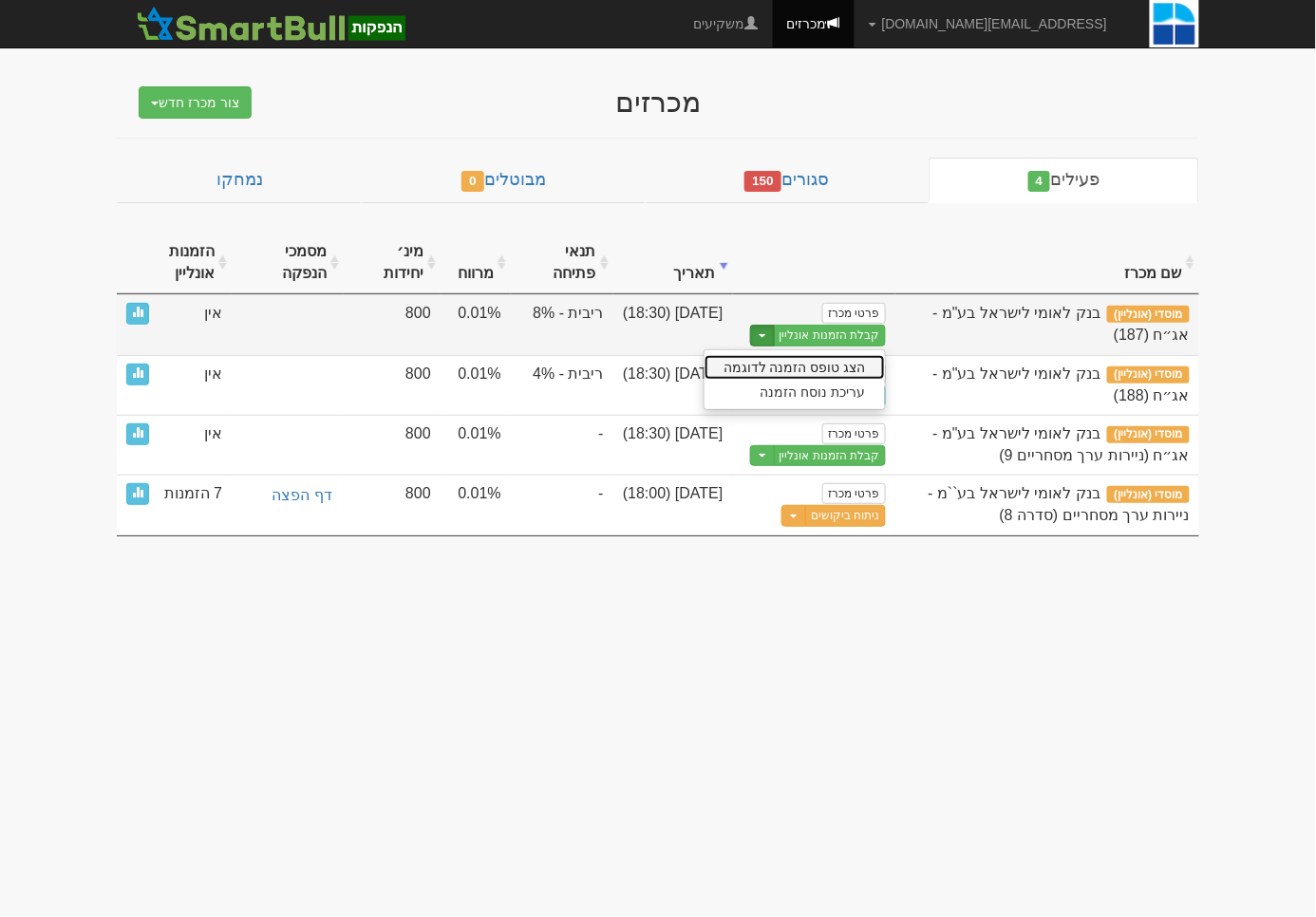
click at [778, 367] on link "הצג טופס הזמנה לדוגמה" at bounding box center [794, 367] width 180 height 25
click at [854, 303] on link "פרטי מכרז" at bounding box center [853, 313] width 63 height 21
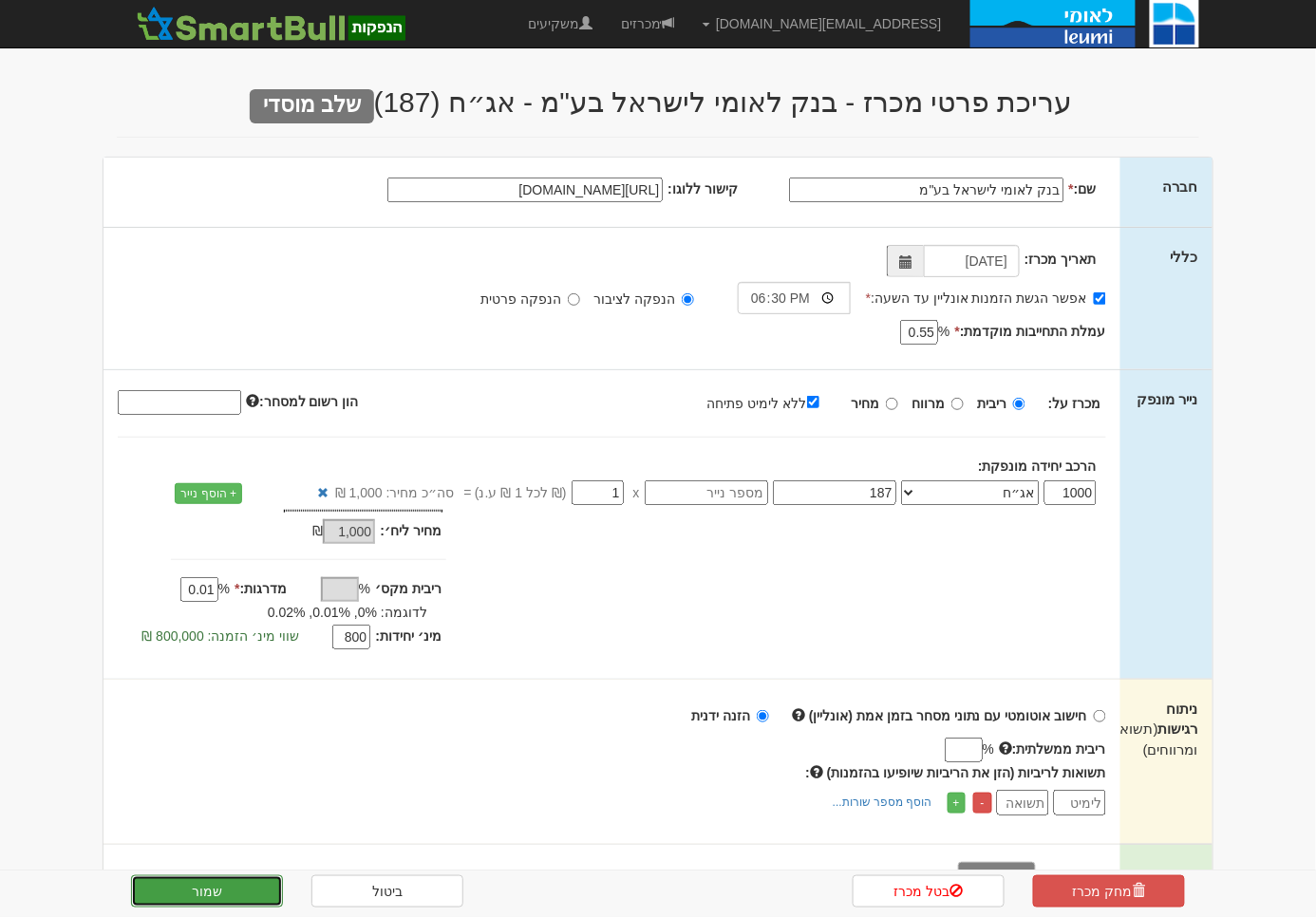
click at [254, 887] on button "שמור" at bounding box center [207, 890] width 152 height 32
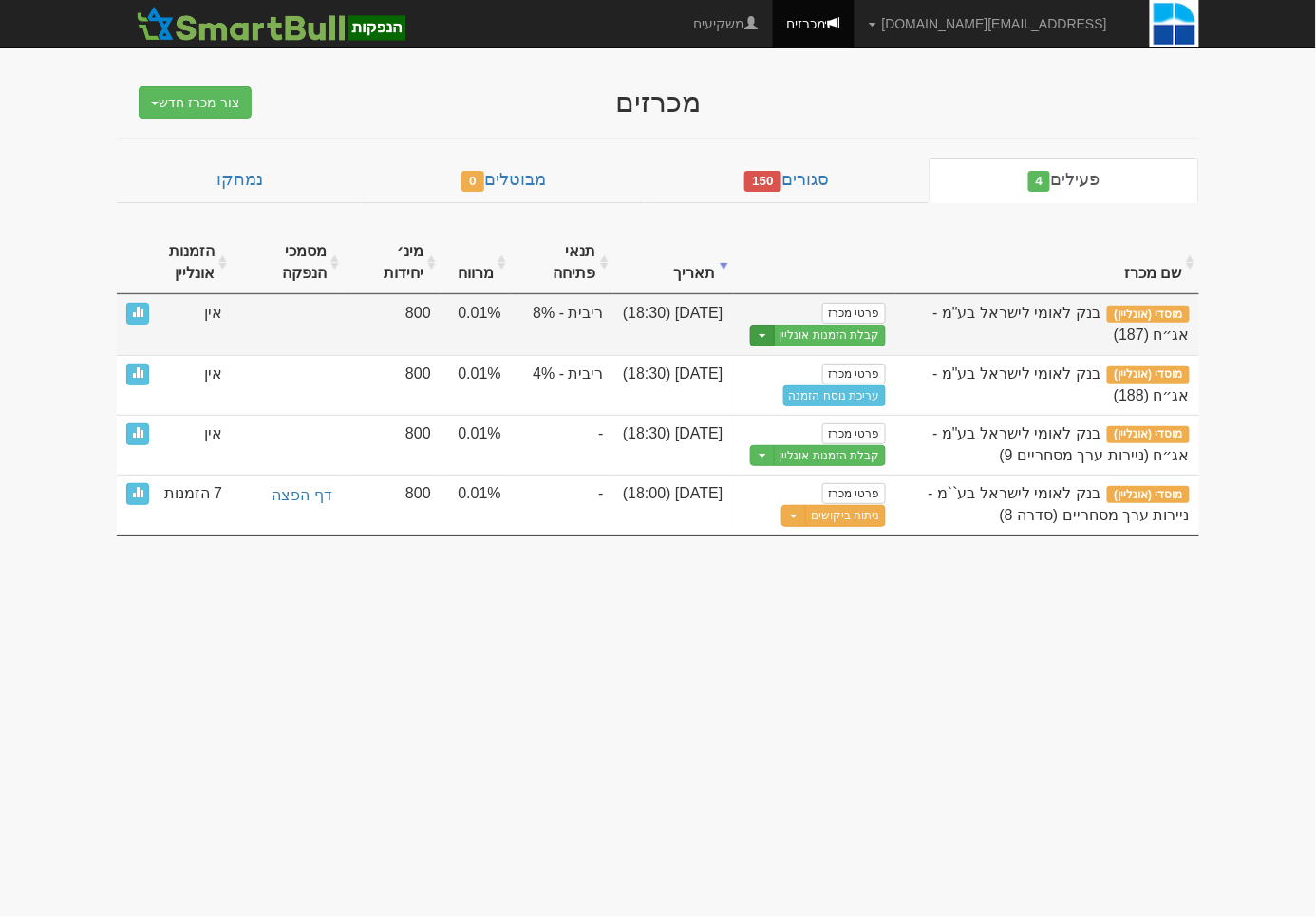
click at [752, 337] on button "Toggle Dropdown" at bounding box center [761, 336] width 25 height 22
click at [764, 376] on link "הצג טופס הזמנה לדוגמה" at bounding box center [794, 367] width 180 height 25
click at [749, 334] on button "Toggle Dropdown" at bounding box center [761, 336] width 25 height 22
click at [777, 393] on link "עריכת נוסח הזמנה" at bounding box center [794, 391] width 180 height 25
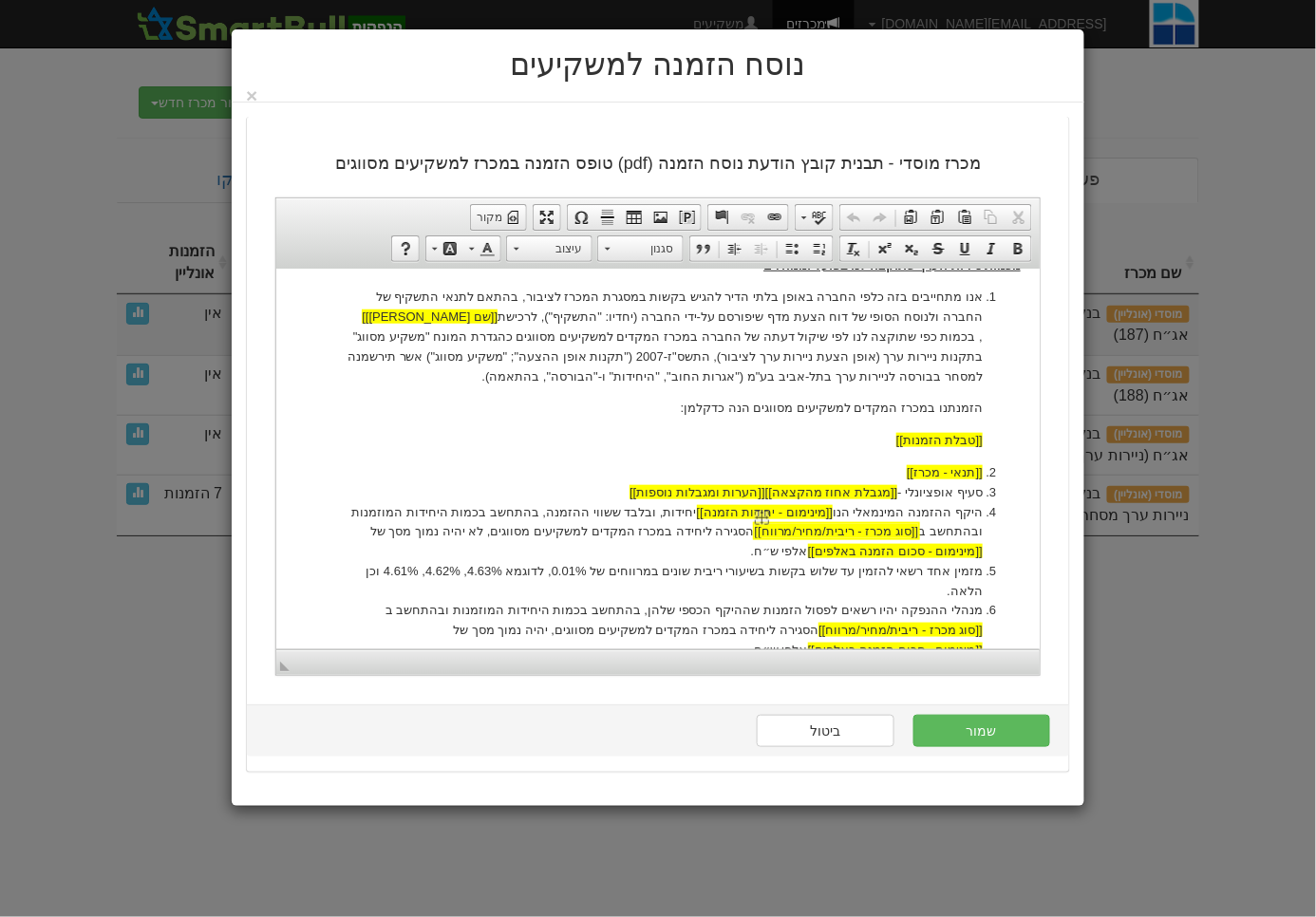
scroll to position [447, 0]
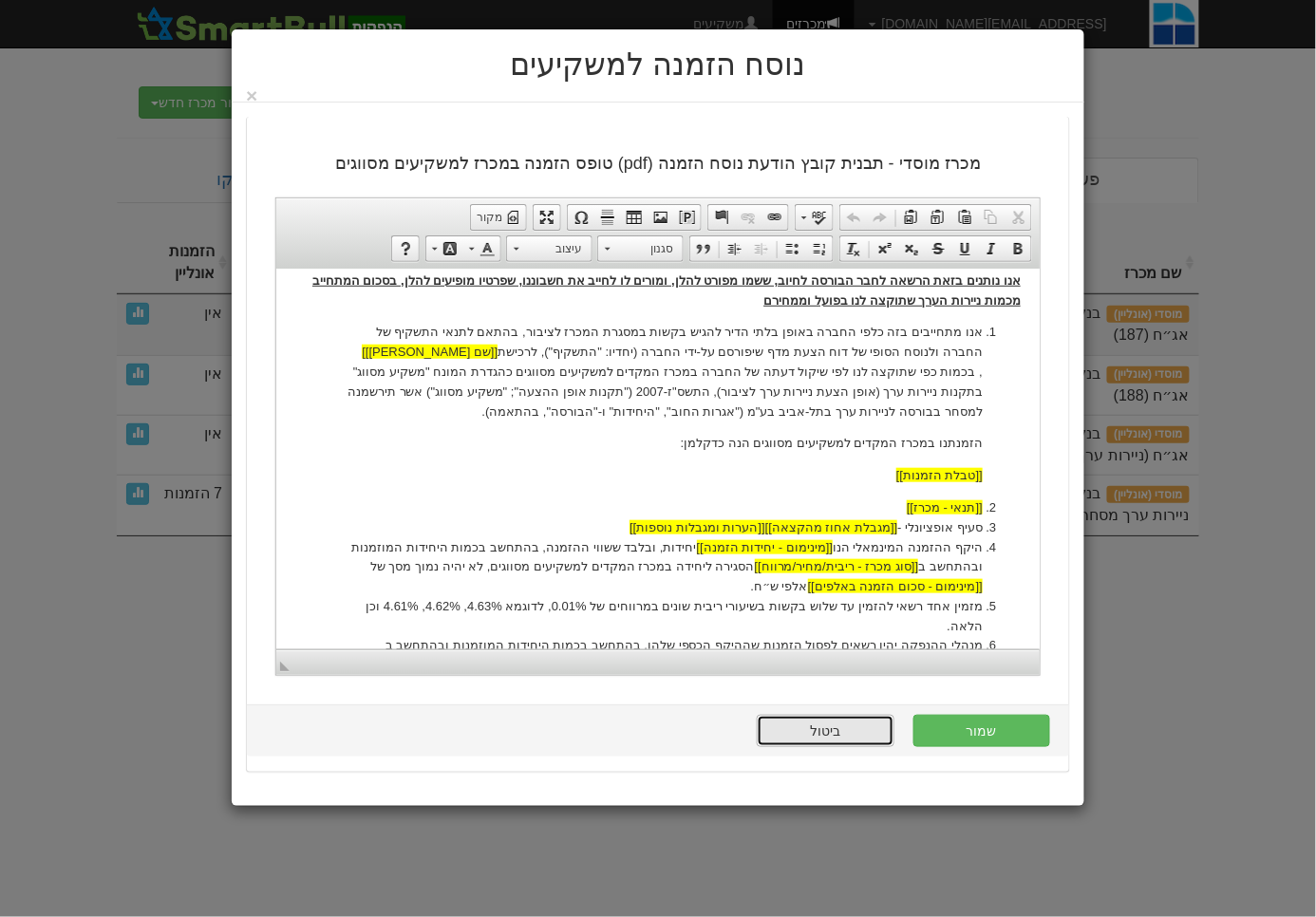
click at [838, 730] on link "ביטול" at bounding box center [825, 730] width 137 height 32
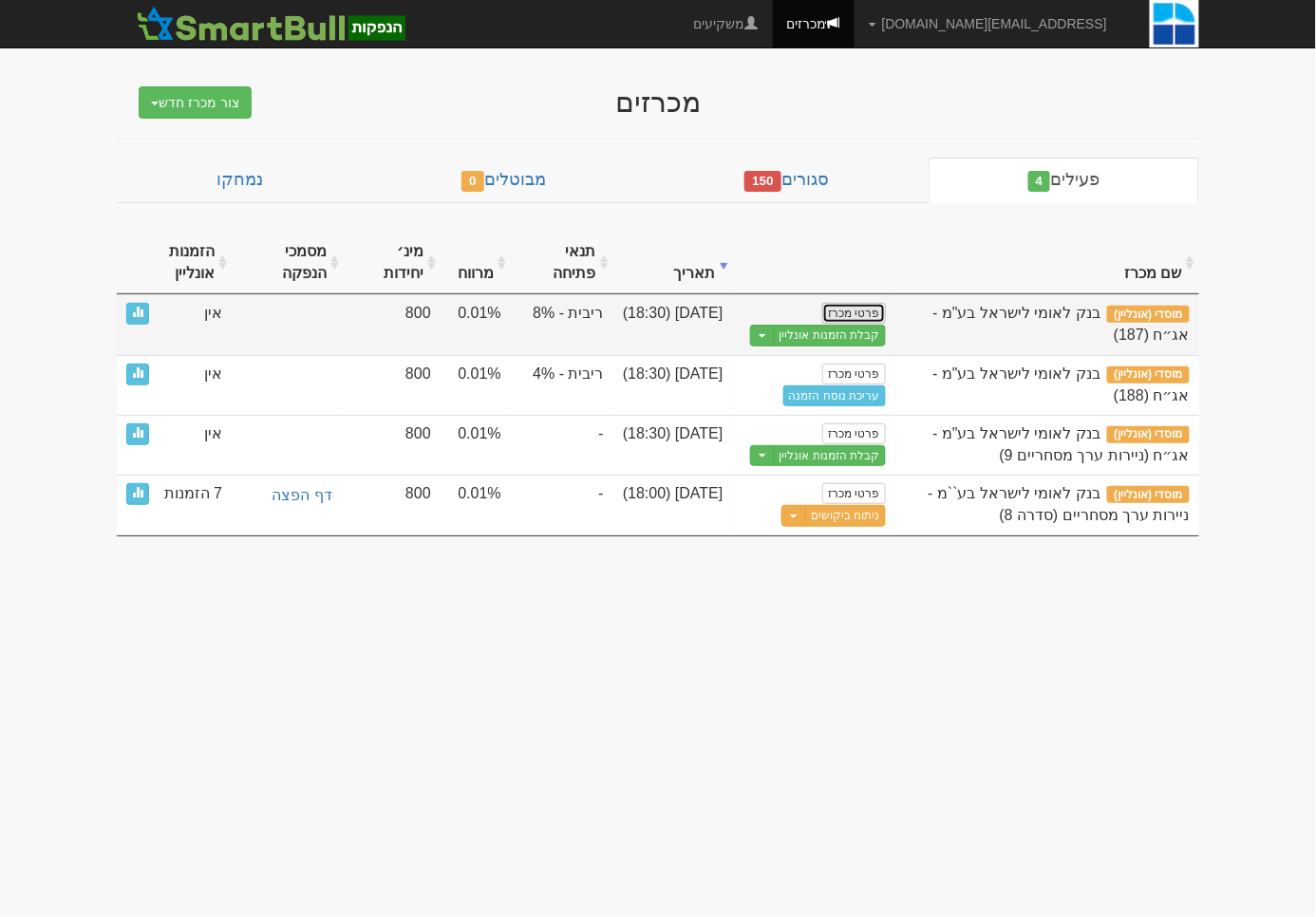
click at [858, 306] on link "פרטי מכרז" at bounding box center [853, 313] width 63 height 21
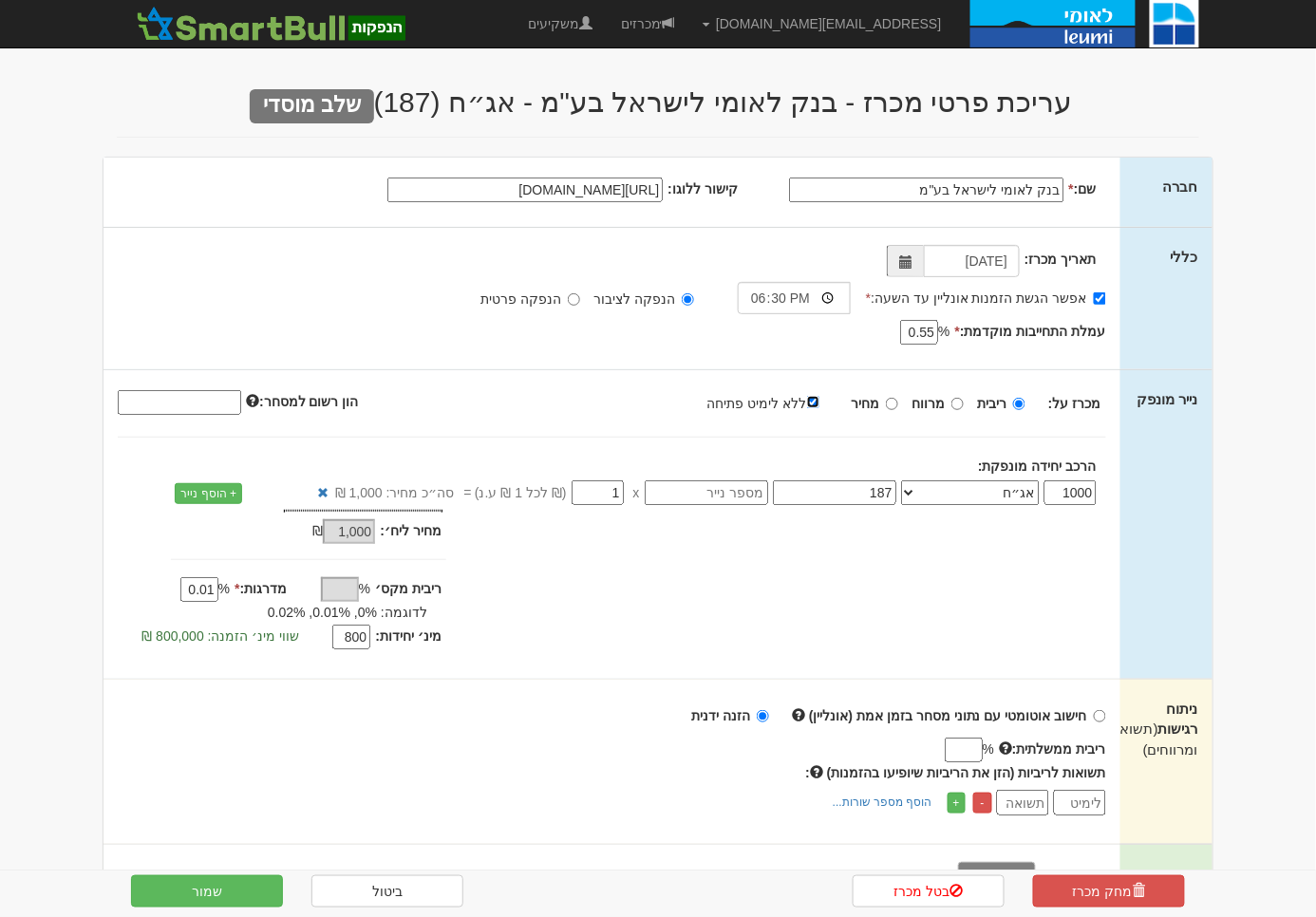
click at [816, 396] on input "ללא לימיט פתיחה" at bounding box center [813, 401] width 12 height 12
click at [334, 579] on input "ריבית מקס׳" at bounding box center [340, 589] width 38 height 25
click at [471, 579] on div "מחיר מינ׳: 1,000 ₪ * 0.01 1,000 % * % 0.01 800" at bounding box center [611, 582] width 1017 height 145
click at [817, 400] on input "ללא לימיט פתיחה" at bounding box center [813, 401] width 12 height 12
checkbox input "true"
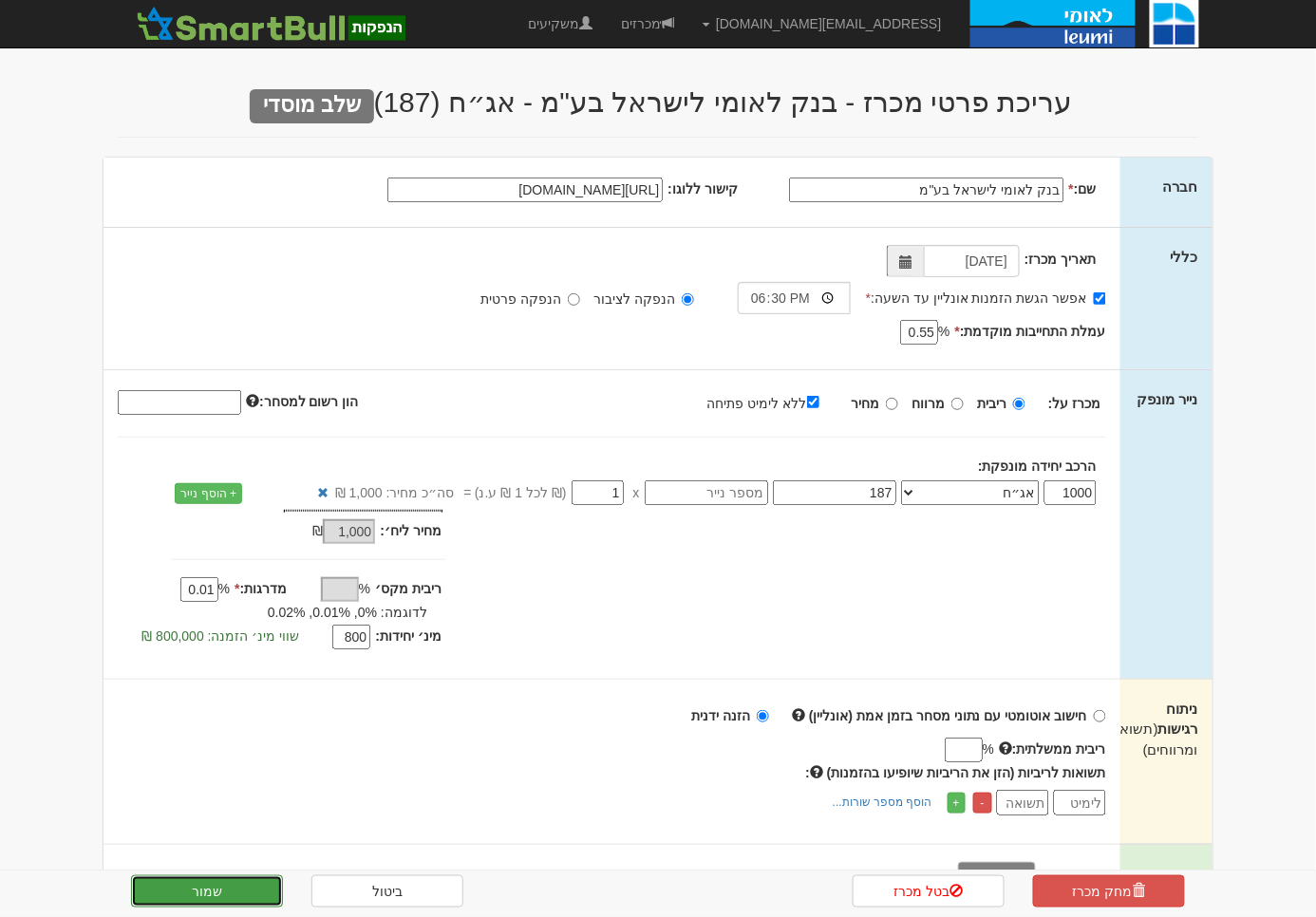
click at [233, 896] on button "שמור" at bounding box center [207, 890] width 152 height 32
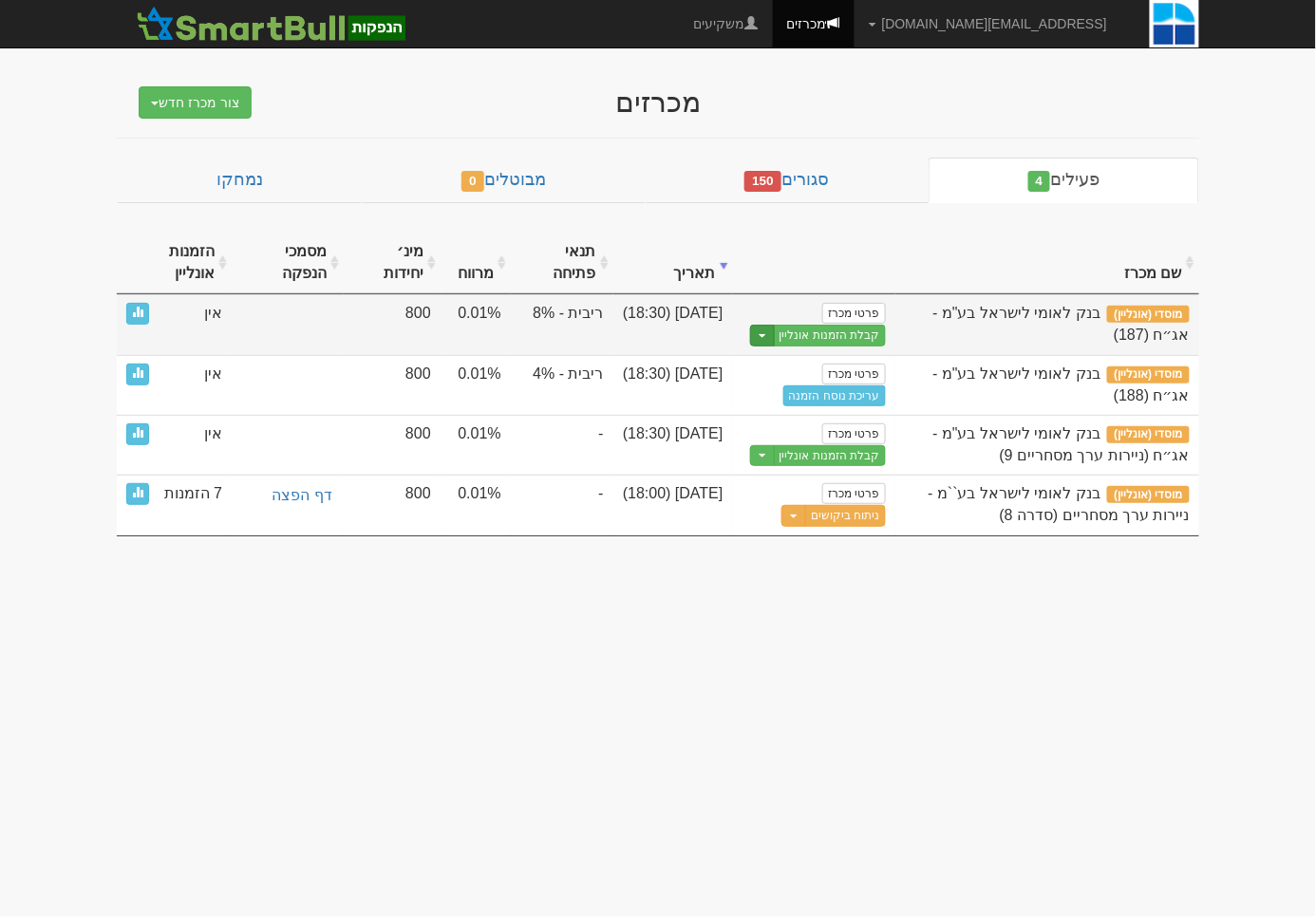
click at [758, 337] on button "Toggle Dropdown" at bounding box center [761, 336] width 25 height 22
click at [757, 370] on link "הצג טופס הזמנה לדוגמה" at bounding box center [794, 367] width 180 height 25
click at [852, 307] on link "פרטי מכרז" at bounding box center [853, 313] width 63 height 21
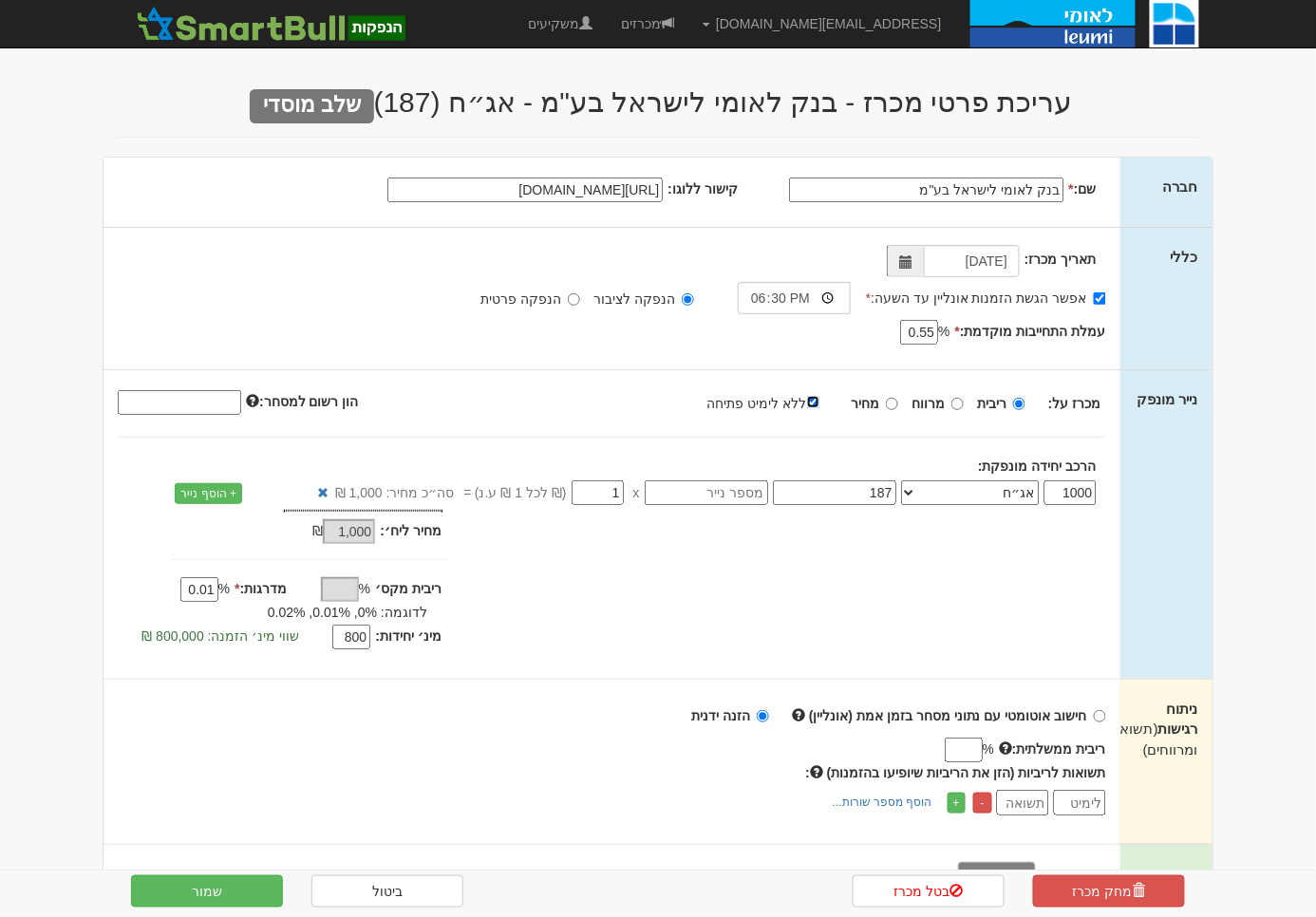
click at [819, 400] on input "ללא לימיט פתיחה" at bounding box center [813, 401] width 12 height 12
click at [347, 580] on input "ריבית מקס׳" at bounding box center [340, 589] width 38 height 25
click at [827, 405] on label "ללא לימיט פתיחה" at bounding box center [772, 401] width 131 height 21
click at [819, 405] on input "ללא לימיט פתיחה" at bounding box center [813, 401] width 12 height 12
checkbox input "true"
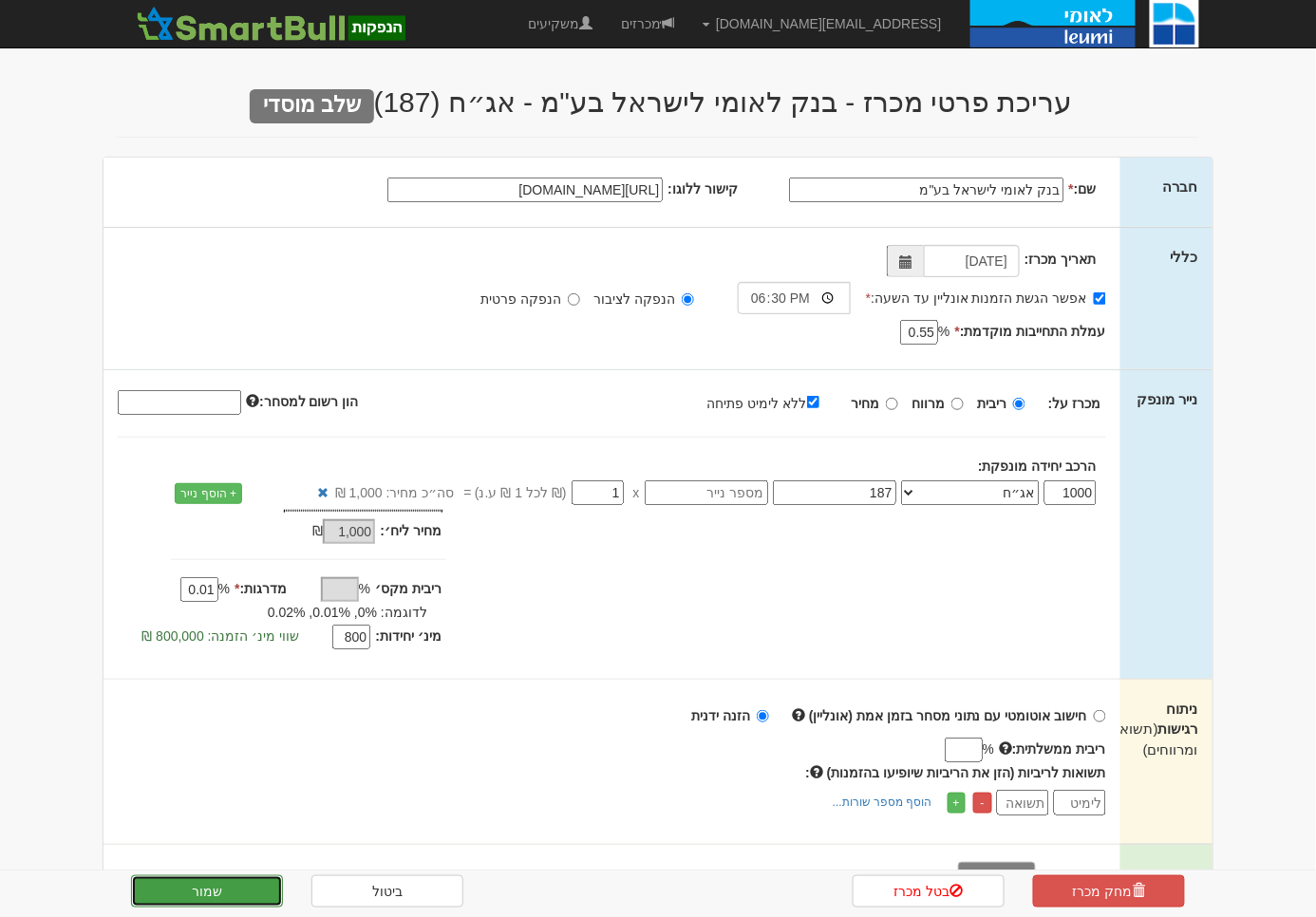
click at [194, 886] on button "שמור" at bounding box center [207, 890] width 152 height 32
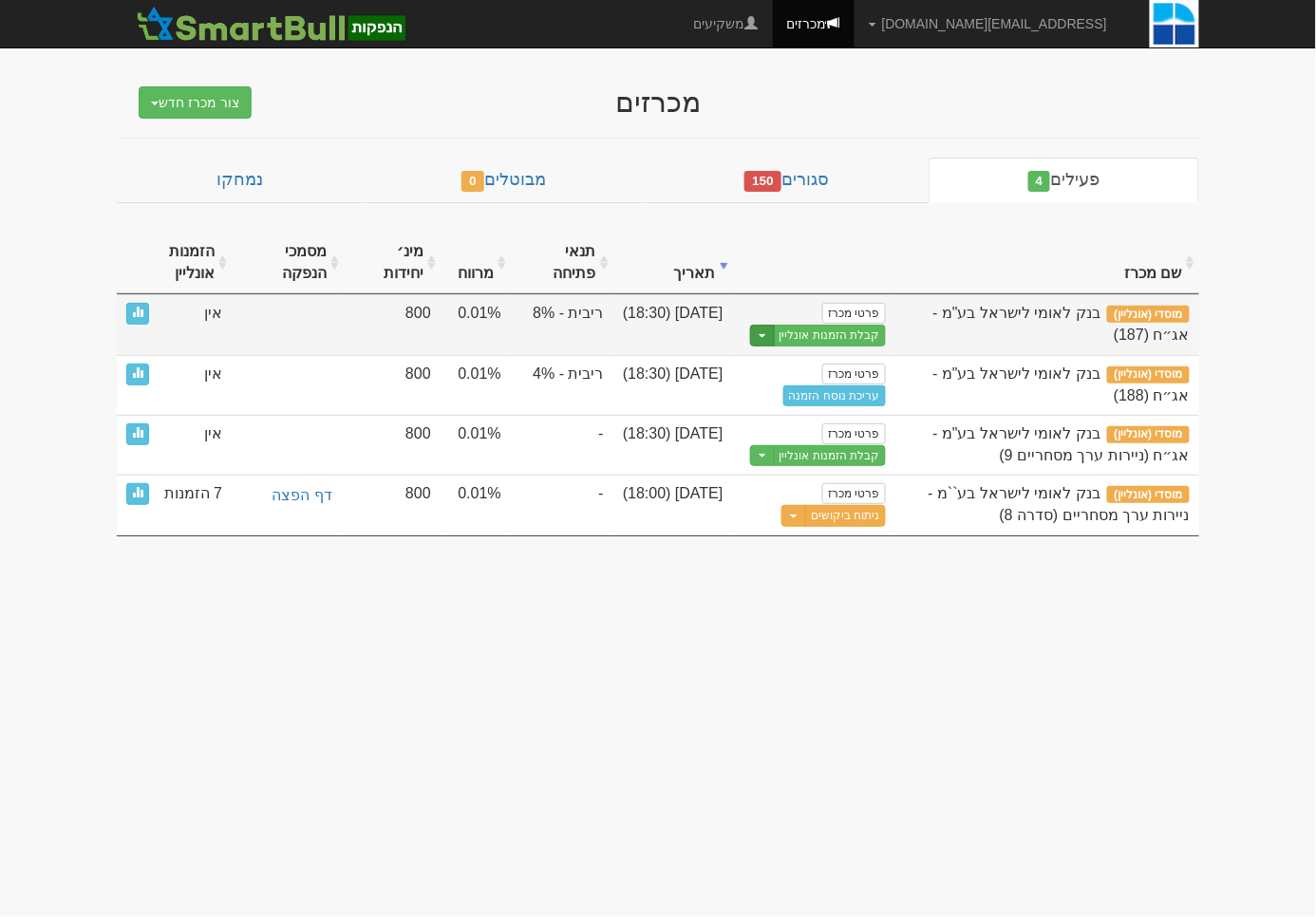
click at [755, 340] on button "Toggle Dropdown" at bounding box center [761, 336] width 25 height 22
click at [782, 392] on link "עריכת נוסח הזמנה" at bounding box center [794, 391] width 180 height 25
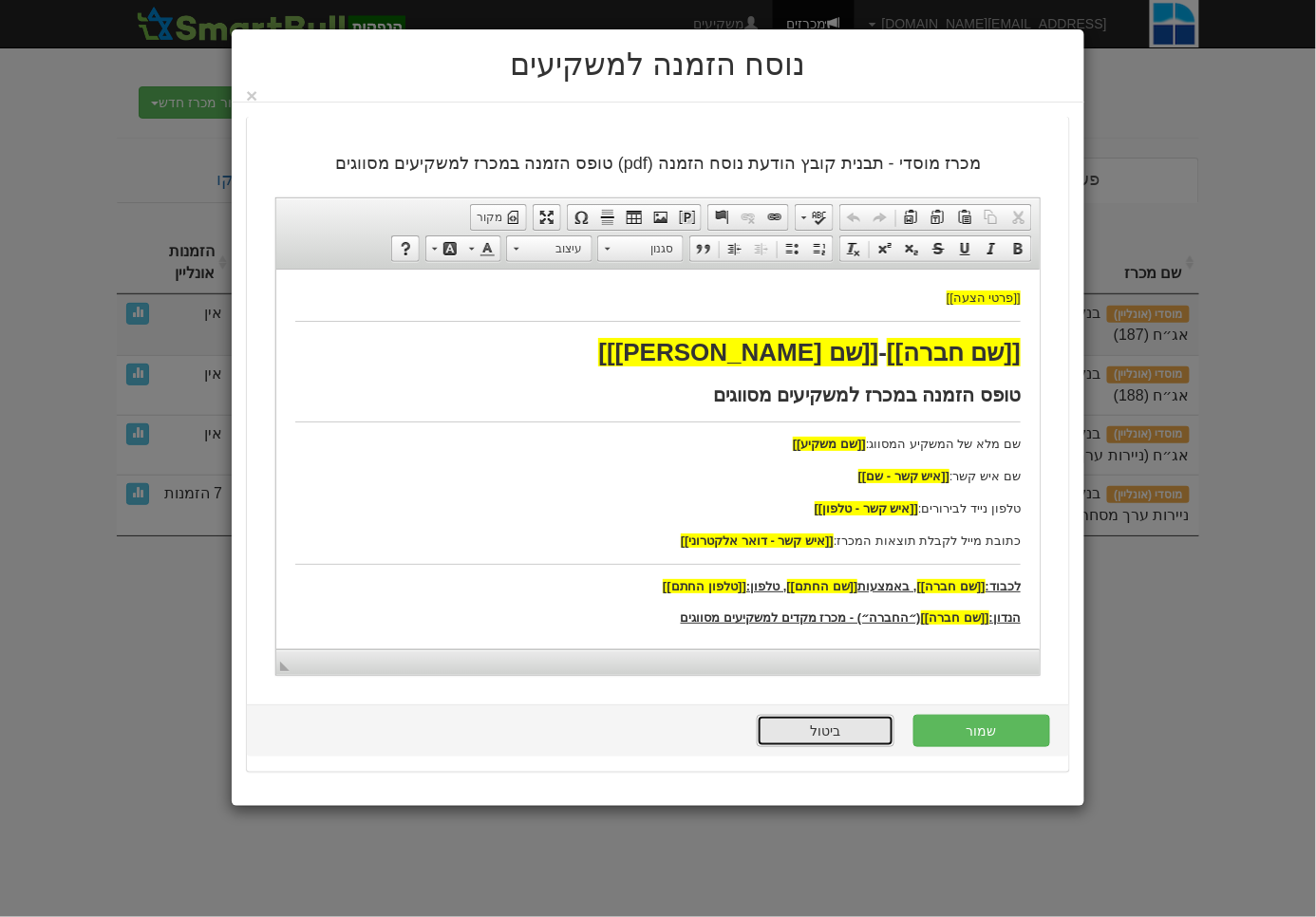
click at [834, 725] on link "ביטול" at bounding box center [825, 730] width 137 height 32
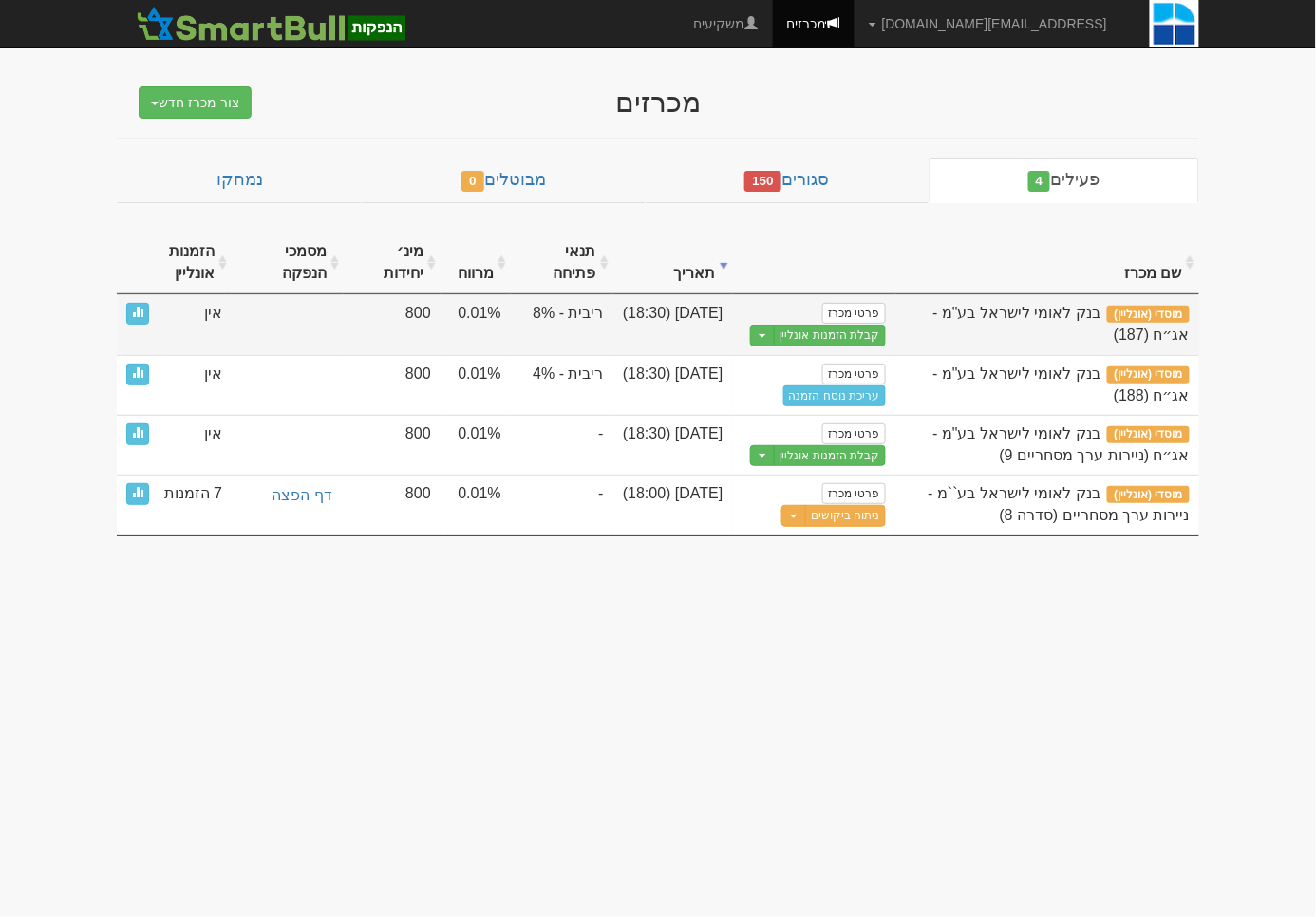
click at [534, 313] on td "ריבית - 8%" at bounding box center [562, 324] width 102 height 61
click at [539, 313] on td "ריבית - 8%" at bounding box center [562, 324] width 102 height 61
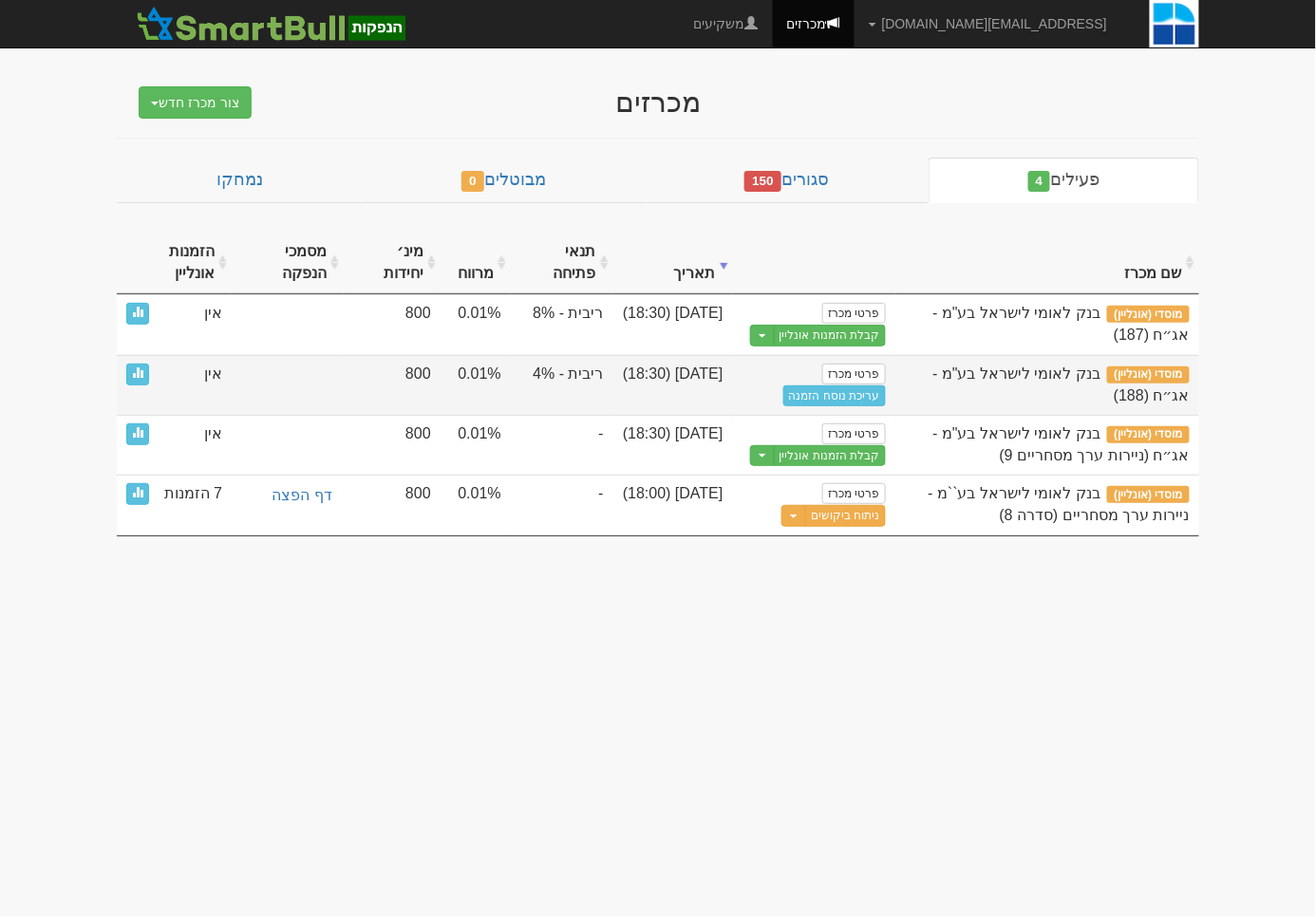
click at [554, 383] on td "ריבית - 4%" at bounding box center [562, 384] width 102 height 60
click at [559, 374] on td "ריבית - 4%" at bounding box center [562, 384] width 102 height 60
click at [864, 371] on link "פרטי מכרז" at bounding box center [853, 374] width 63 height 21
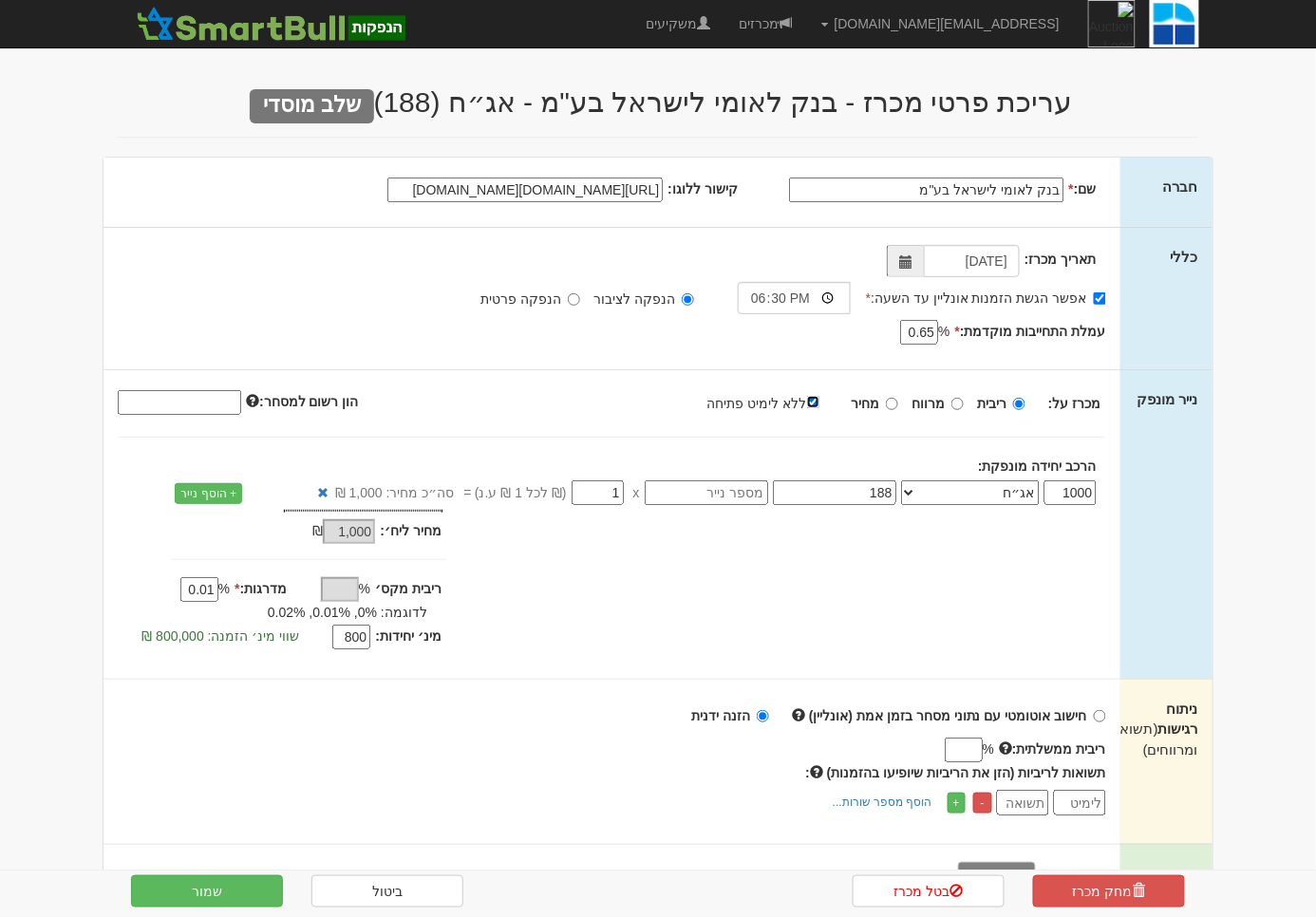
click at [819, 400] on input "ללא לימיט פתיחה" at bounding box center [813, 401] width 12 height 12
click at [350, 577] on input "ריבית מקס׳" at bounding box center [340, 589] width 38 height 25
click at [819, 401] on input "ללא לימיט פתיחה" at bounding box center [813, 401] width 12 height 12
click at [819, 396] on input "ללא לימיט פתיחה" at bounding box center [813, 401] width 12 height 12
checkbox input "false"
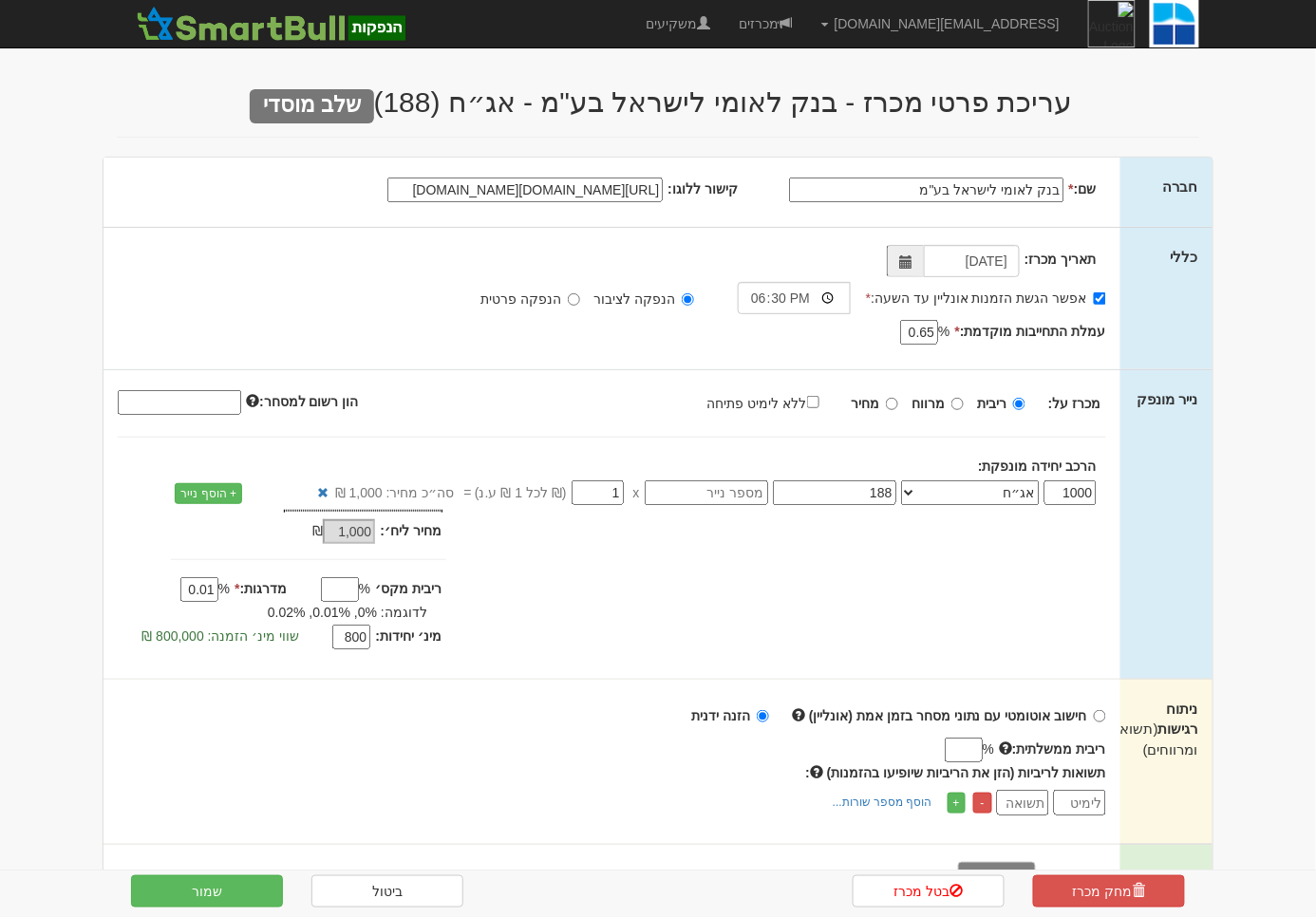
click at [358, 579] on input "ריבית מקס׳" at bounding box center [340, 589] width 38 height 25
type input "4"
type input "5"
click at [207, 890] on button "שמור" at bounding box center [207, 890] width 152 height 32
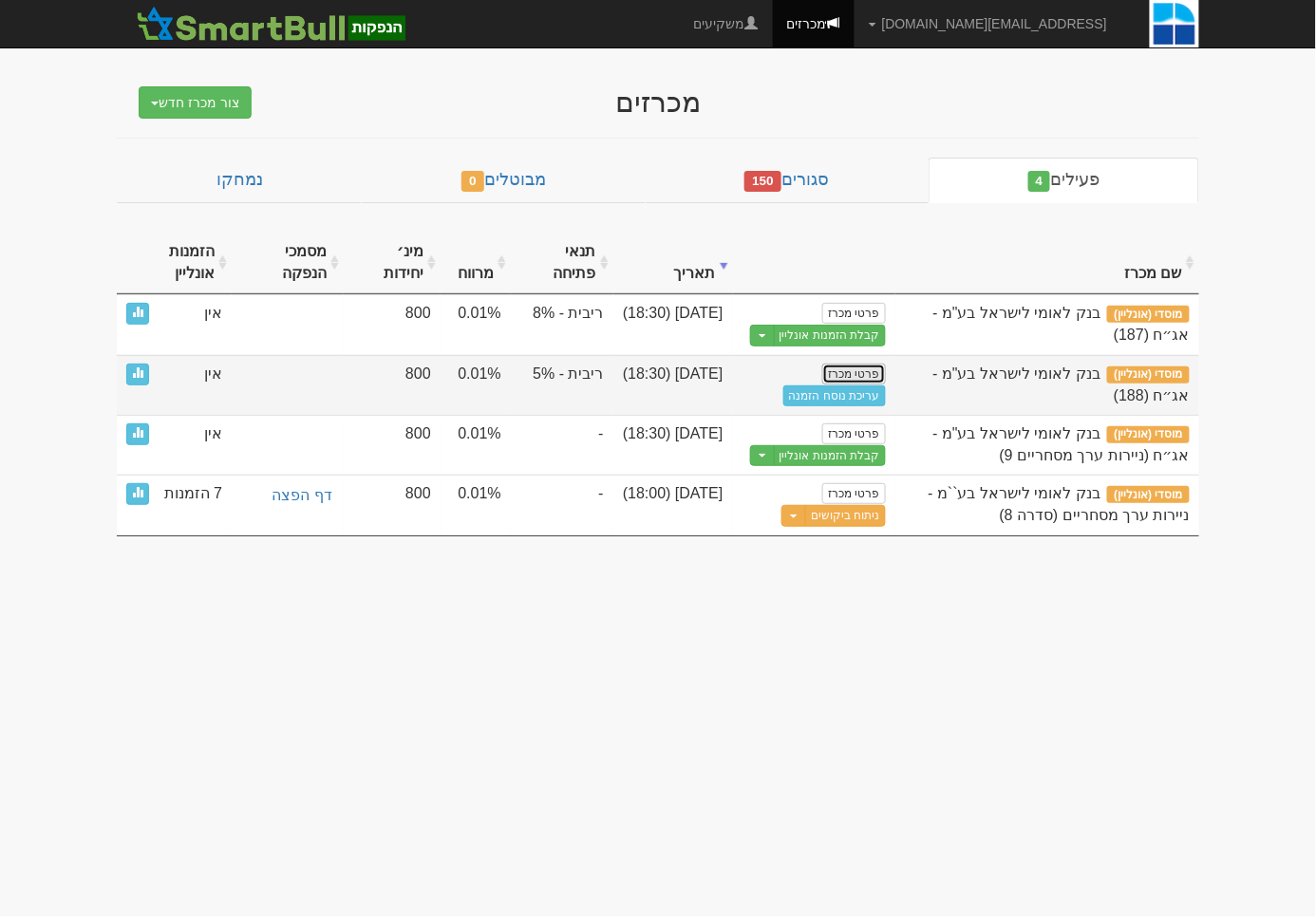
click at [856, 373] on link "פרטי מכרז" at bounding box center [853, 374] width 63 height 21
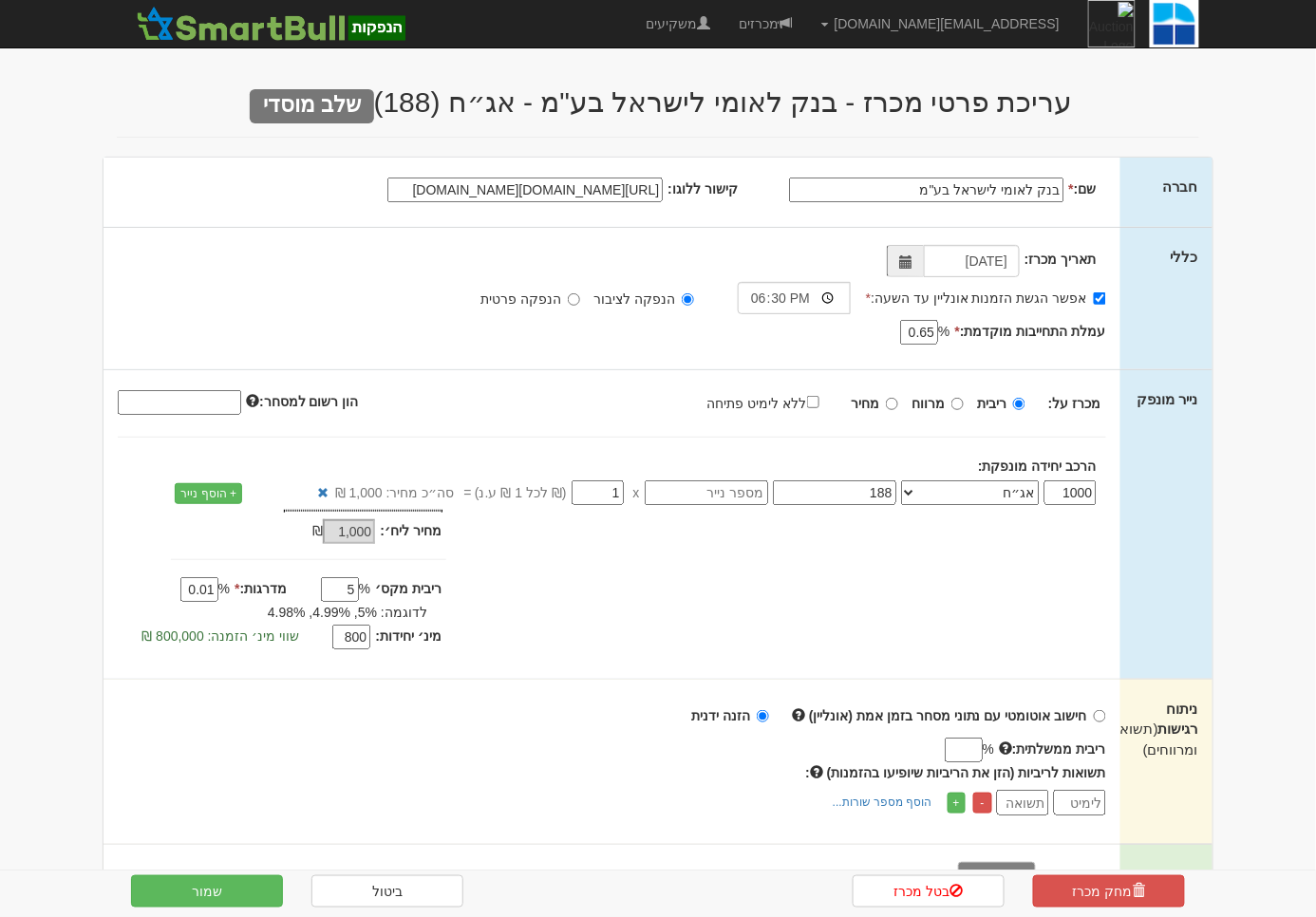
click at [349, 589] on input "5" at bounding box center [340, 589] width 38 height 25
click at [816, 399] on input "ללא לימיט פתיחה" at bounding box center [813, 401] width 12 height 12
checkbox input "true"
click at [224, 878] on button "שמור" at bounding box center [207, 890] width 152 height 32
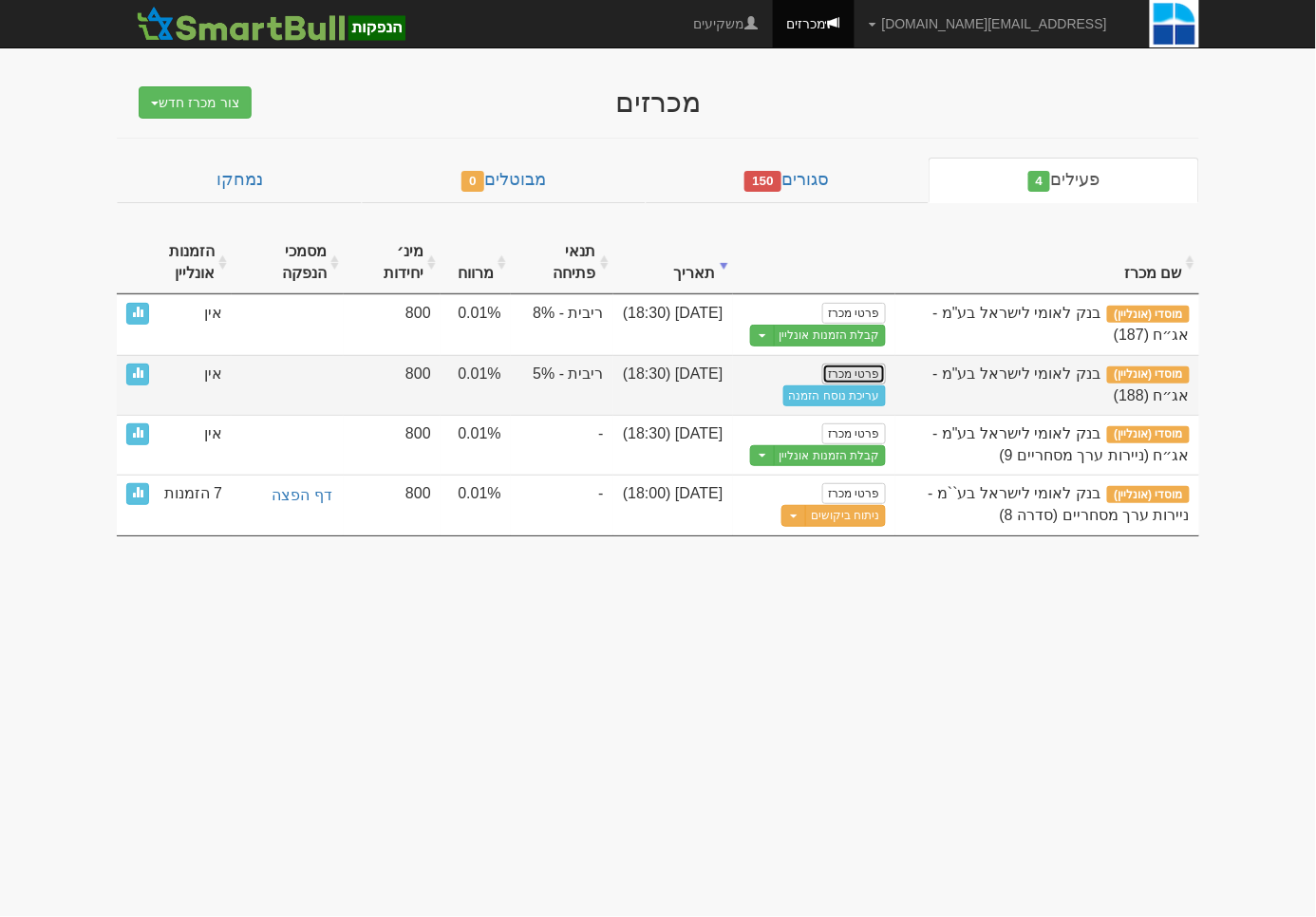
click at [854, 372] on link "פרטי מכרז" at bounding box center [853, 374] width 63 height 21
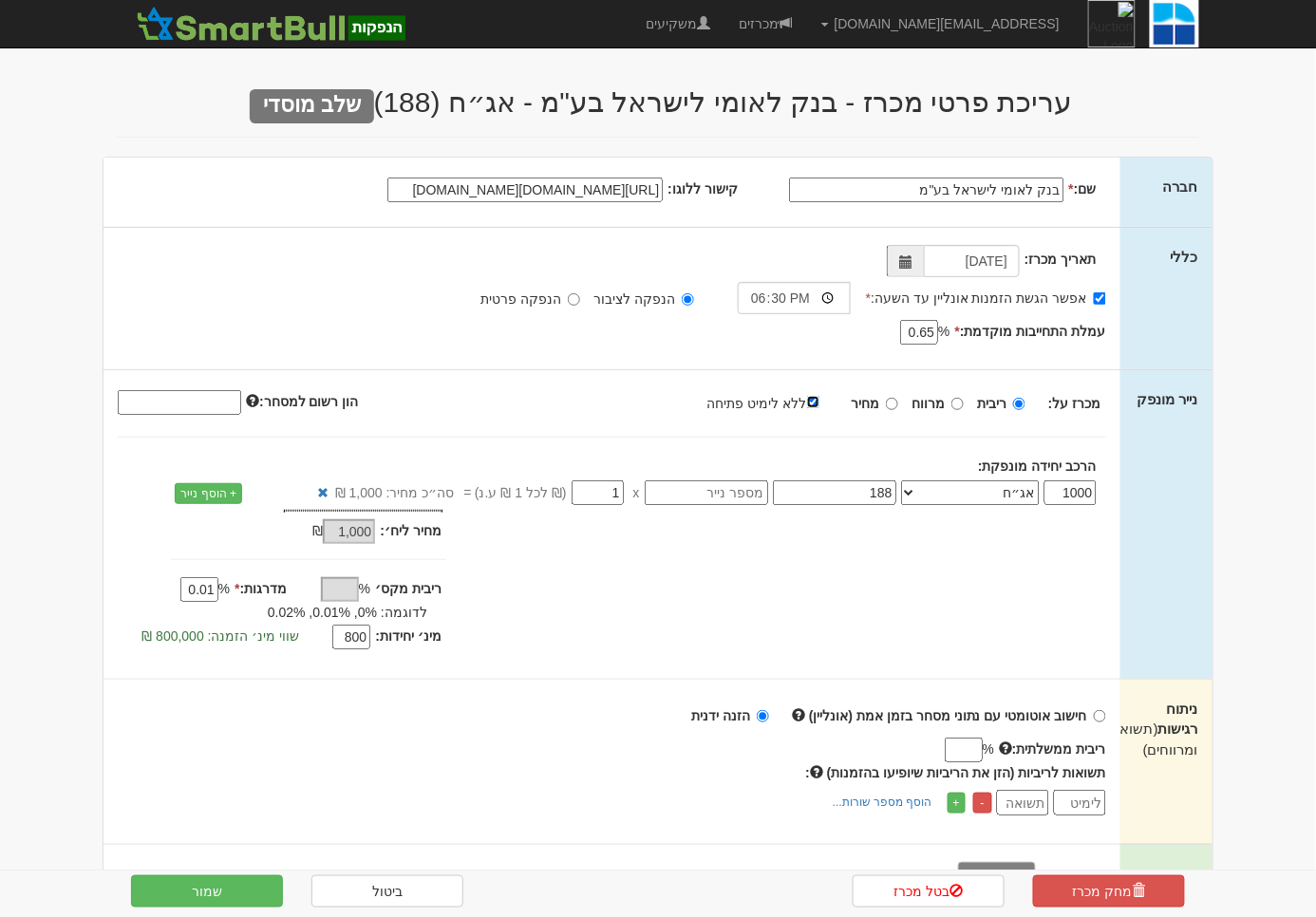
click at [819, 404] on input "ללא לימיט פתיחה" at bounding box center [813, 401] width 12 height 12
checkbox input "false"
click at [242, 887] on button "שמור" at bounding box center [207, 890] width 152 height 32
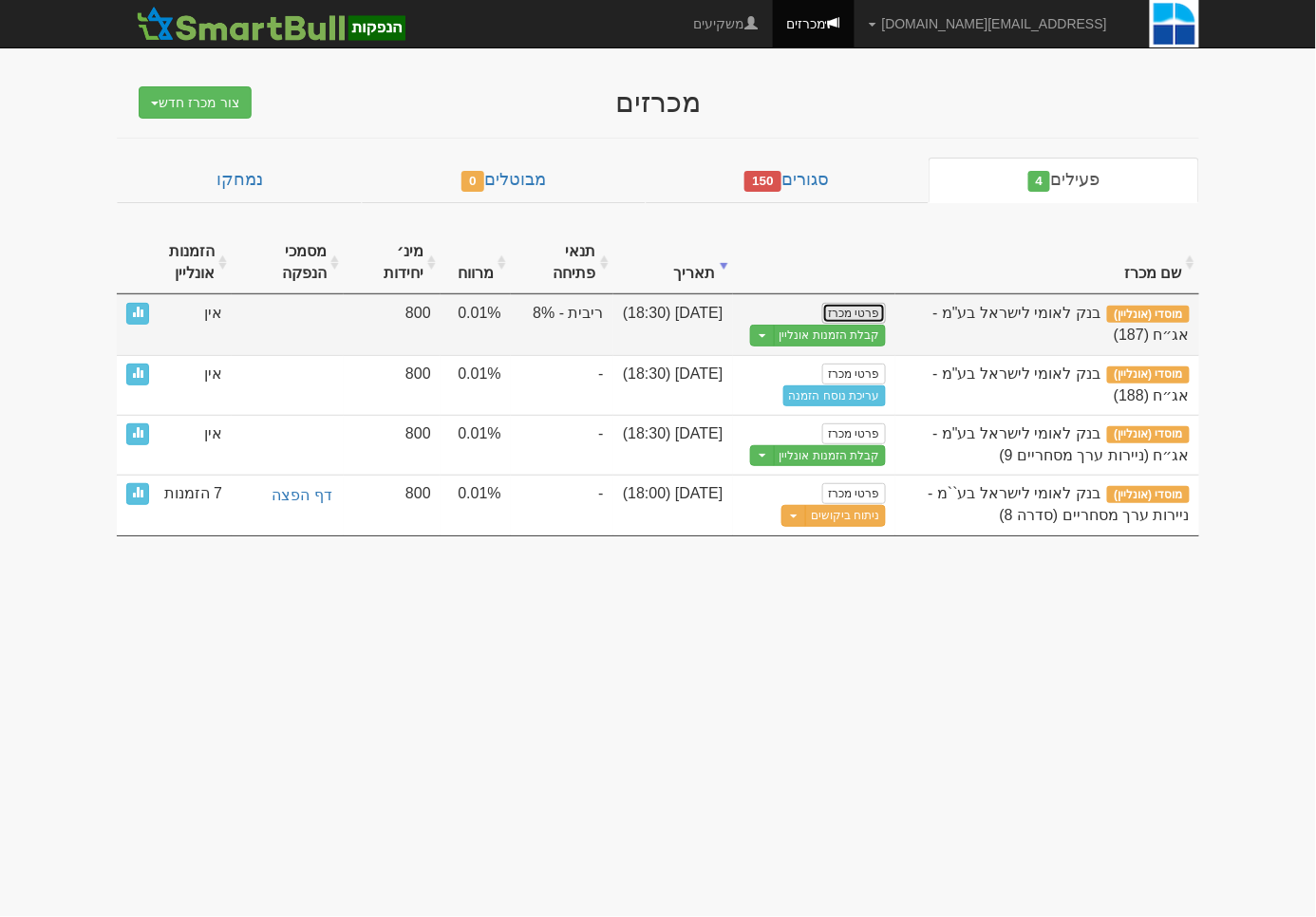
click at [841, 315] on link "פרטי מכרז" at bounding box center [853, 313] width 63 height 21
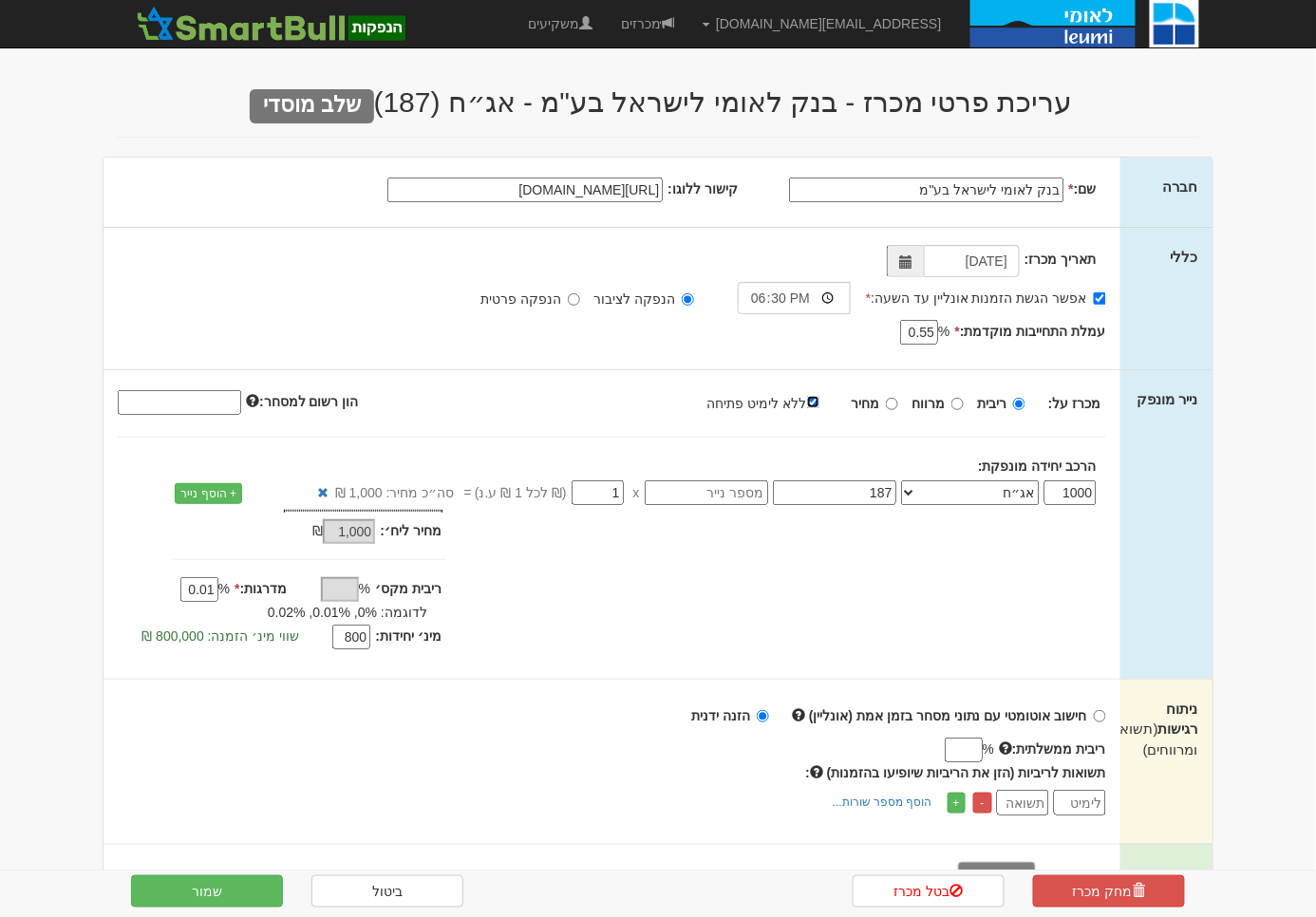
click at [816, 397] on input "ללא לימיט פתיחה" at bounding box center [813, 401] width 12 height 12
checkbox input "false"
click at [260, 885] on button "שמור" at bounding box center [207, 890] width 152 height 32
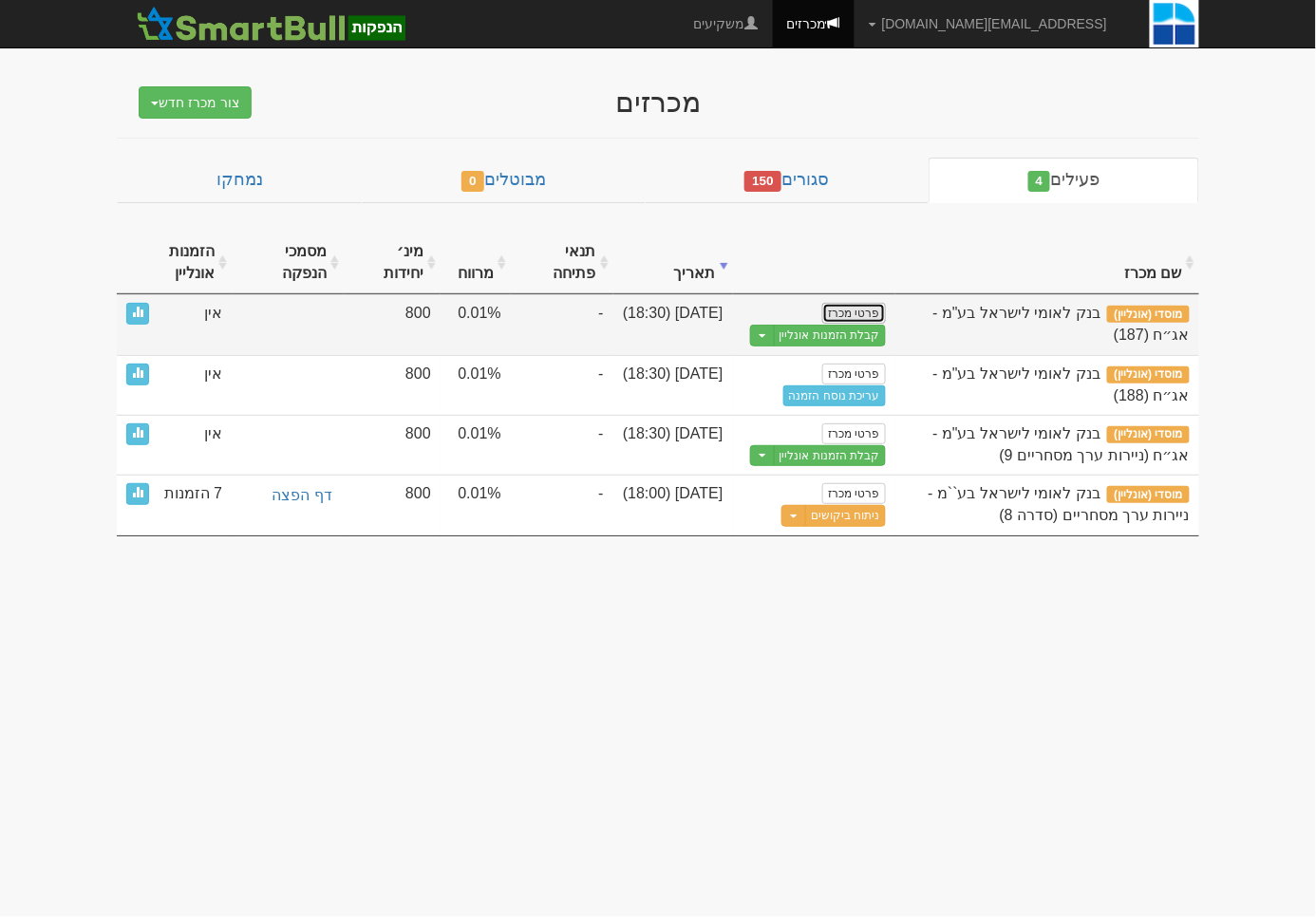
click at [853, 306] on link "פרטי מכרז" at bounding box center [853, 313] width 63 height 21
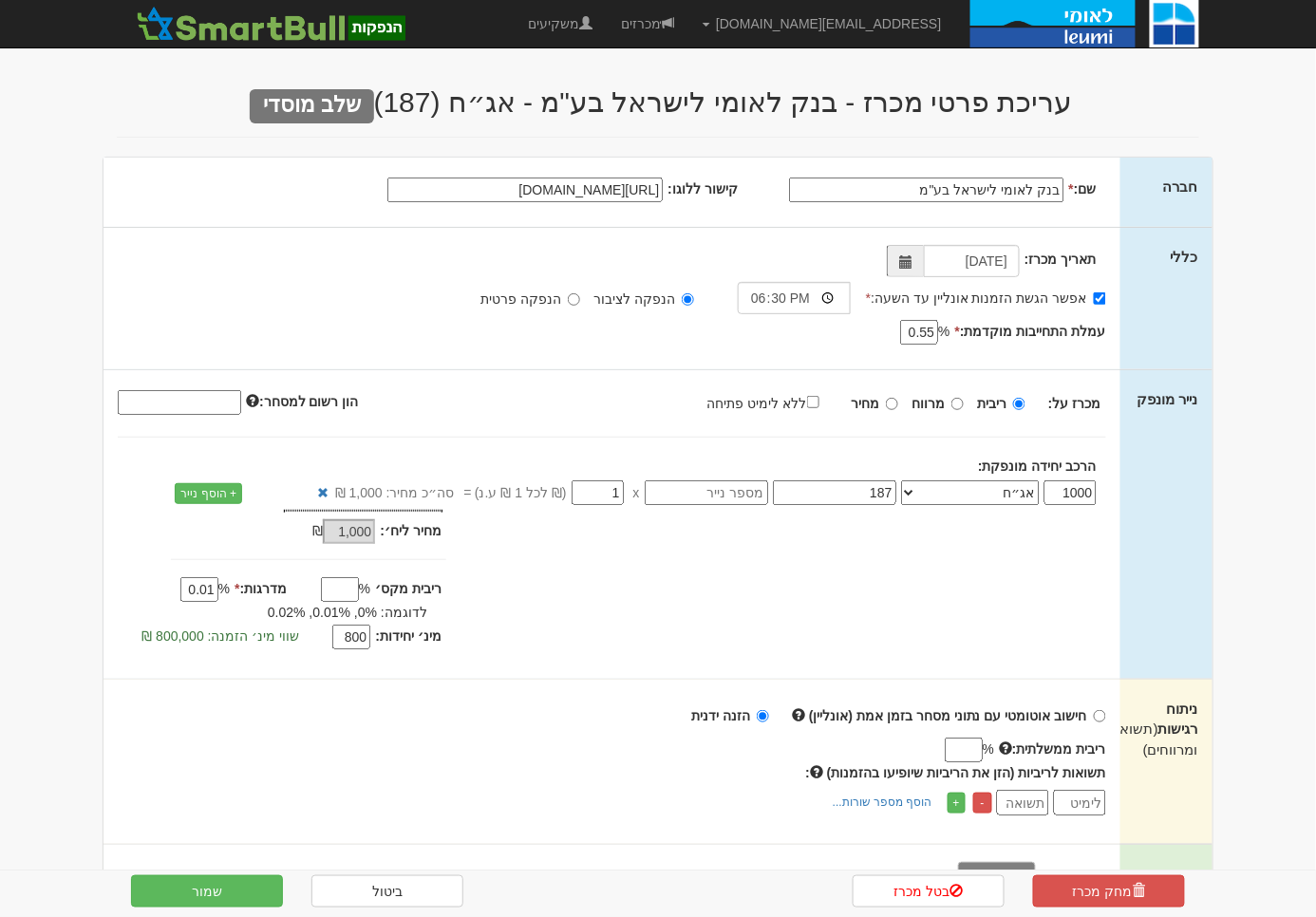
click at [812, 398] on label "ללא לימיט פתיחה" at bounding box center [772, 401] width 131 height 21
click at [812, 398] on input "ללא לימיט פתיחה" at bounding box center [813, 401] width 12 height 12
checkbox input "true"
click at [232, 882] on button "שמור" at bounding box center [207, 890] width 152 height 32
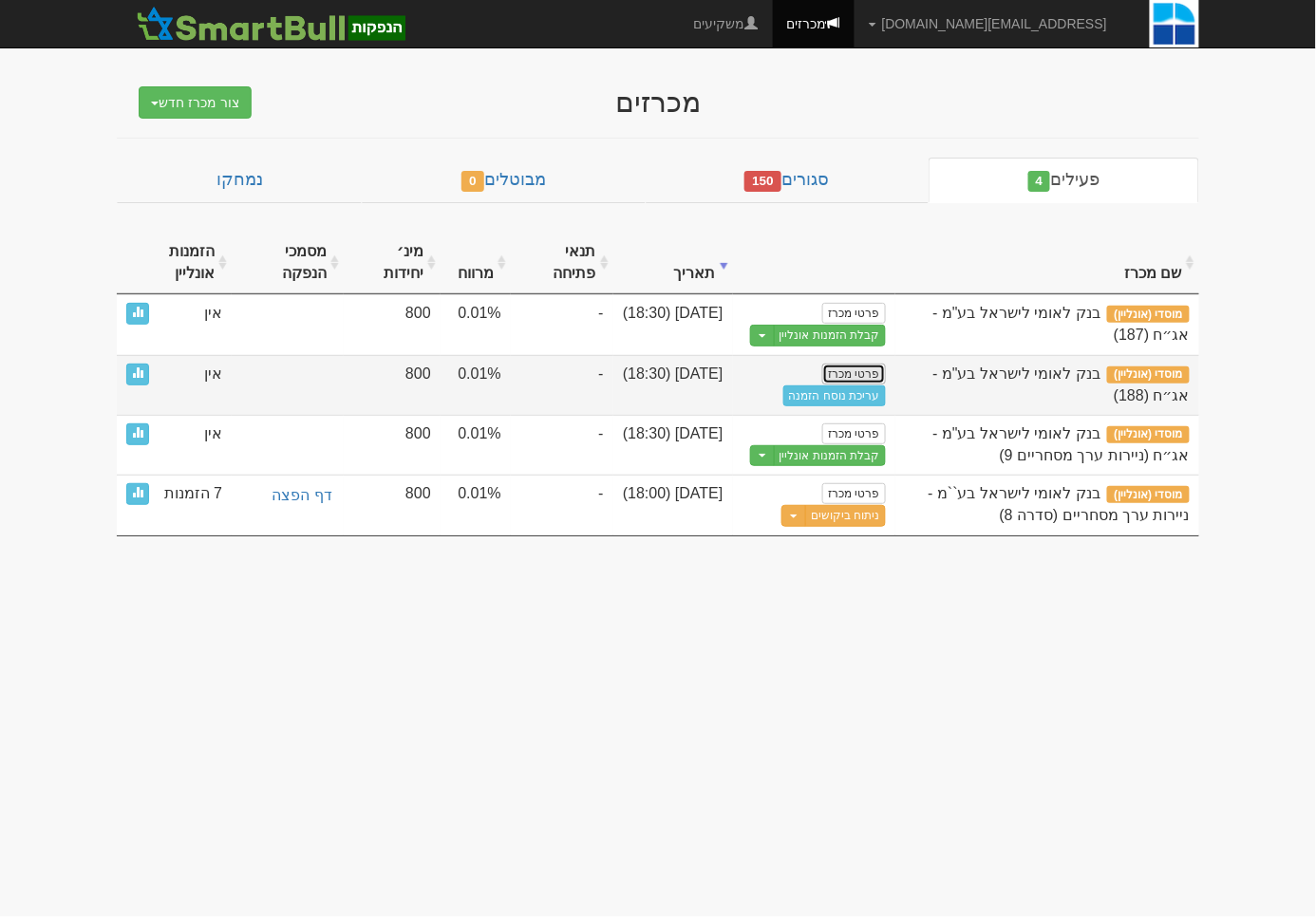
click at [863, 379] on link "פרטי מכרז" at bounding box center [853, 374] width 63 height 21
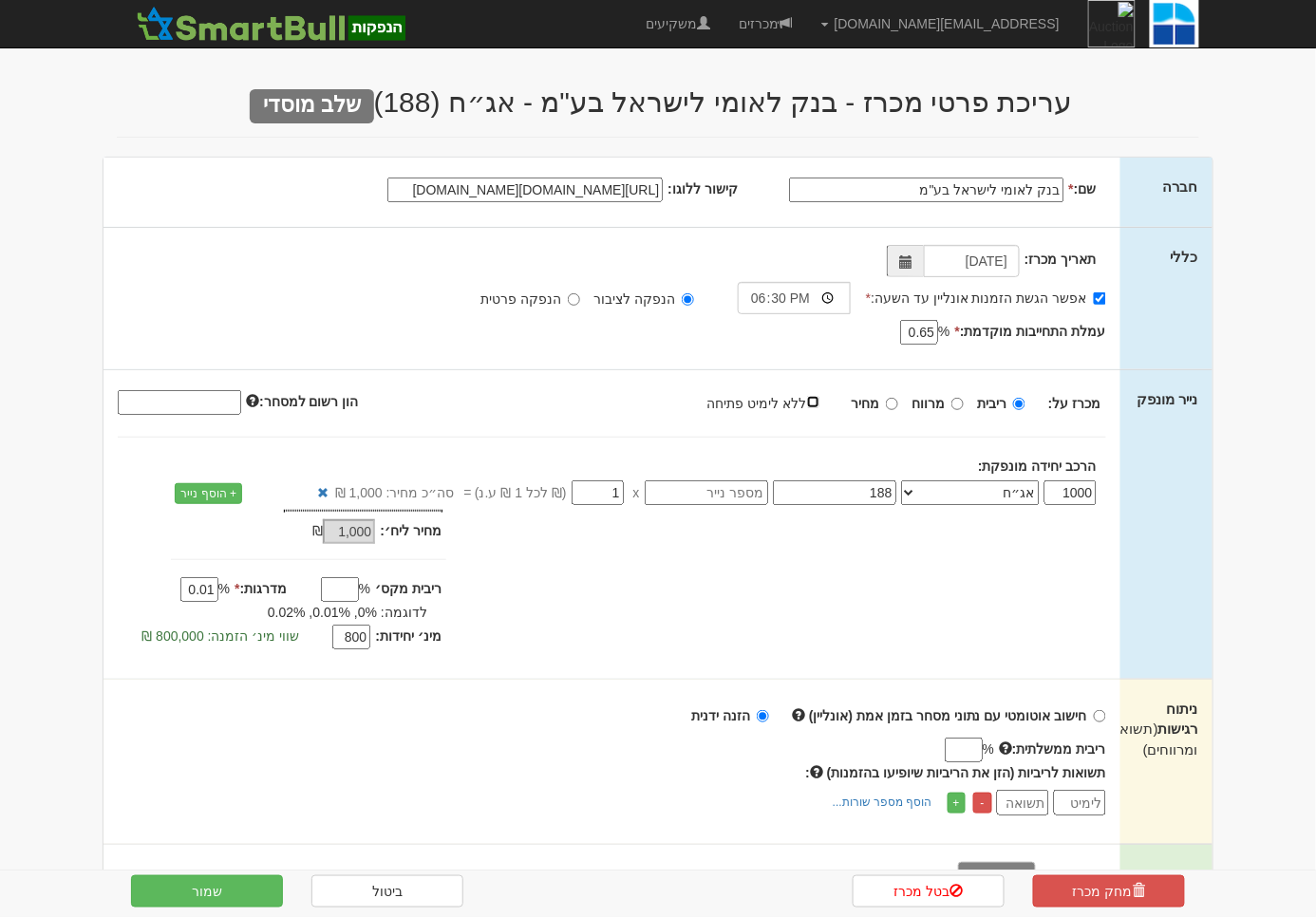
click at [814, 399] on input "ללא לימיט פתיחה" at bounding box center [813, 401] width 12 height 12
checkbox input "true"
click at [226, 885] on button "שמור" at bounding box center [207, 890] width 152 height 32
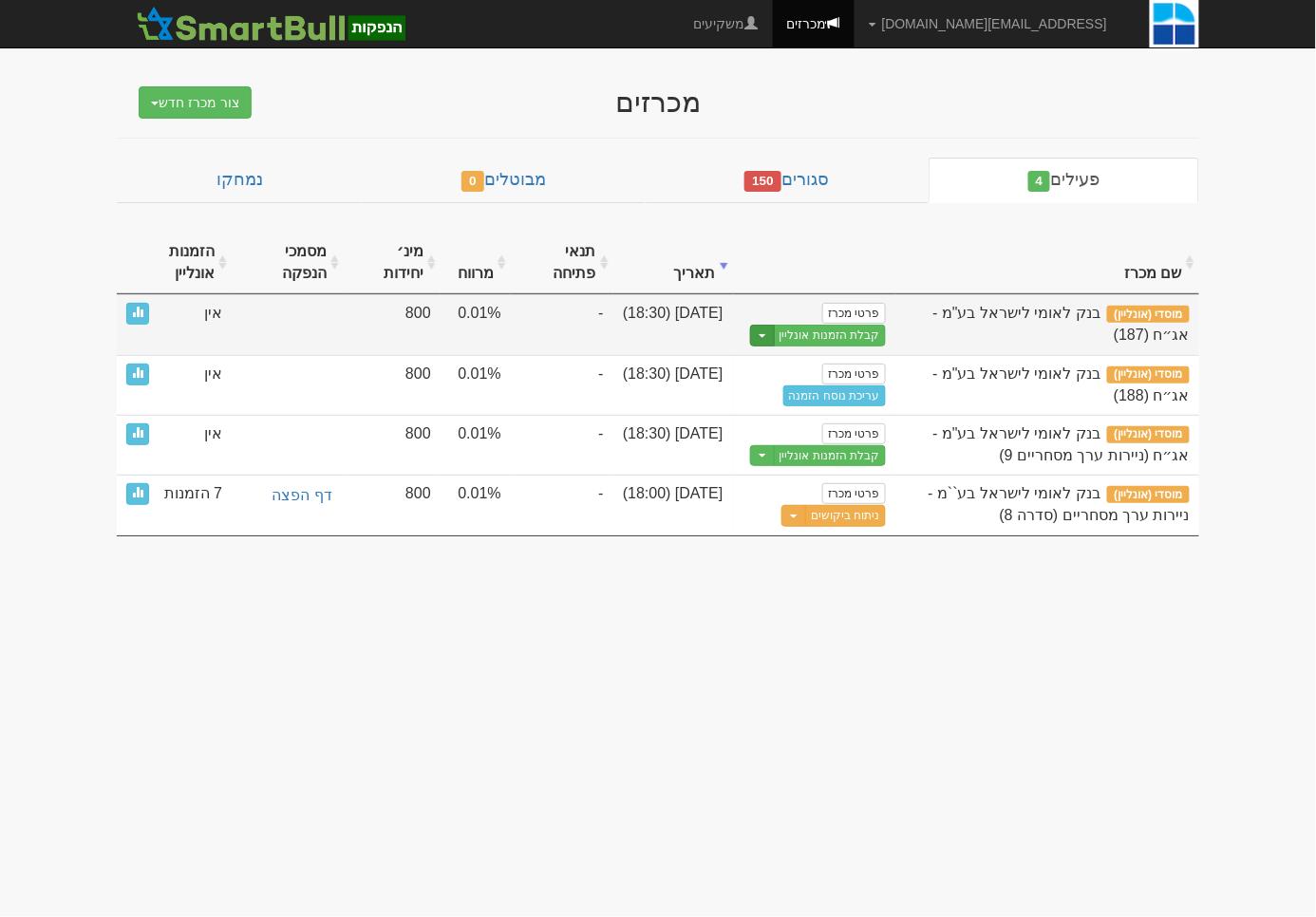
click at [752, 342] on button "Toggle Dropdown" at bounding box center [761, 336] width 25 height 22
click at [774, 369] on link "הצג טופס הזמנה לדוגמה" at bounding box center [794, 367] width 180 height 25
